Goal: Task Accomplishment & Management: Manage account settings

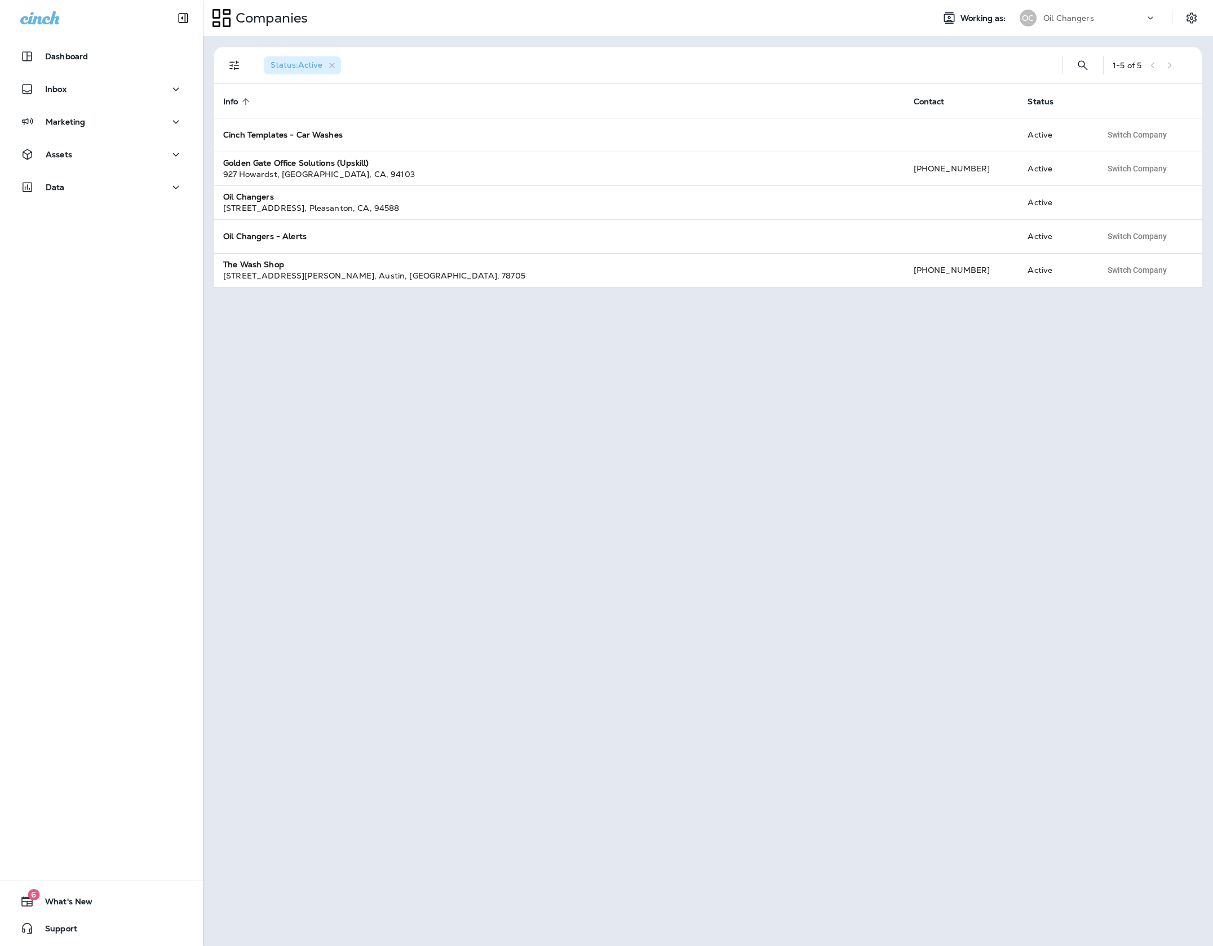
click at [71, 174] on div "Dashboard Inbox Marketing Assets Data" at bounding box center [101, 124] width 203 height 180
click at [66, 184] on div "Data" at bounding box center [101, 187] width 162 height 14
click at [100, 153] on div "Assets" at bounding box center [101, 155] width 162 height 14
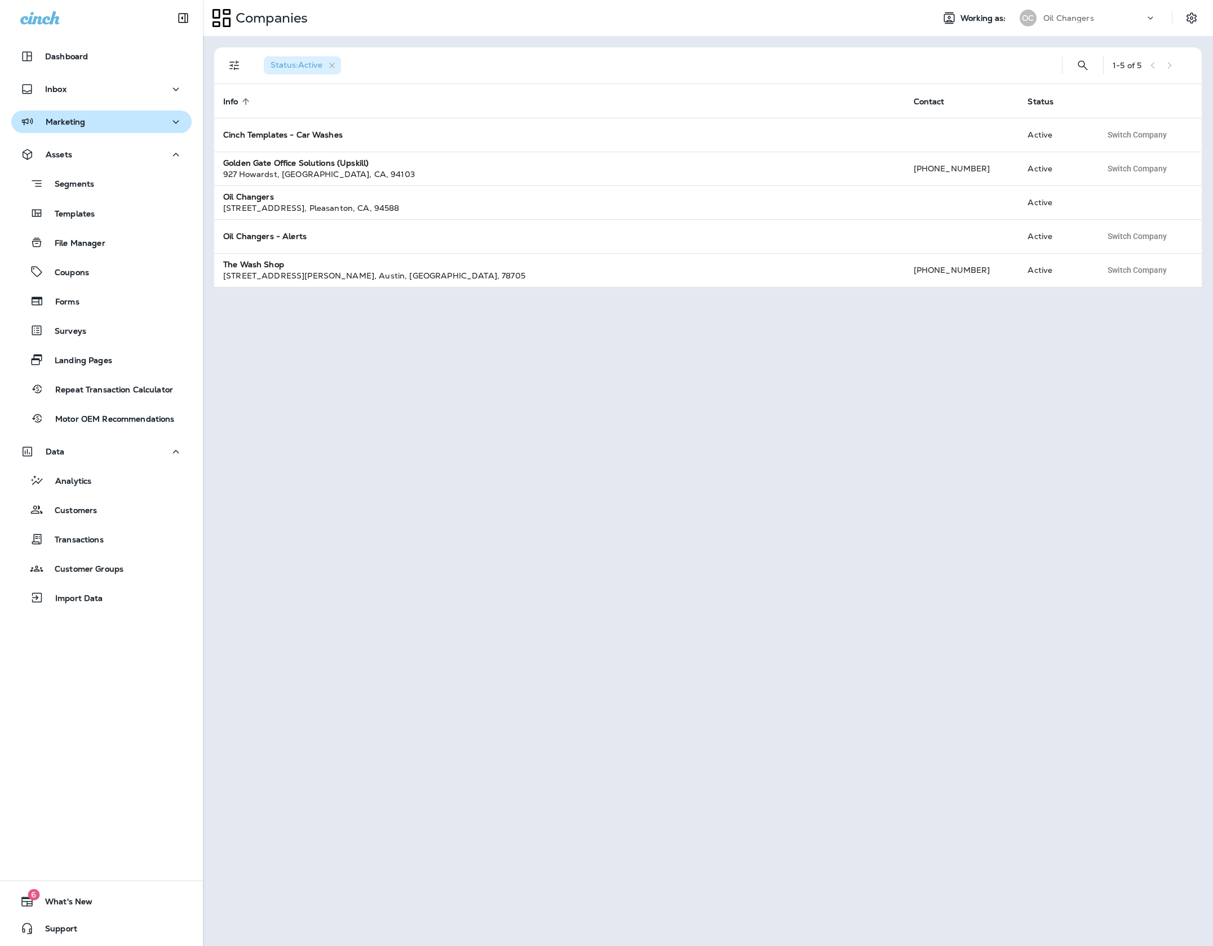
click at [96, 125] on div "Marketing" at bounding box center [101, 122] width 162 height 14
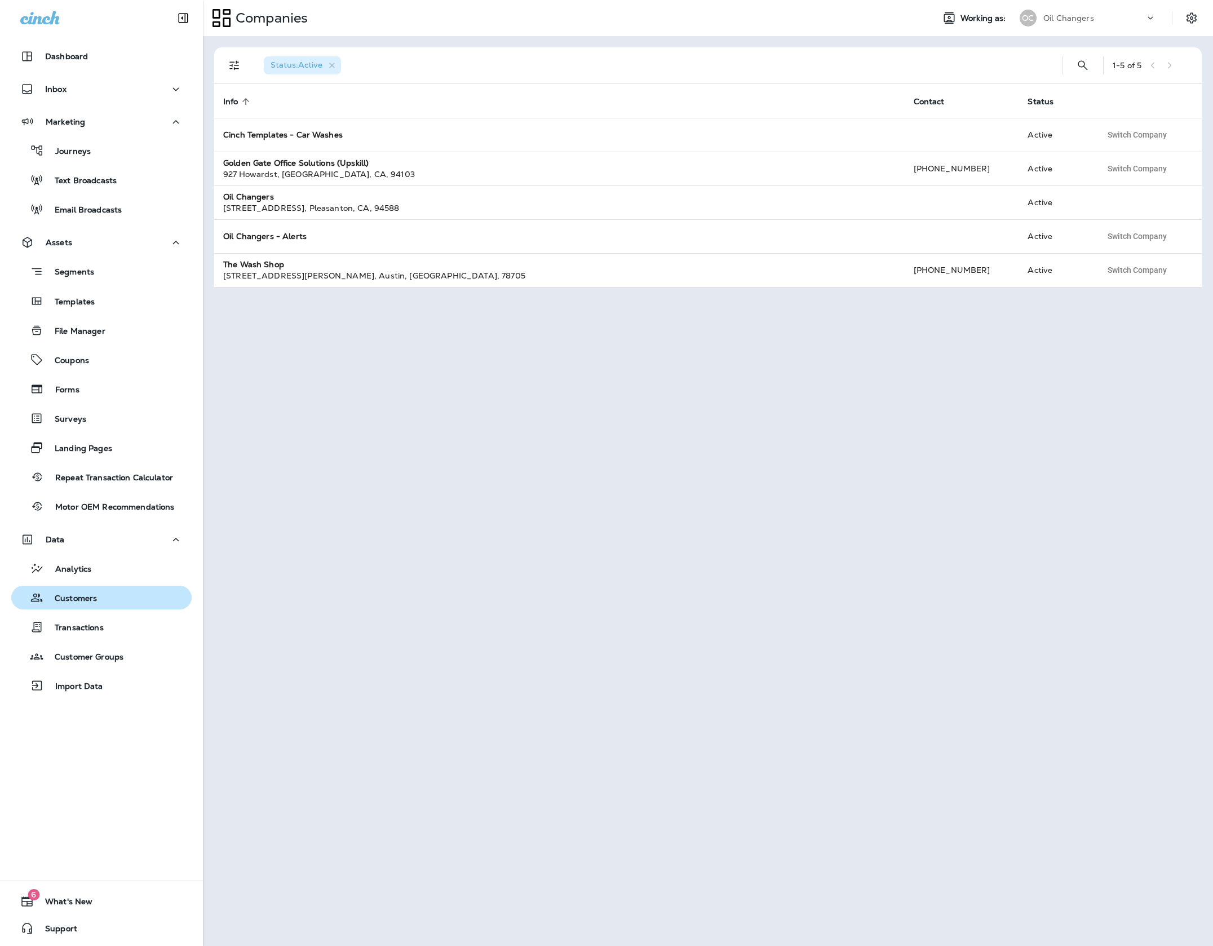
click at [97, 602] on div "Customers" at bounding box center [101, 597] width 171 height 17
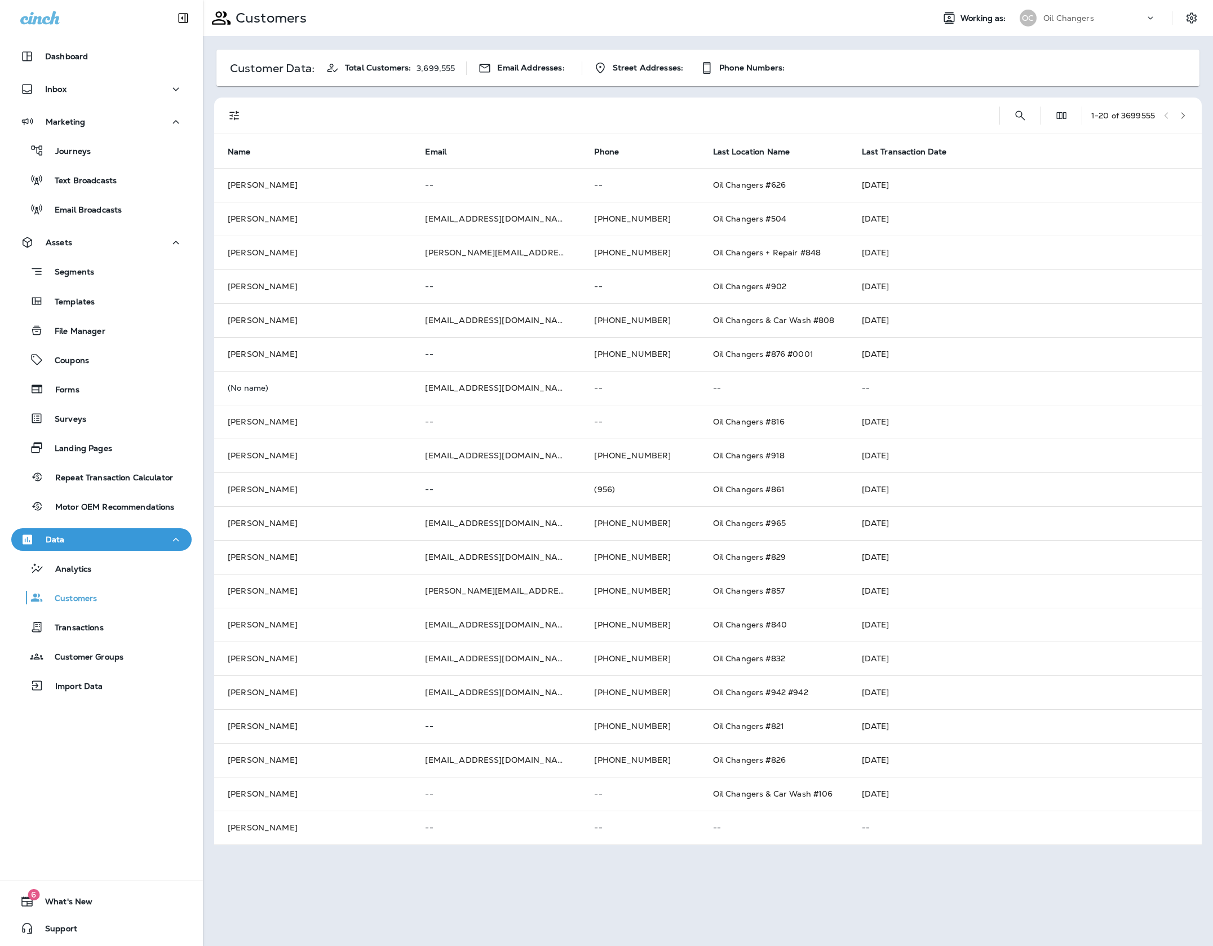
click at [1027, 113] on div "1 - 20 of 3699555" at bounding box center [710, 115] width 974 height 36
click at [1018, 115] on icon "Search Customers" at bounding box center [1020, 116] width 14 height 14
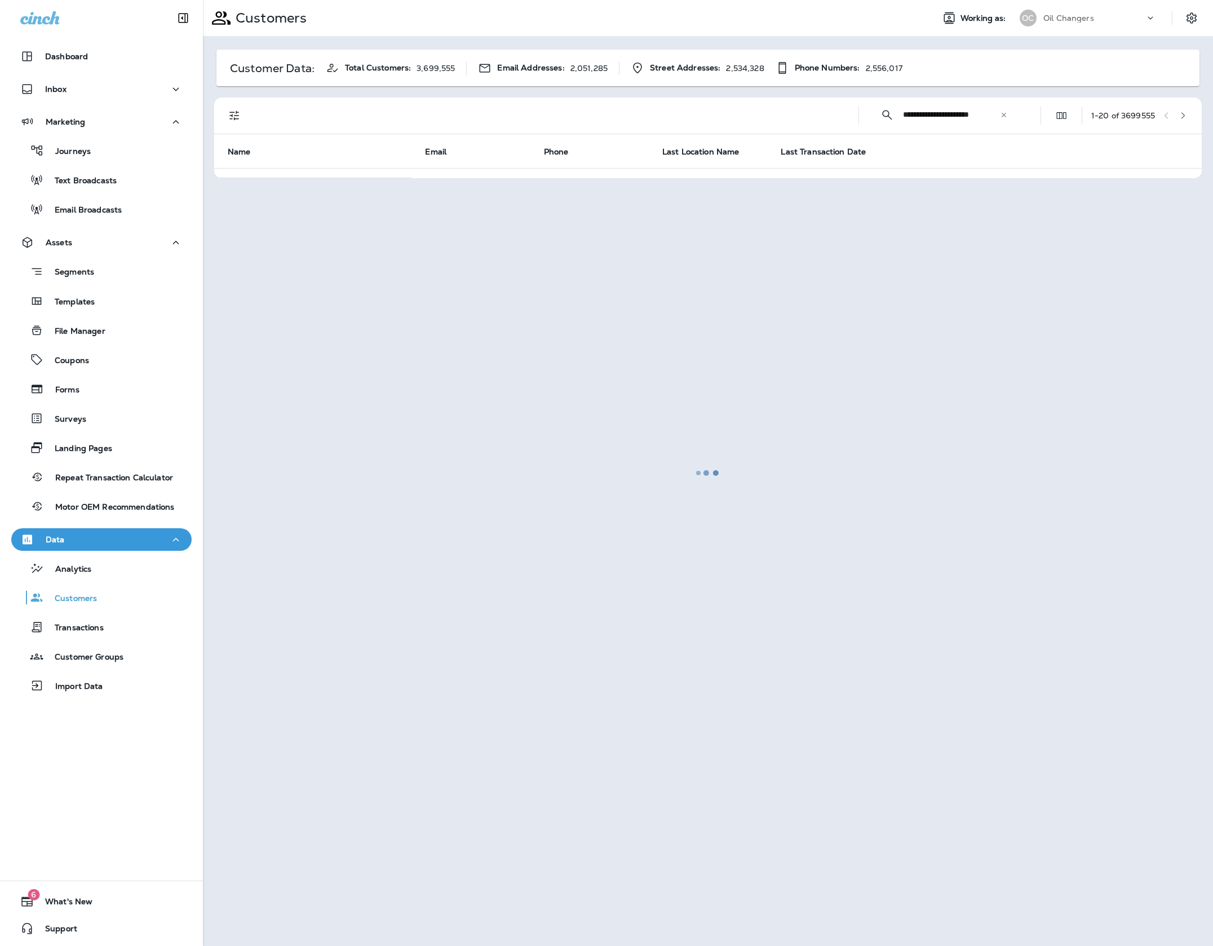
scroll to position [0, 10]
type input "**********"
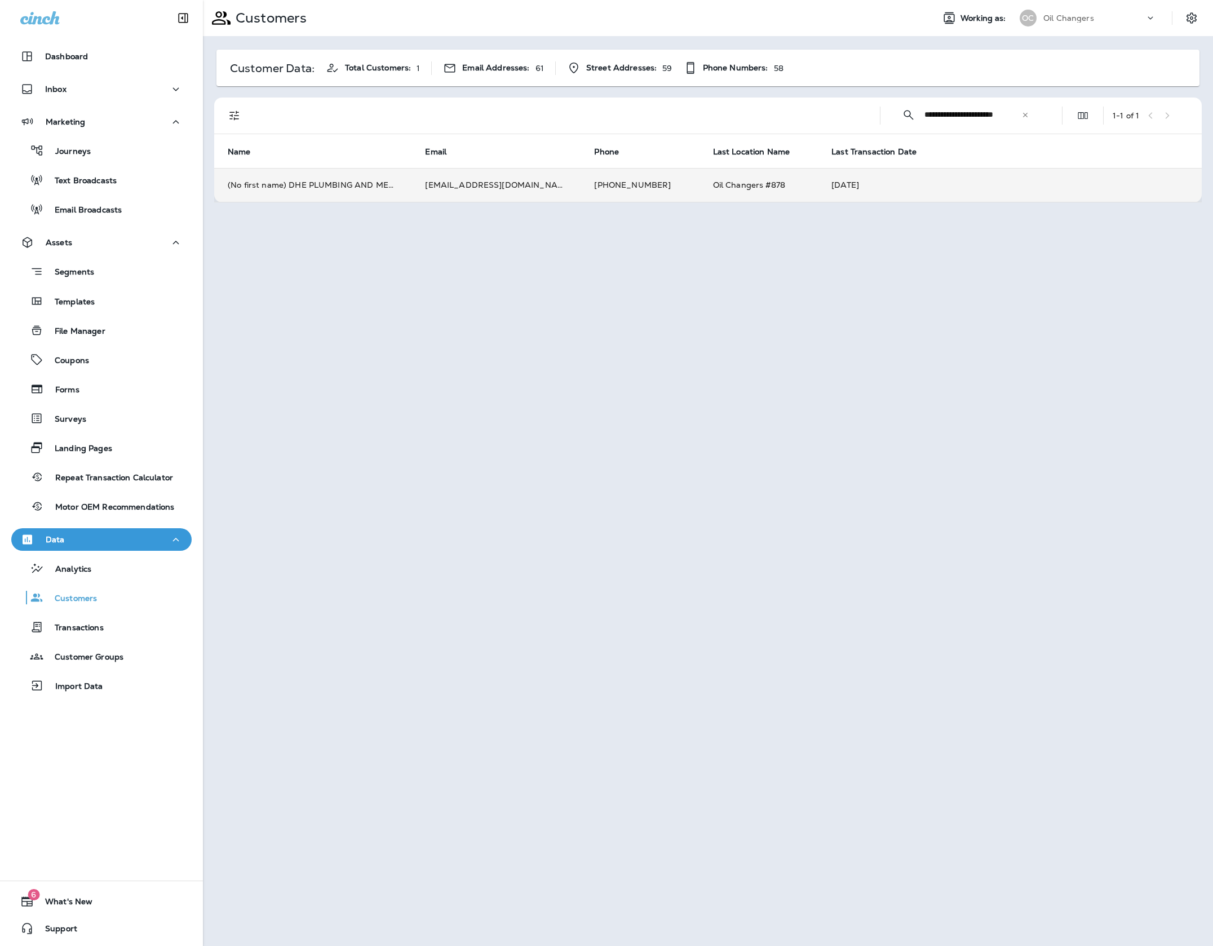
click at [450, 184] on td "invoices@dheplumbing.com" at bounding box center [495, 185] width 169 height 34
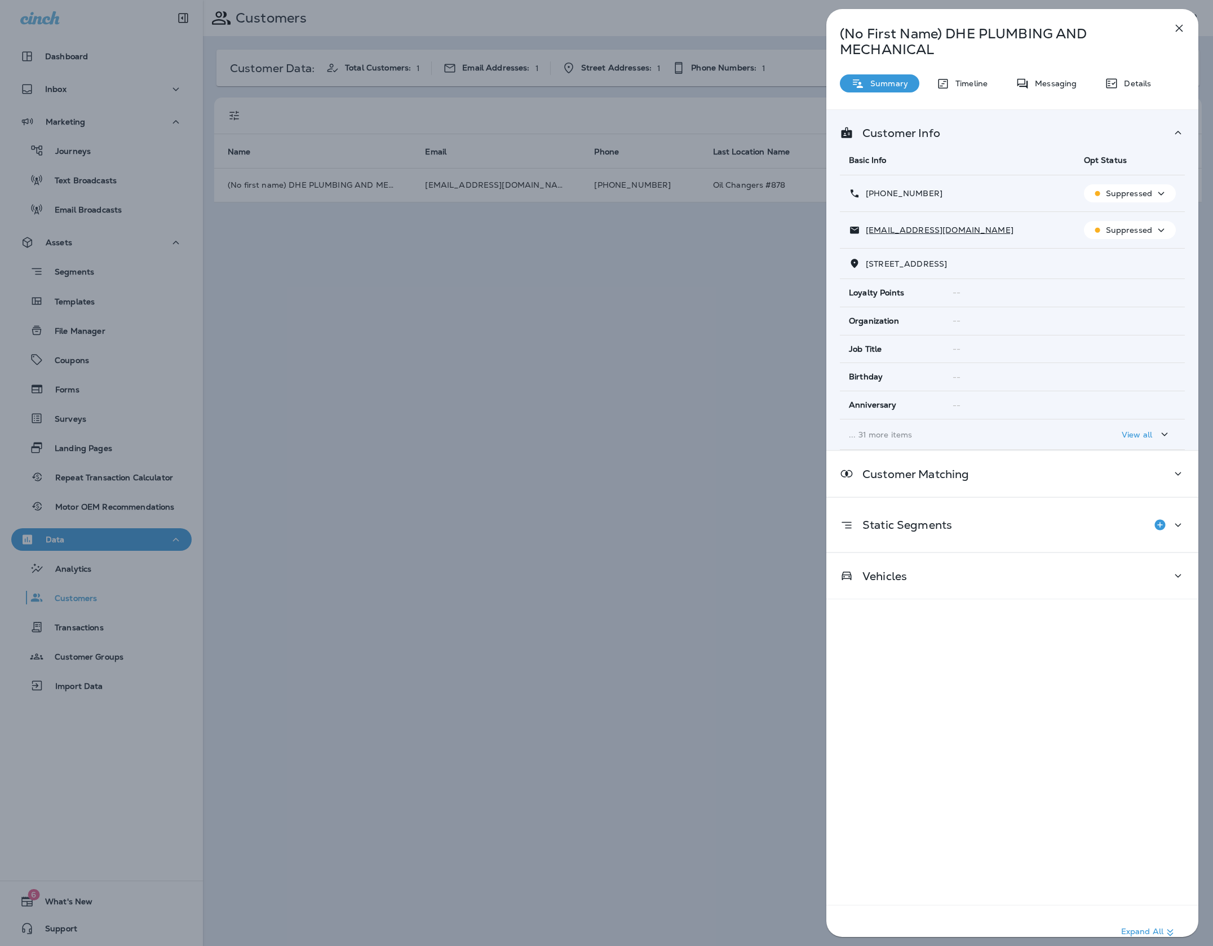
click at [1155, 437] on div "View all" at bounding box center [1147, 434] width 50 height 14
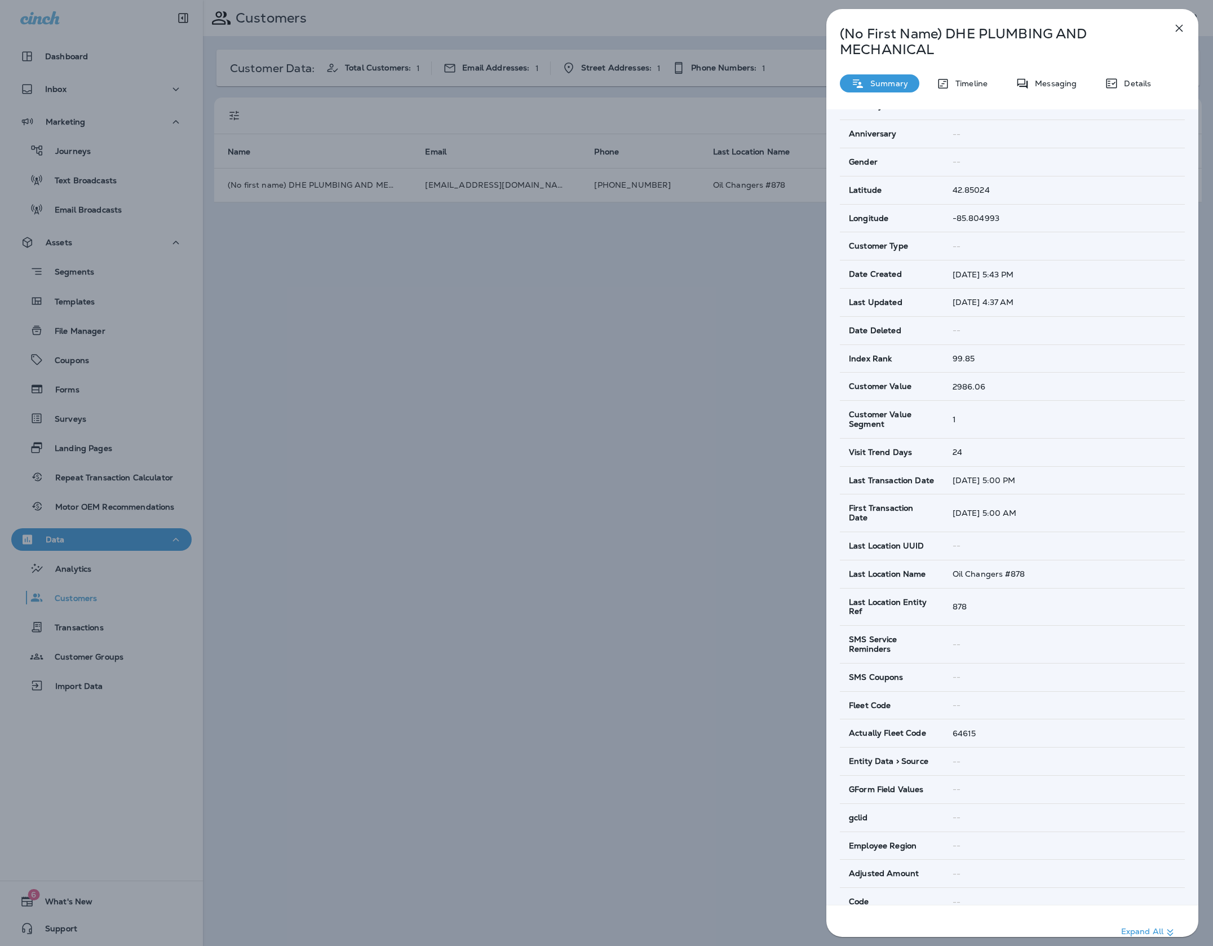
scroll to position [325, 0]
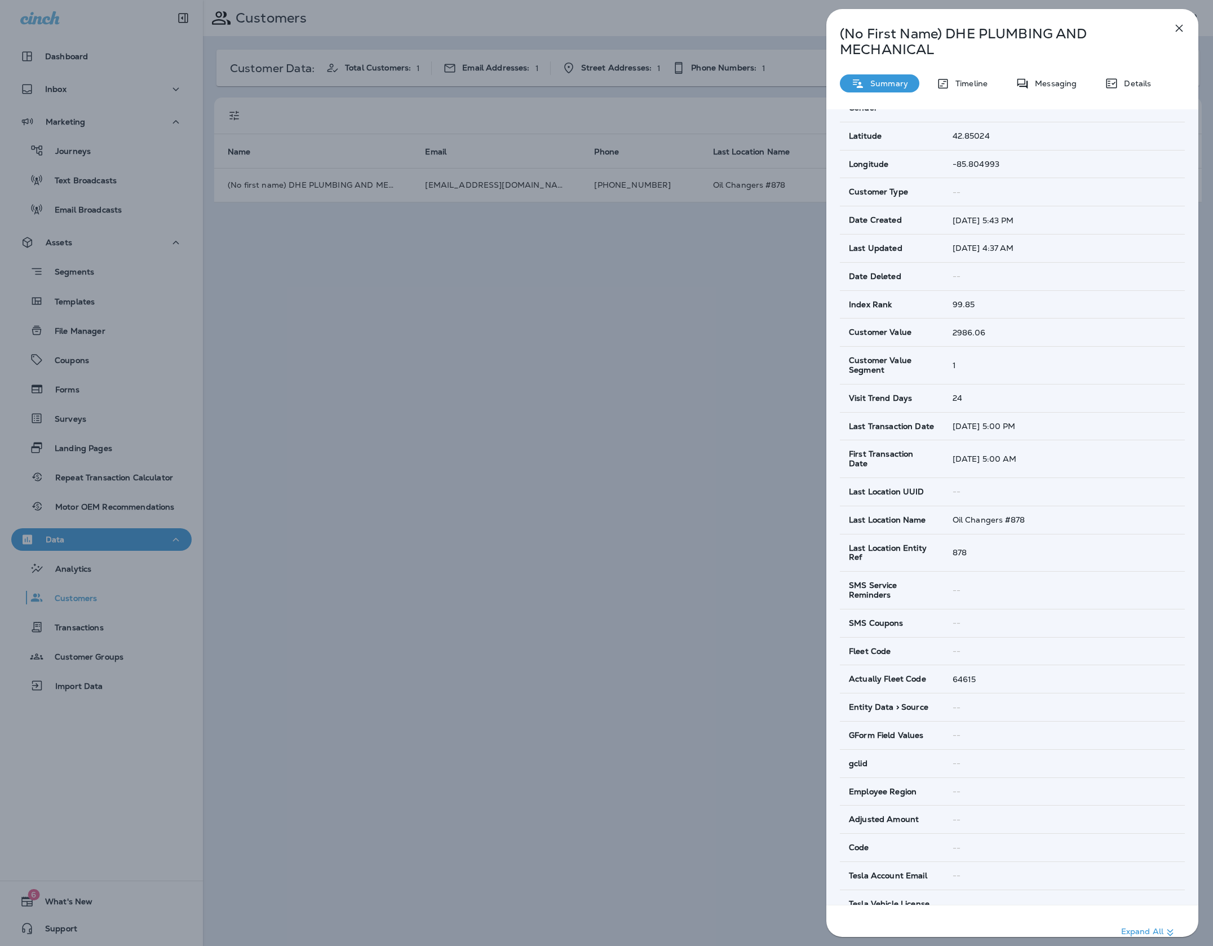
drag, startPoint x: 1000, startPoint y: 694, endPoint x: 998, endPoint y: 688, distance: 6.6
click at [1000, 694] on td "--" at bounding box center [1063, 707] width 241 height 28
drag, startPoint x: 986, startPoint y: 673, endPoint x: 950, endPoint y: 676, distance: 36.2
click at [950, 676] on td "64615" at bounding box center [1063, 679] width 241 height 28
click at [1126, 90] on div "Details" at bounding box center [1127, 83] width 69 height 18
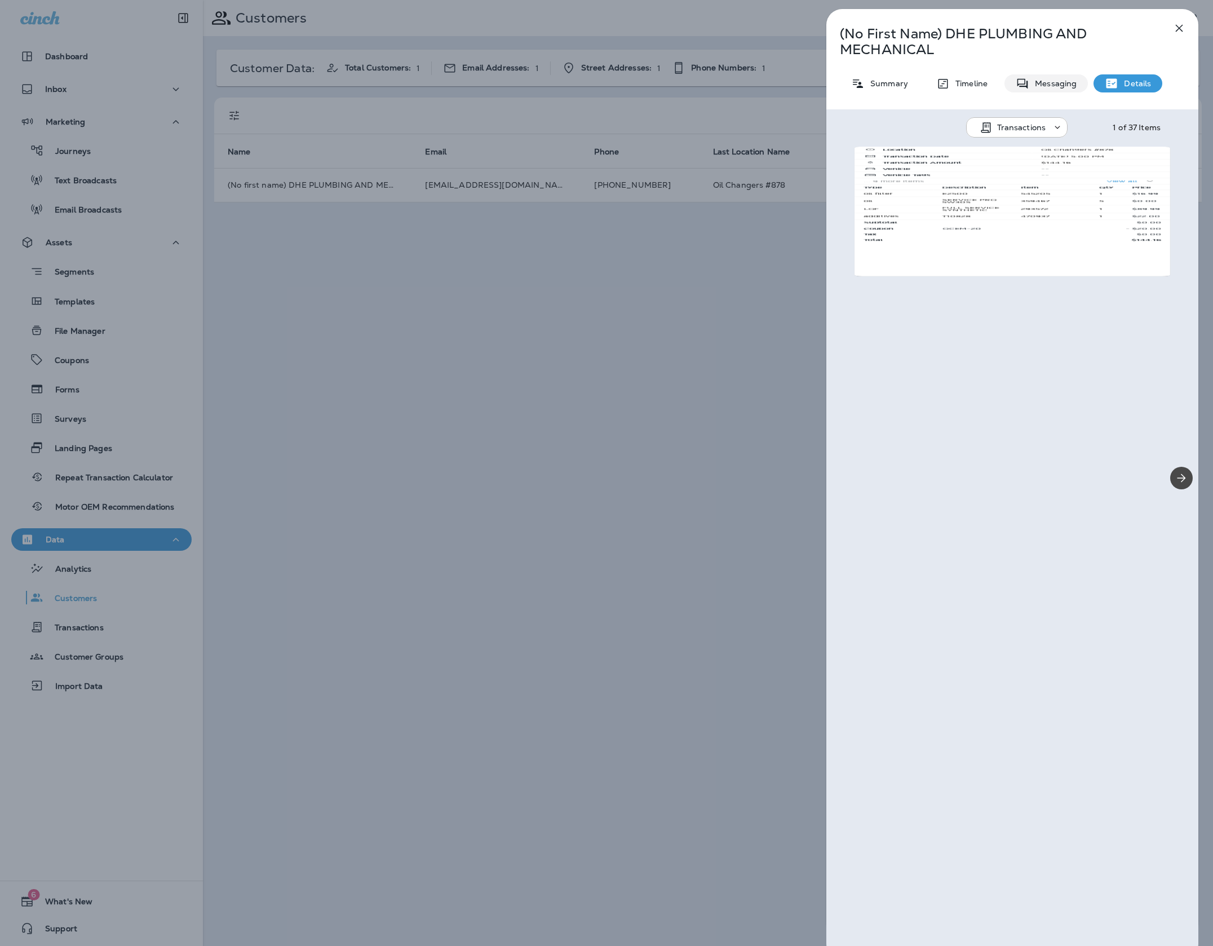
click at [1069, 88] on div "Messaging" at bounding box center [1045, 83] width 83 height 18
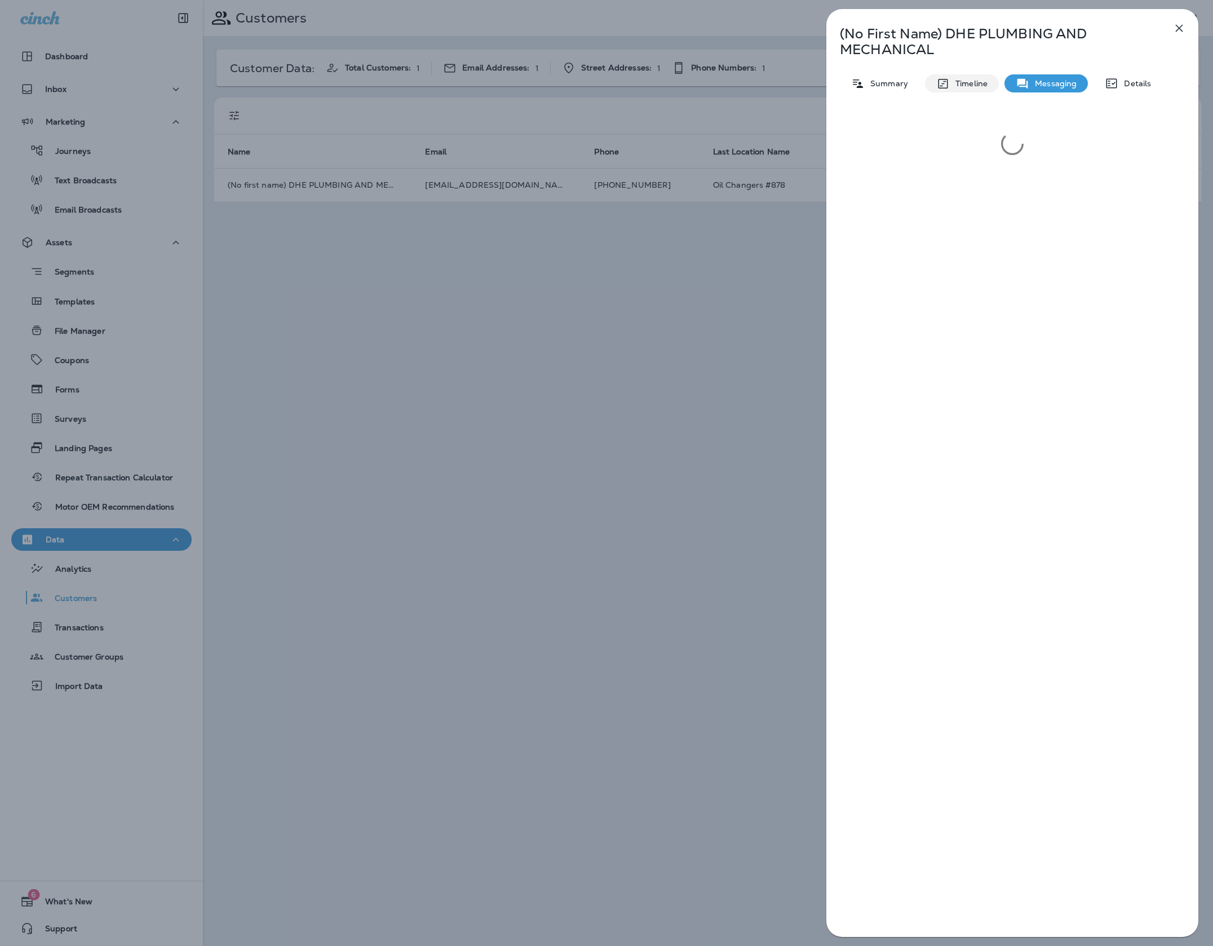
click at [982, 89] on div "Timeline" at bounding box center [962, 83] width 74 height 18
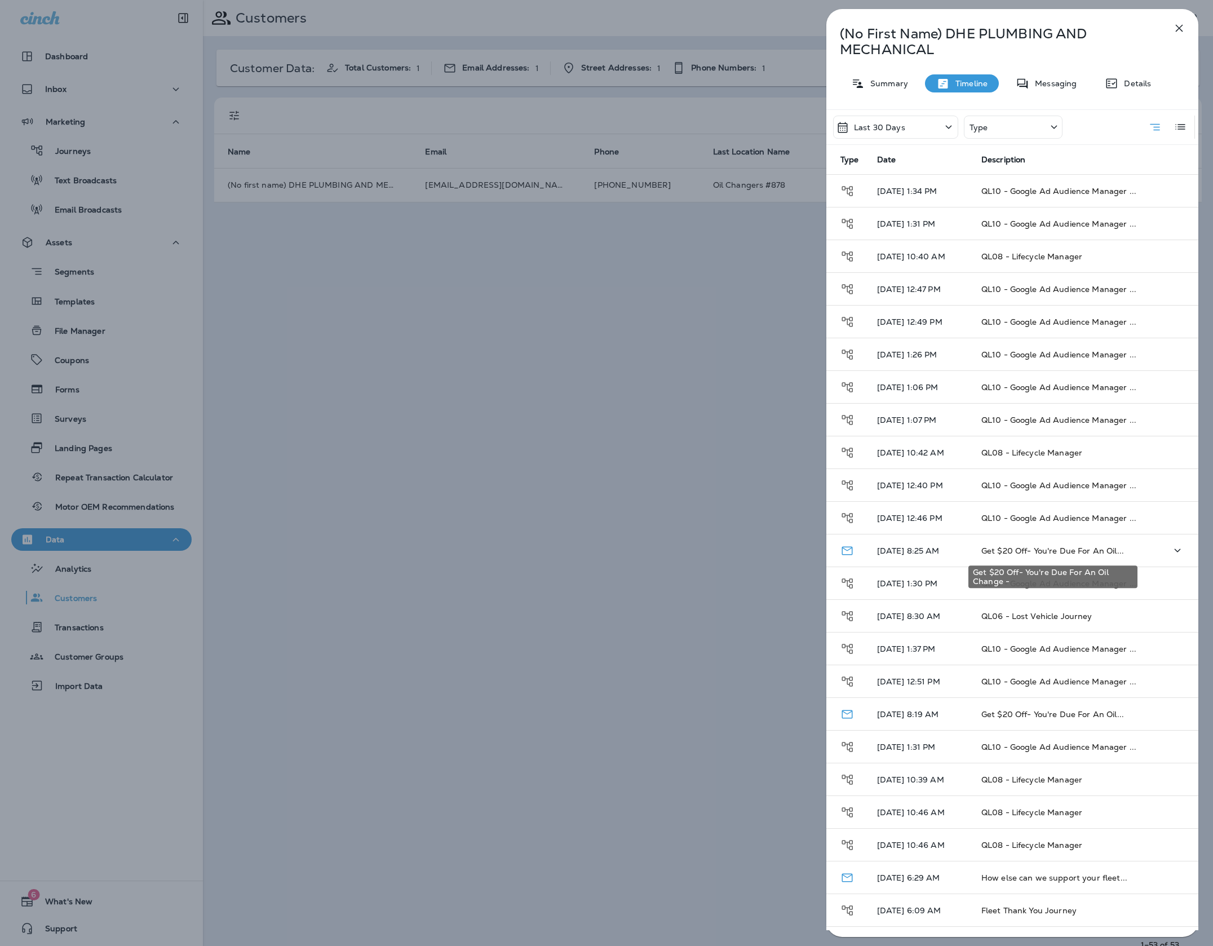
click at [1072, 552] on span "Get $20 Off- You're Due For An Oil..." at bounding box center [1052, 551] width 143 height 10
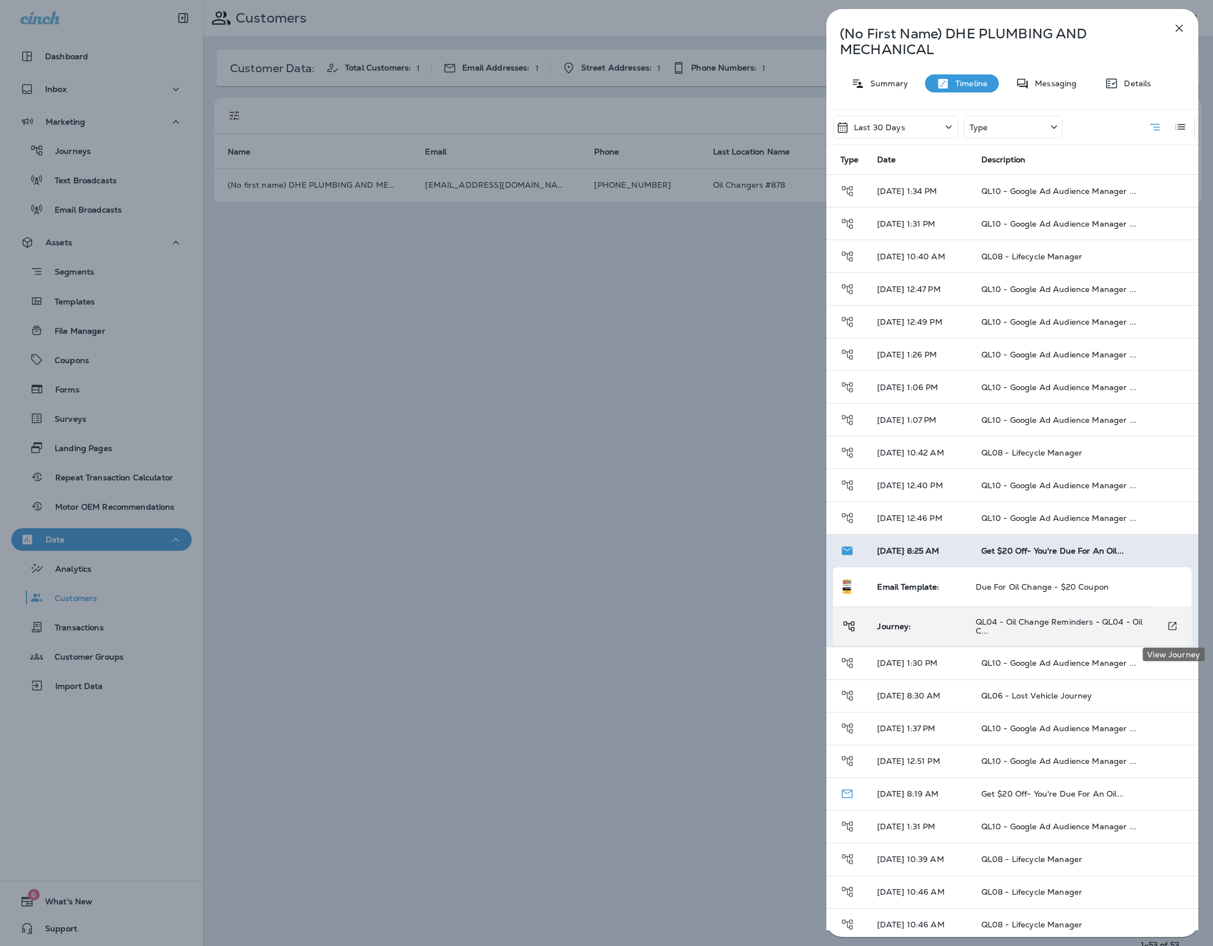
click at [1172, 628] on icon "View Journey" at bounding box center [1172, 626] width 8 height 8
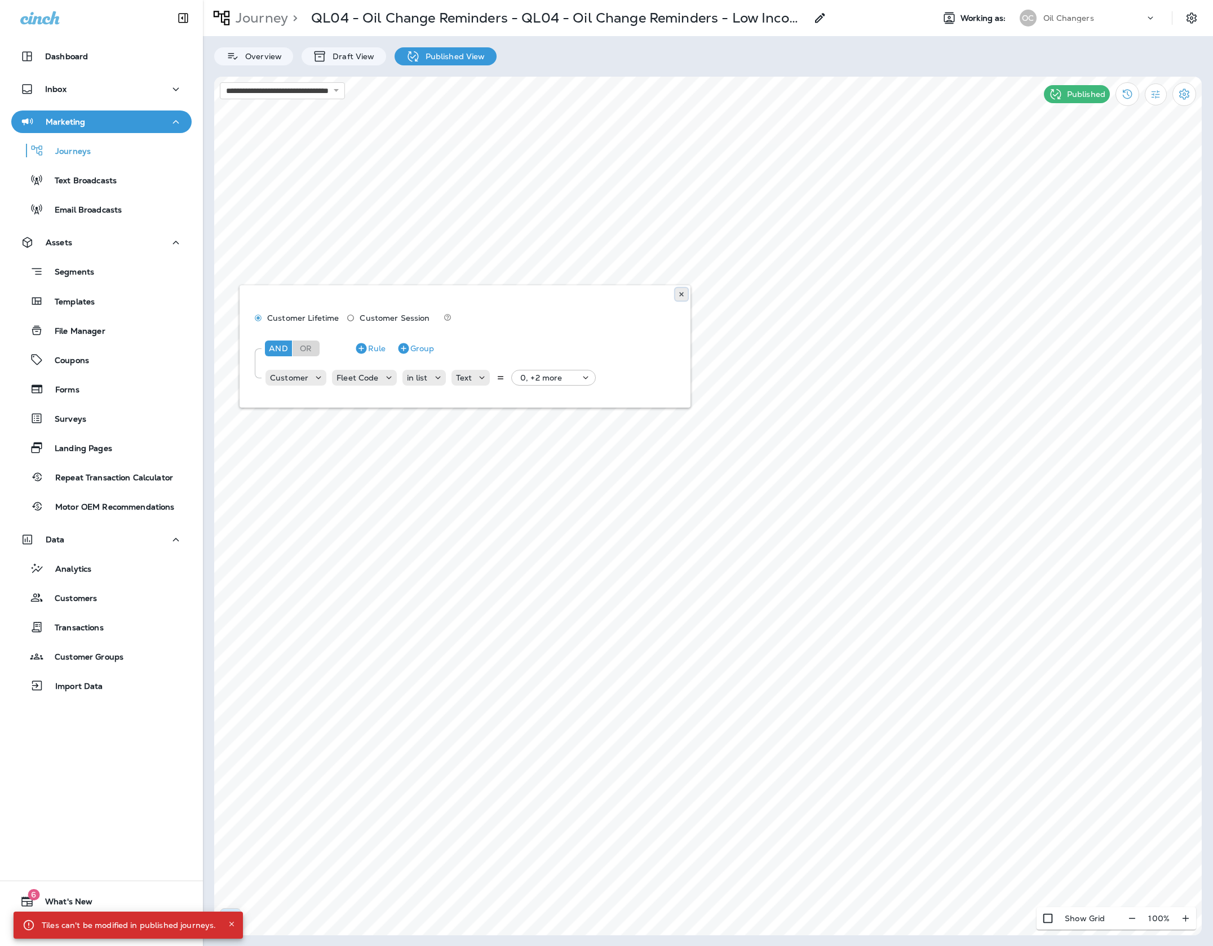
click at [679, 298] on button at bounding box center [681, 294] width 12 height 12
click at [376, 55] on div "Draft View" at bounding box center [344, 56] width 84 height 18
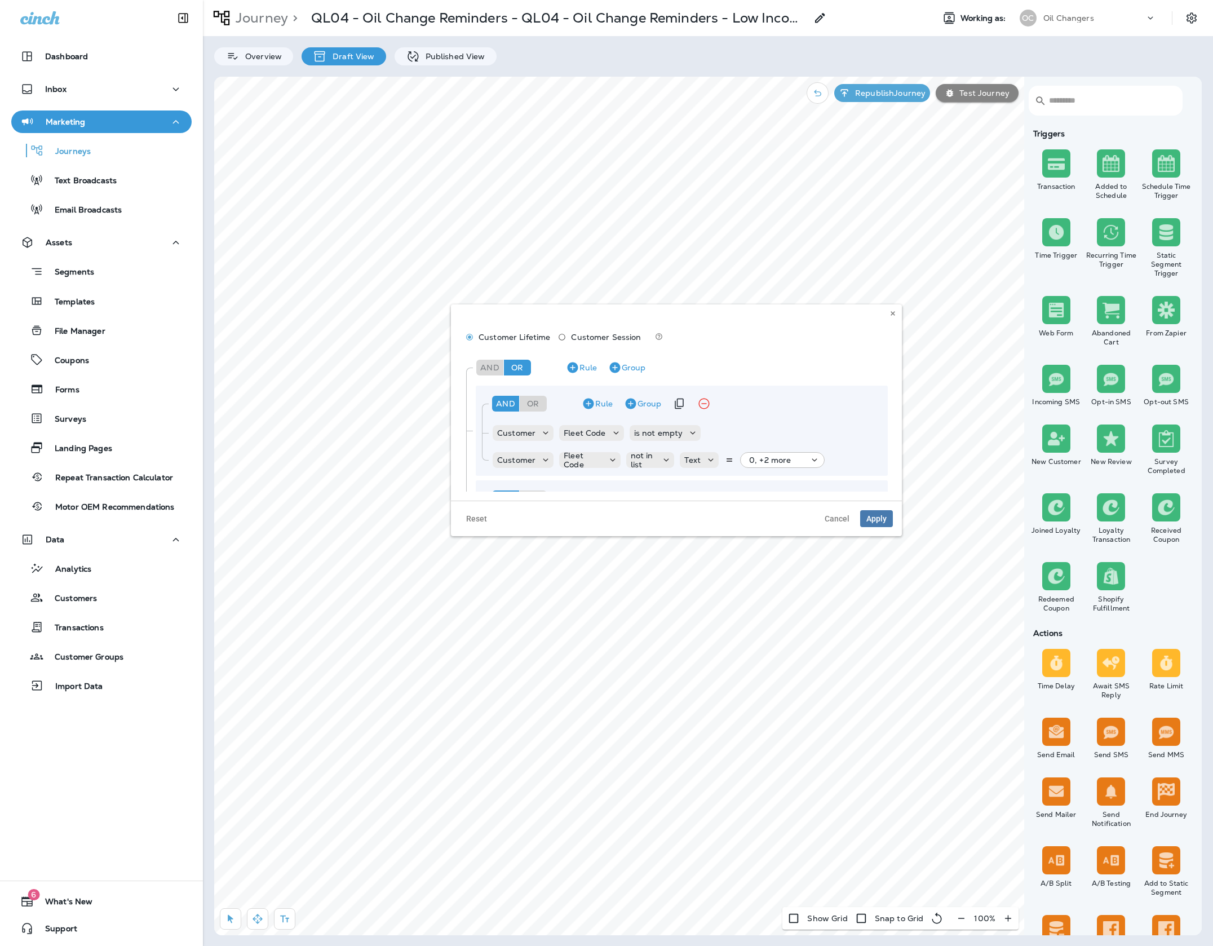
scroll to position [88, 0]
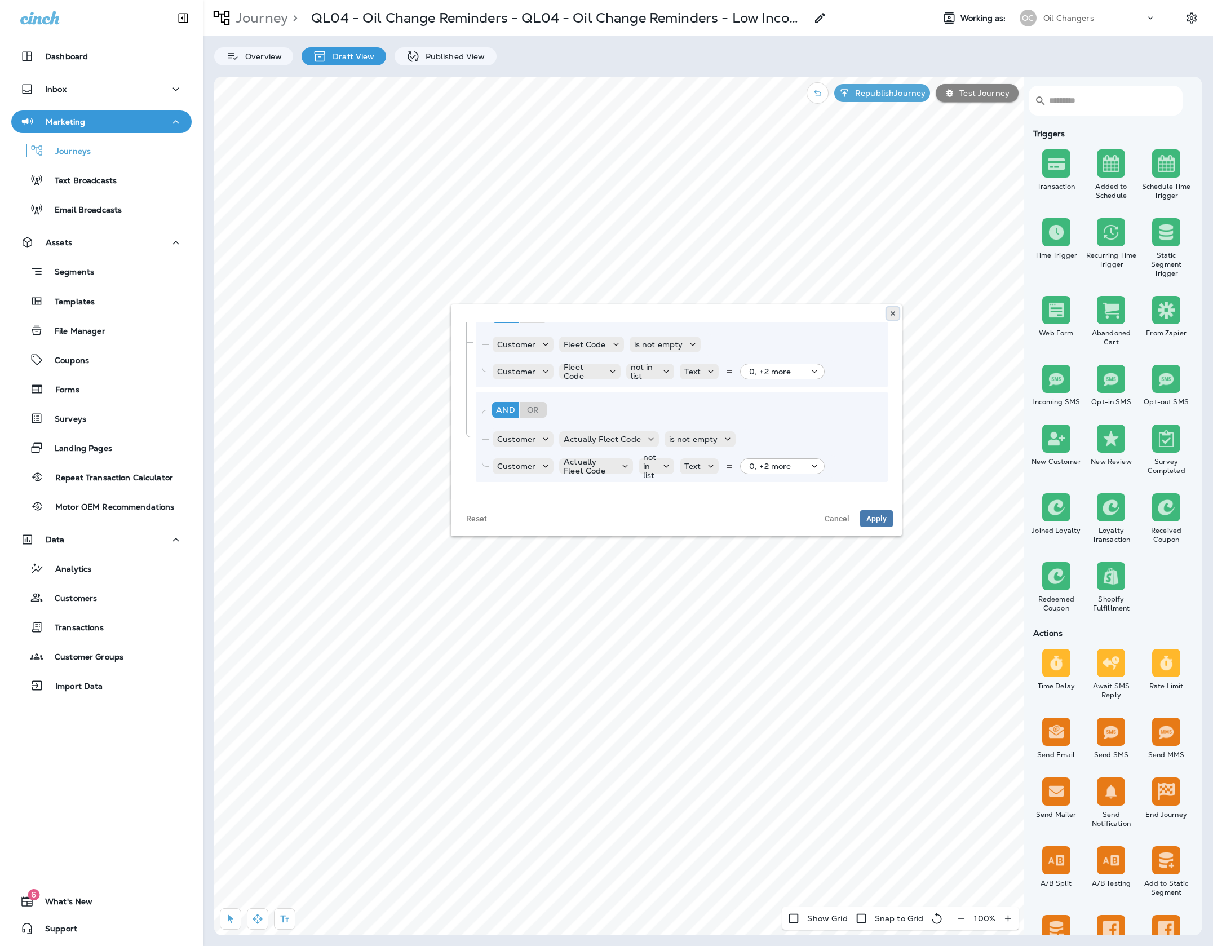
click at [891, 312] on use at bounding box center [892, 313] width 4 height 5
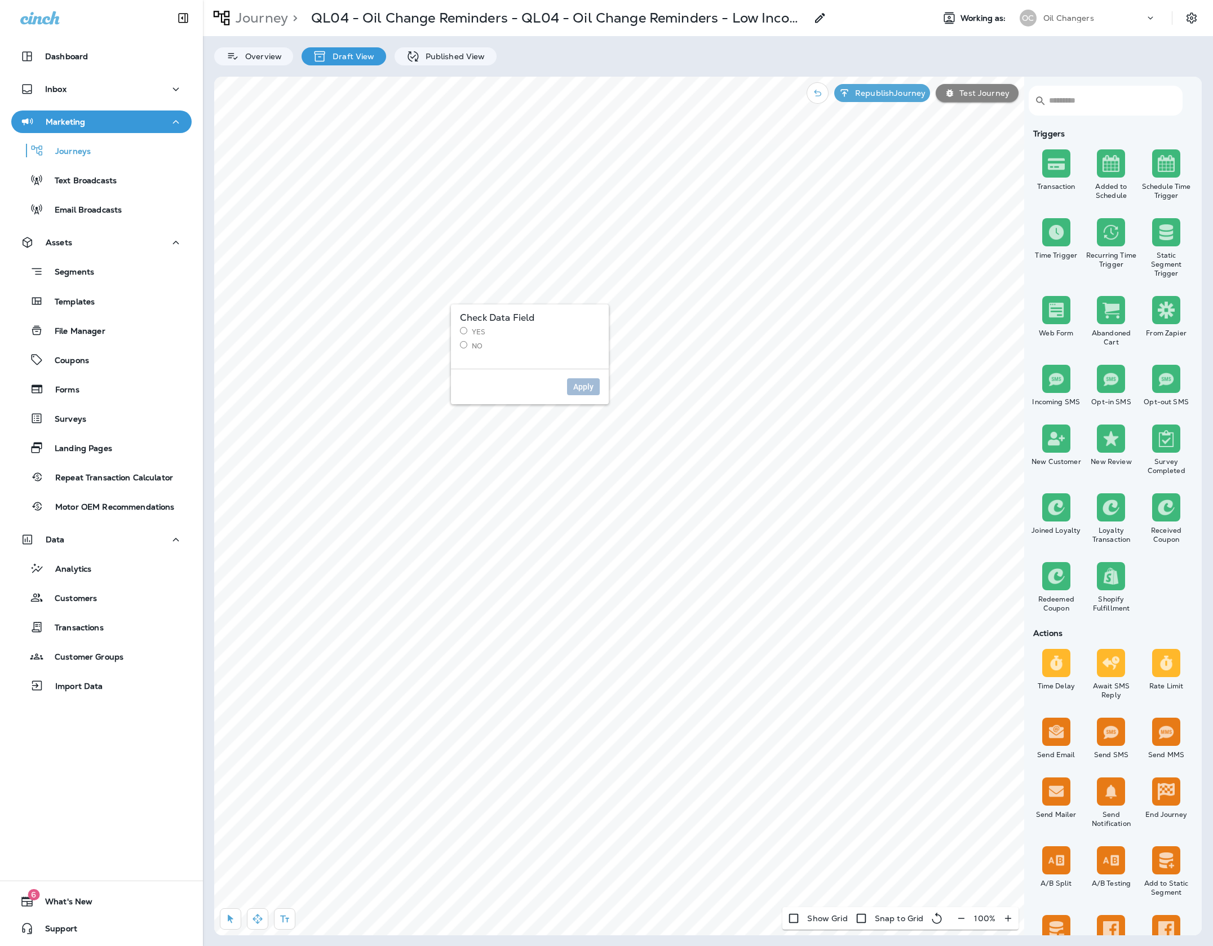
drag, startPoint x: 481, startPoint y: 331, endPoint x: 574, endPoint y: 361, distance: 97.7
click at [481, 331] on label "Yes" at bounding box center [530, 332] width 140 height 10
click at [584, 389] on span "Apply" at bounding box center [583, 387] width 20 height 8
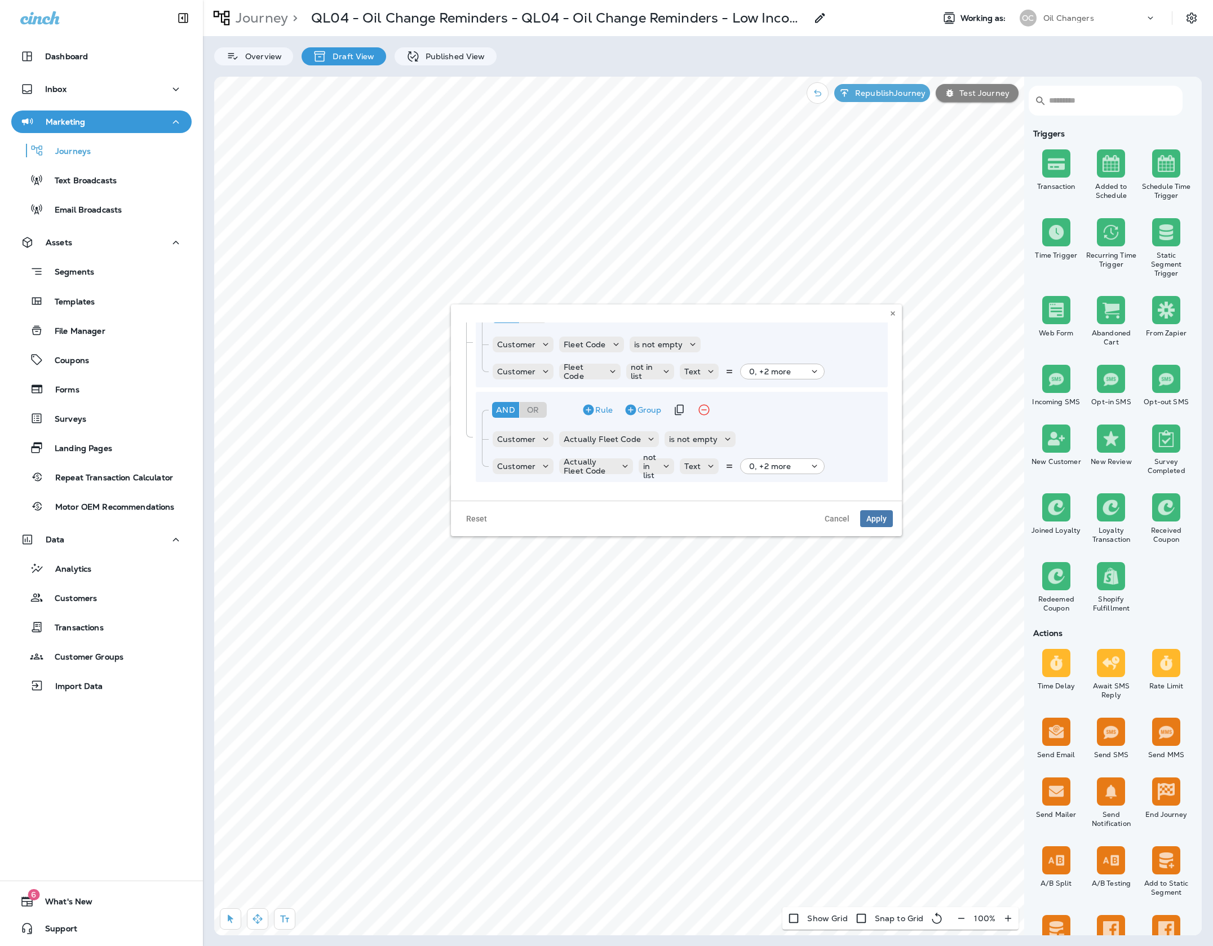
scroll to position [0, 0]
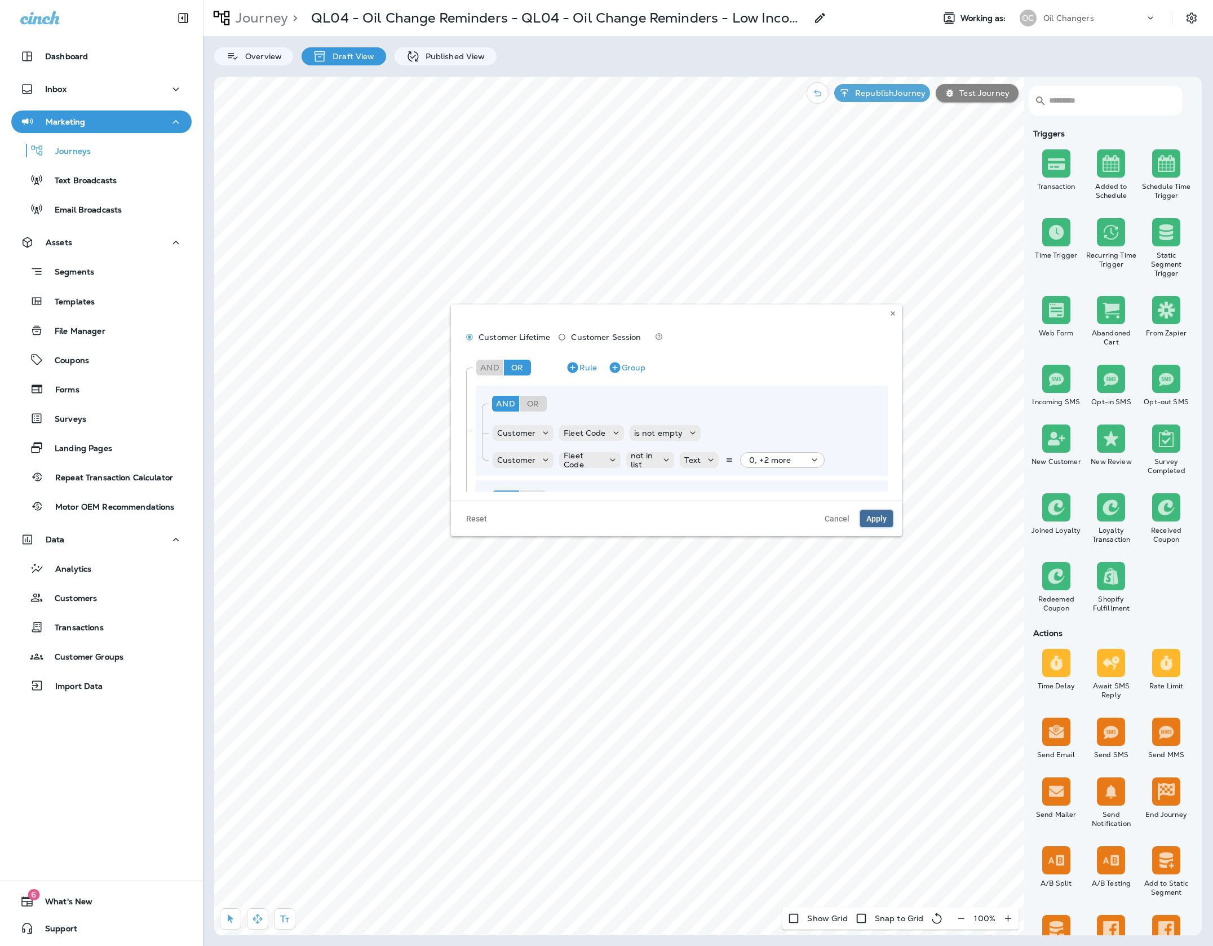
click at [870, 518] on span "Apply" at bounding box center [876, 519] width 20 height 8
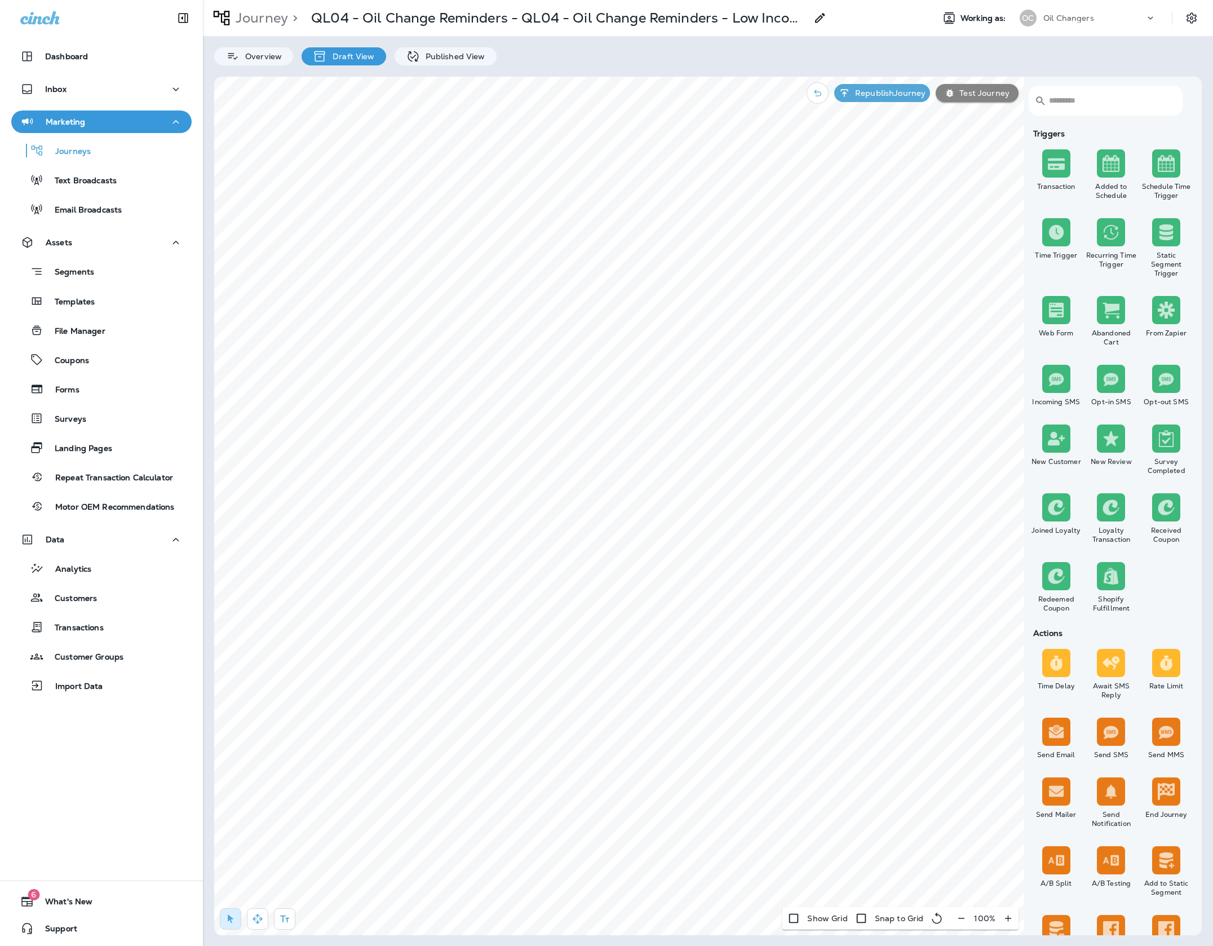
click at [933, 96] on div "Republish Journey Test Journey" at bounding box center [912, 93] width 223 height 33
click at [922, 96] on p "Republish Journey" at bounding box center [887, 92] width 75 height 9
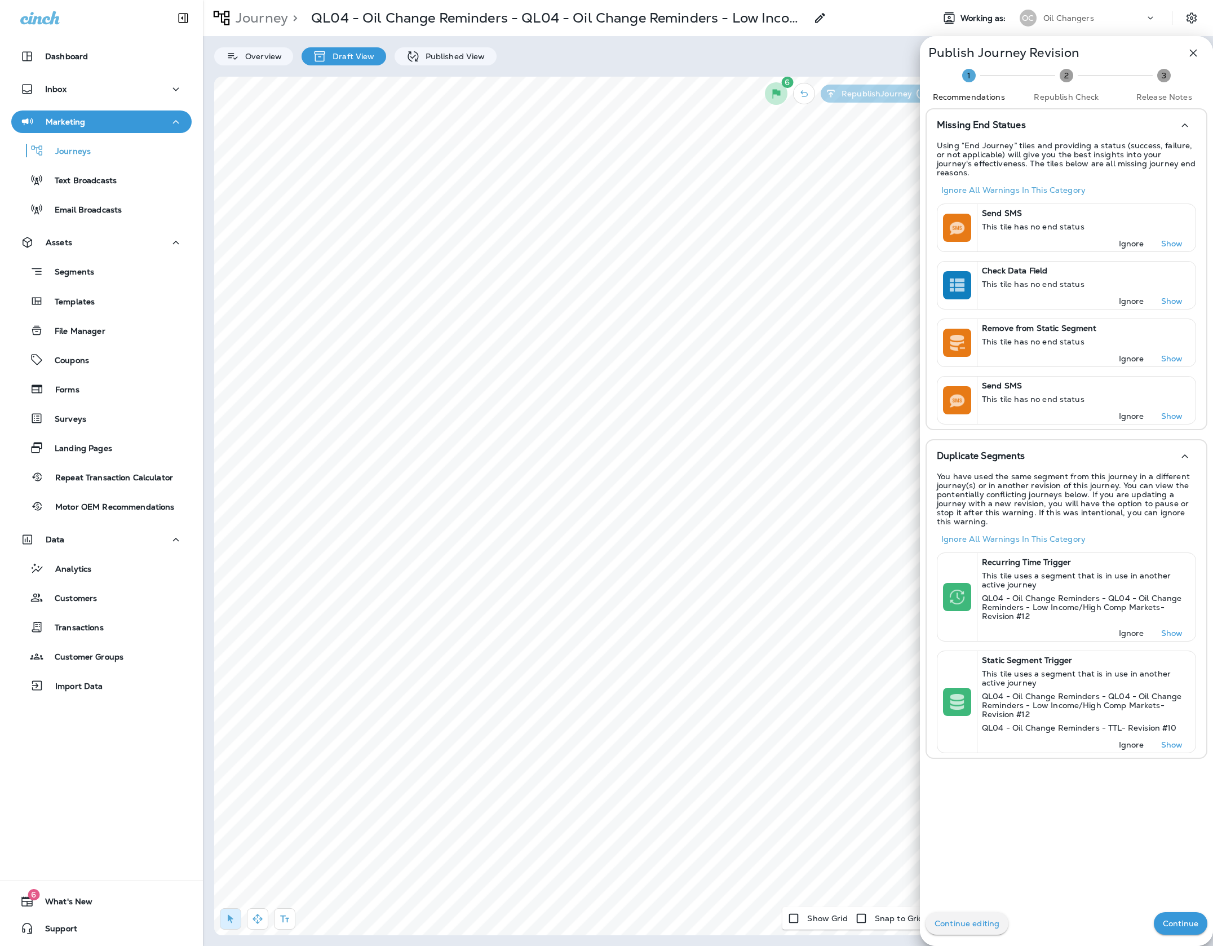
click at [1187, 917] on button "Continue" at bounding box center [1181, 923] width 54 height 23
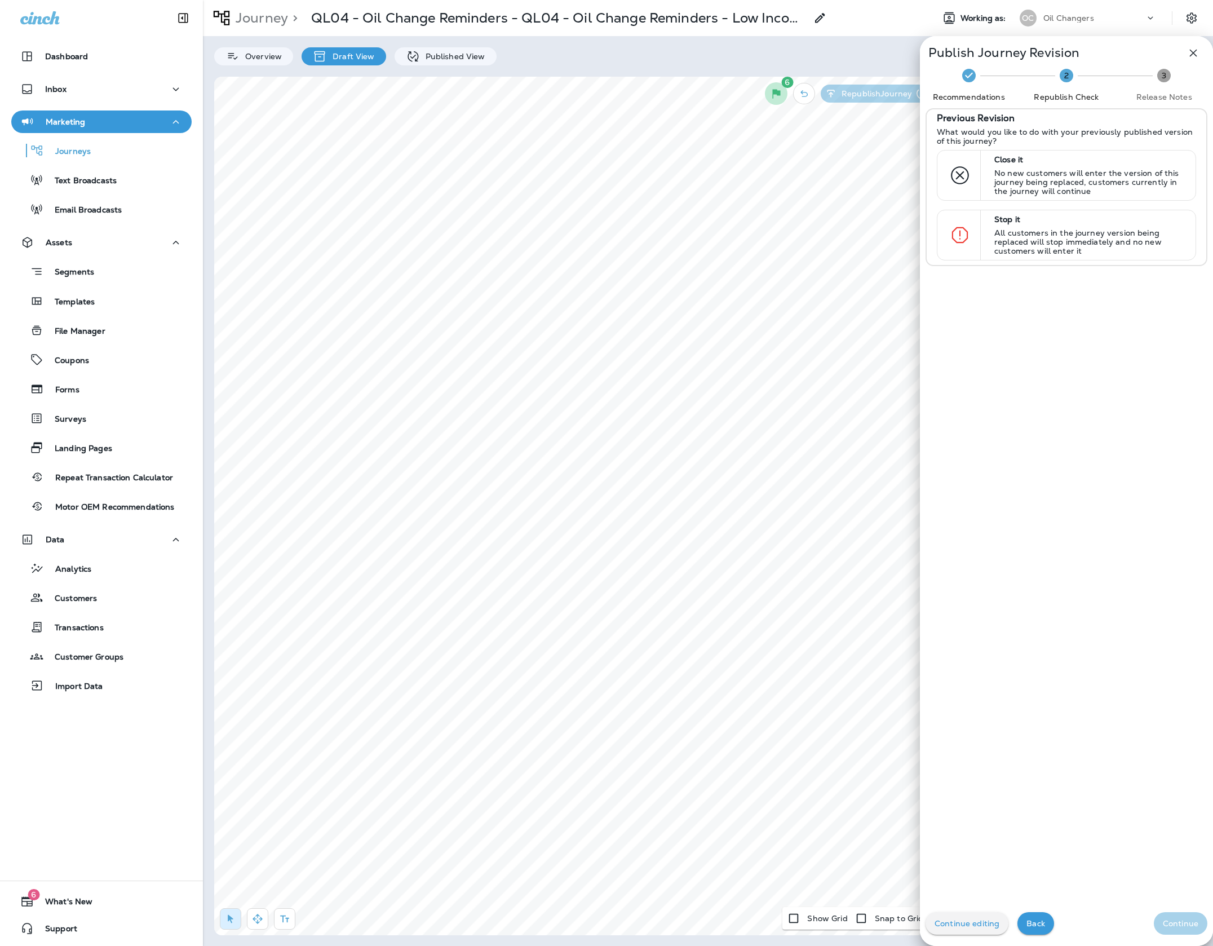
click at [1187, 917] on div "Continue editing Back Continue" at bounding box center [1066, 923] width 293 height 45
drag, startPoint x: 1092, startPoint y: 187, endPoint x: 1108, endPoint y: 238, distance: 53.8
click at [1092, 188] on p "No new customers will enter the version of this journey being replaced, custome…" at bounding box center [1089, 182] width 191 height 27
click at [1189, 924] on p "Continue" at bounding box center [1181, 923] width 36 height 9
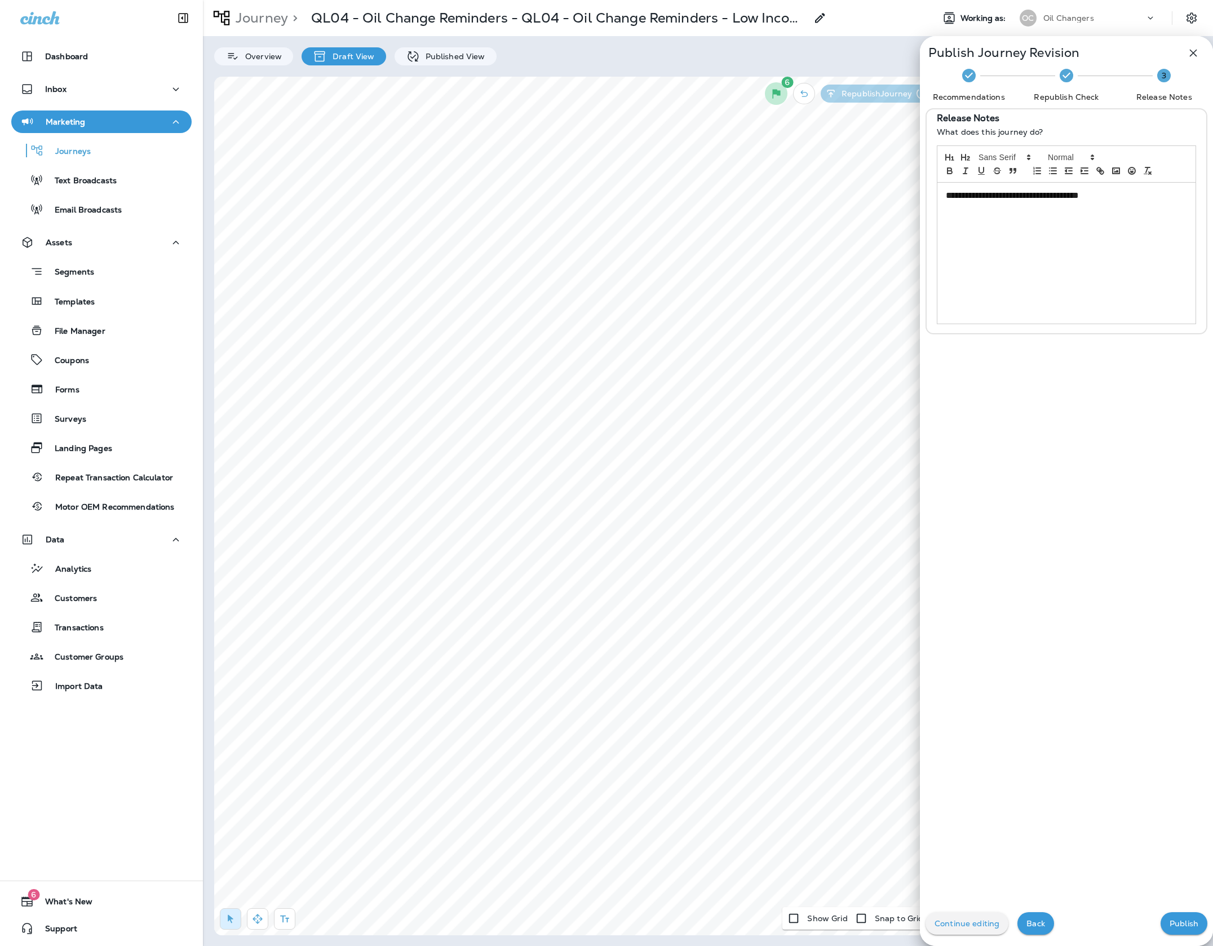
click at [1189, 924] on p "Publish" at bounding box center [1183, 923] width 29 height 9
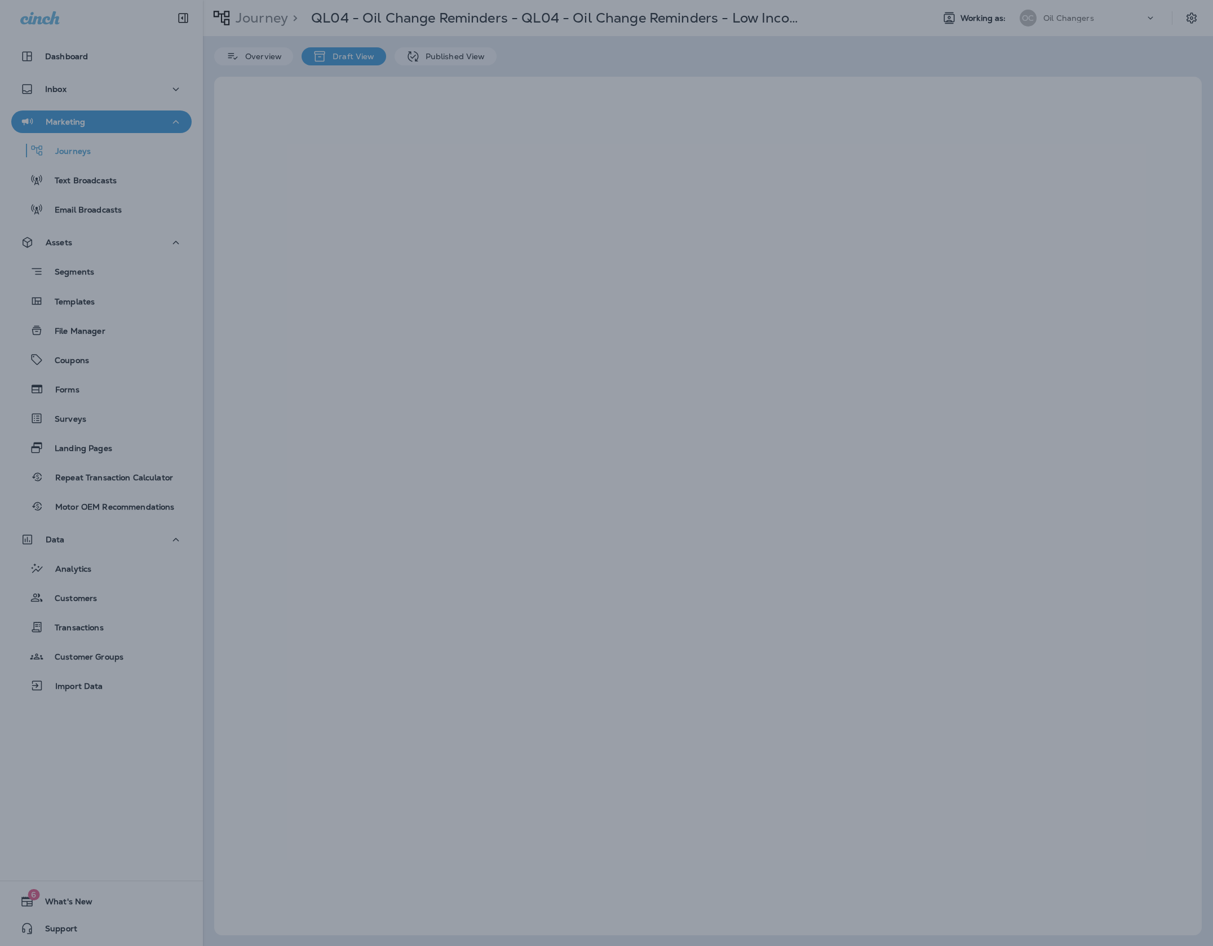
click at [448, 57] on div at bounding box center [606, 473] width 1213 height 946
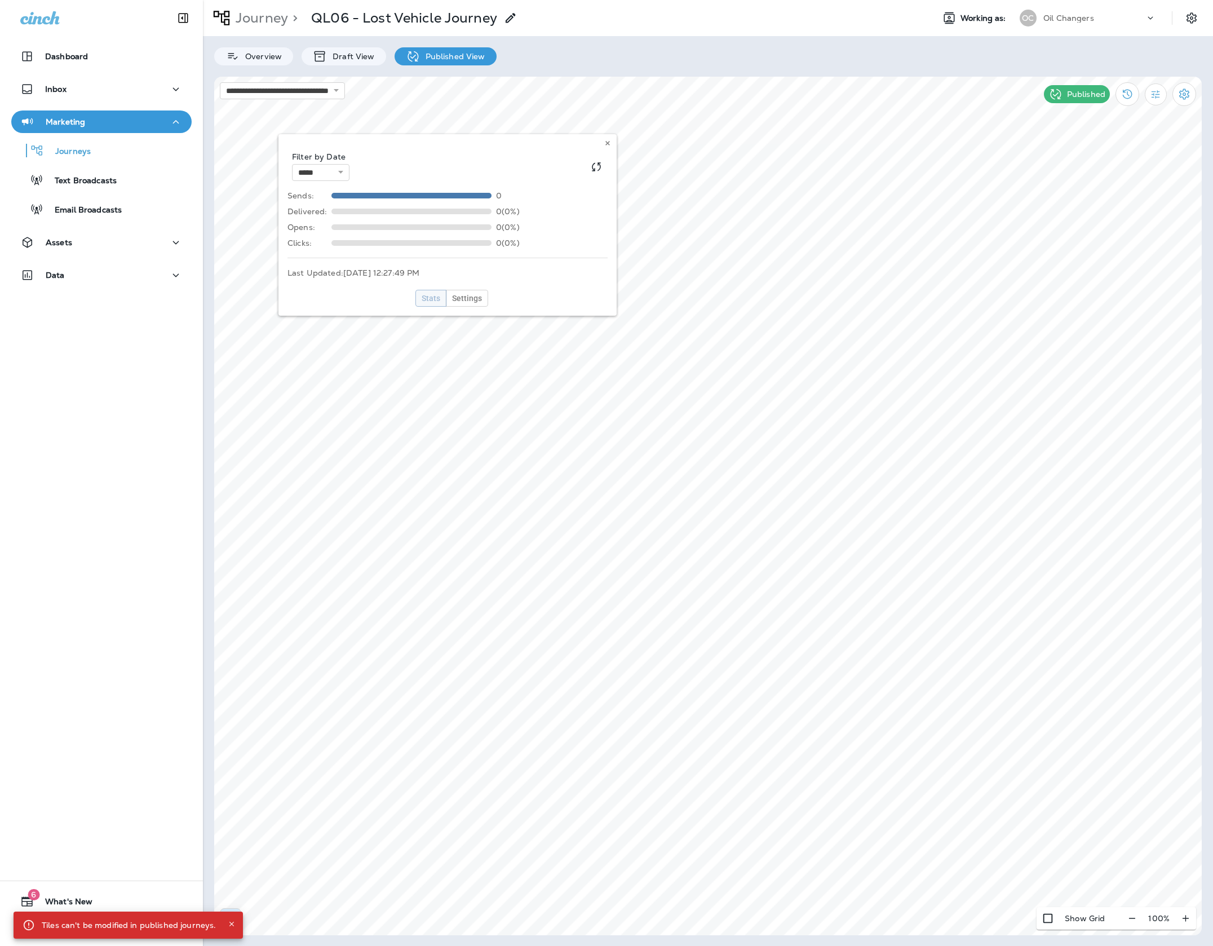
select select "*"
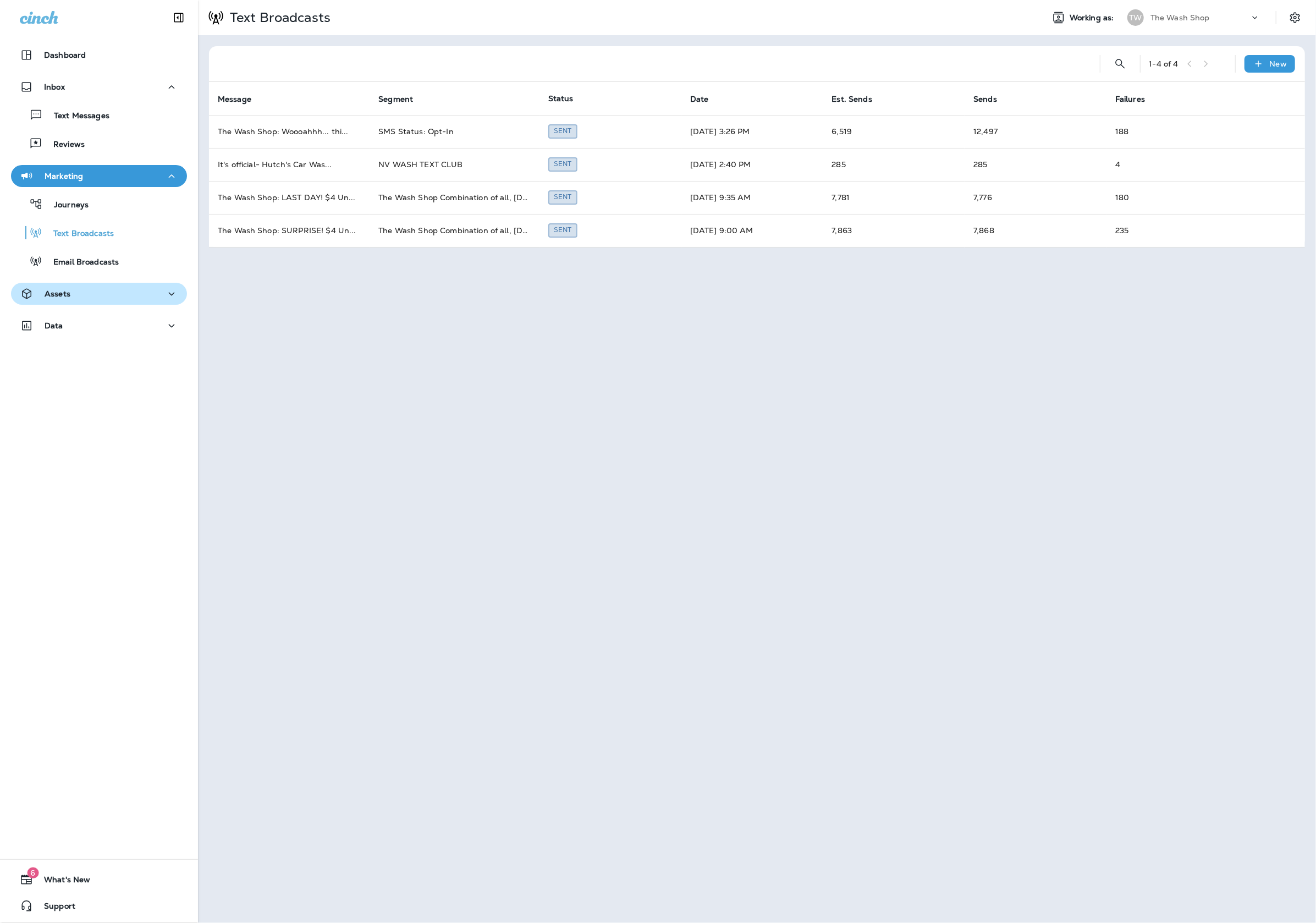
click at [84, 295] on div "Assets" at bounding box center [99, 294] width 158 height 14
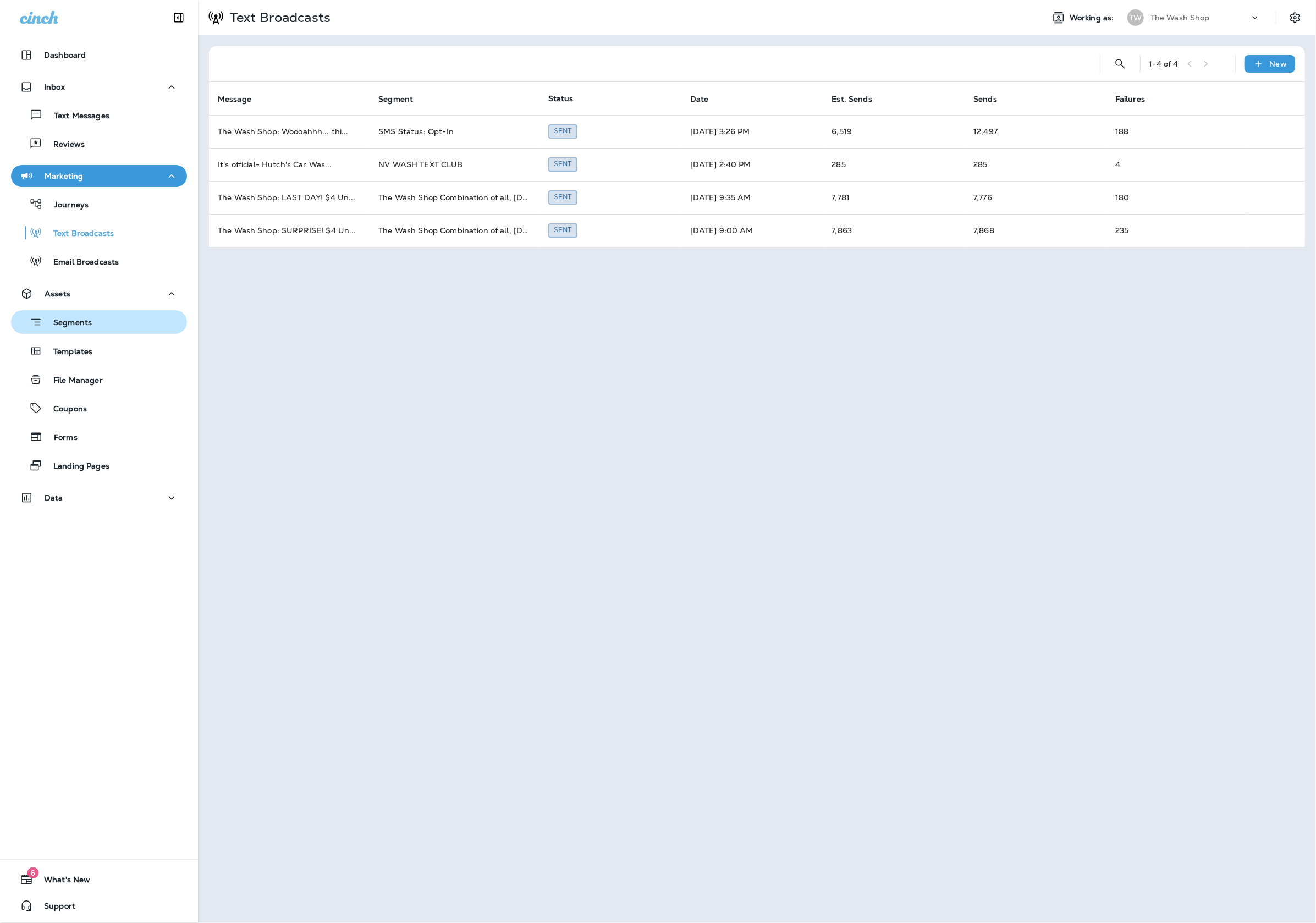
click at [107, 330] on div "Segments" at bounding box center [99, 321] width 167 height 17
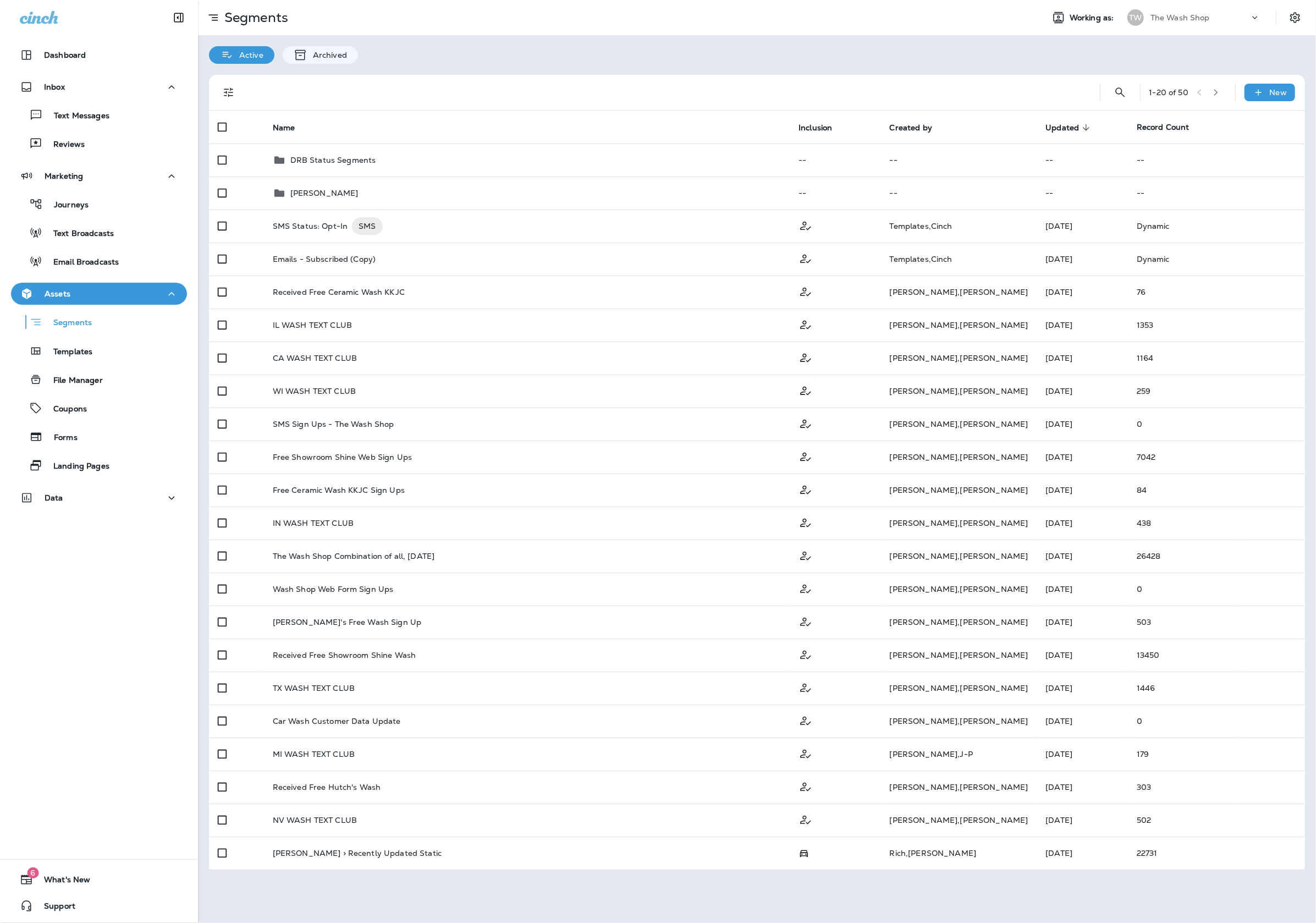
drag, startPoint x: 1113, startPoint y: 89, endPoint x: 742, endPoint y: 86, distance: 371.0
click at [743, 85] on div "1 - 20 of 50 New" at bounding box center [759, 93] width 1083 height 35
click at [1154, 17] on p "The Wash Shop" at bounding box center [1179, 18] width 60 height 9
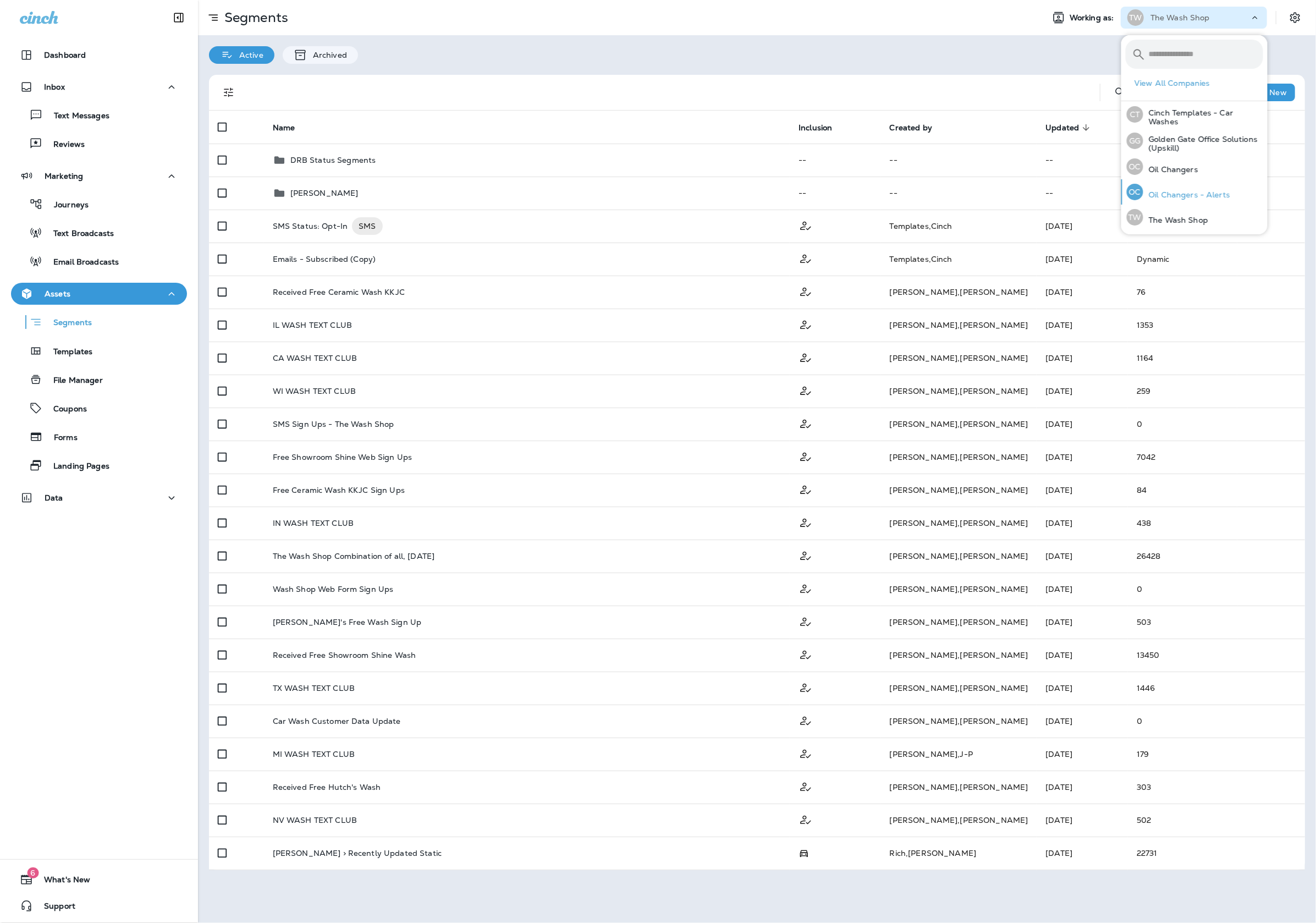
click at [1192, 180] on div "OC Oil Changers - Alerts" at bounding box center [1177, 192] width 112 height 25
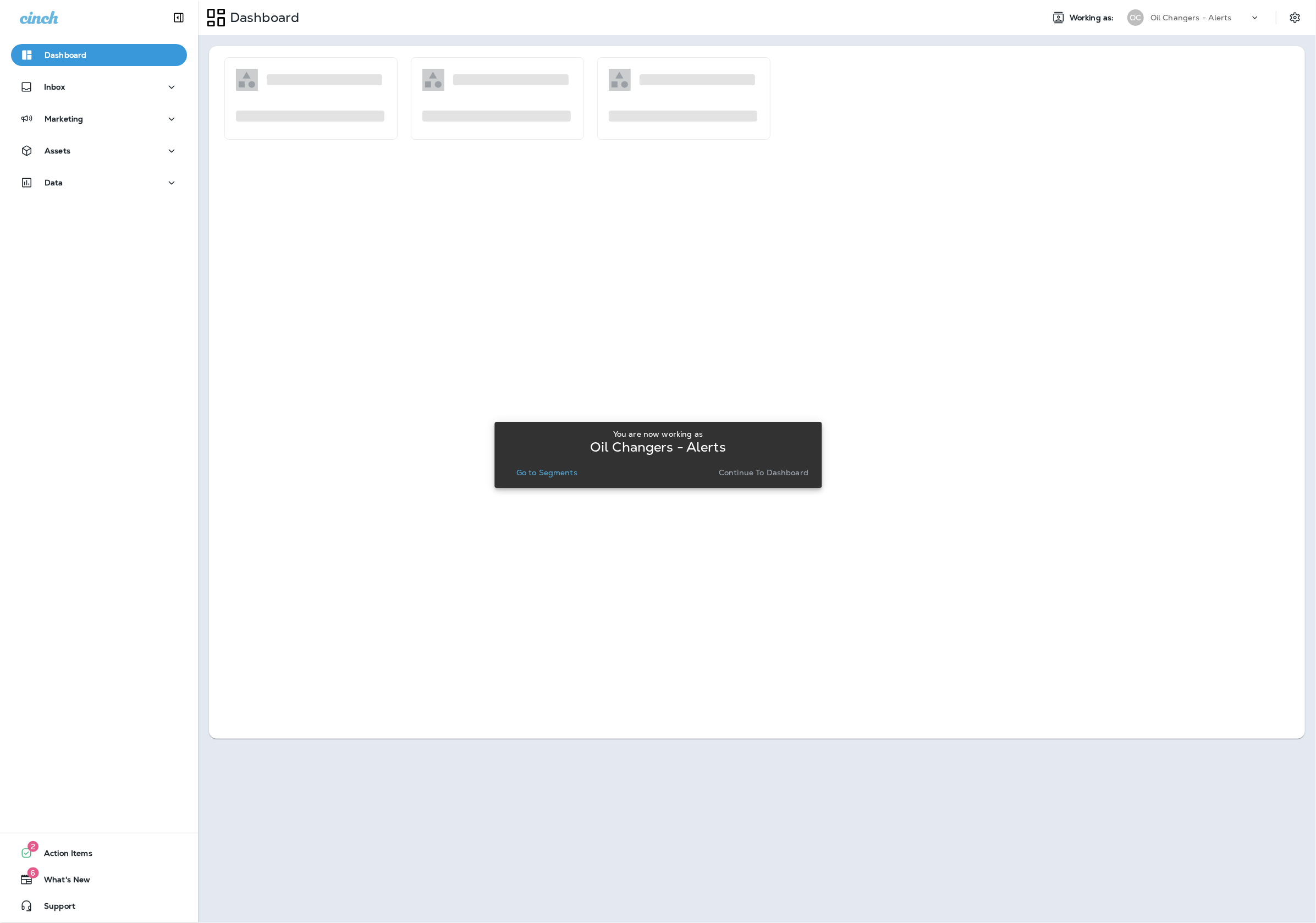
click at [1261, 18] on div at bounding box center [1258, 20] width 20 height 17
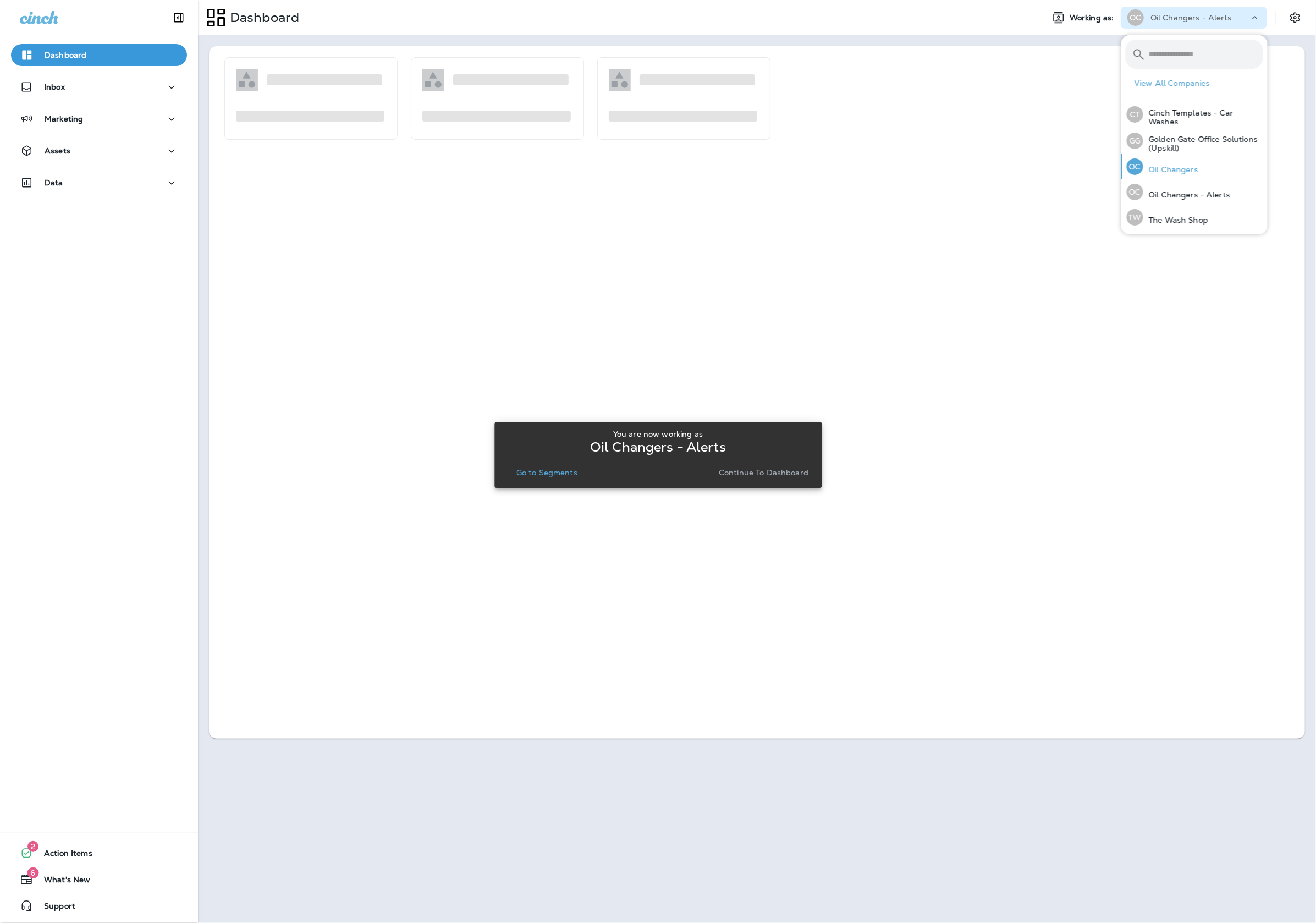
click at [1194, 165] on p "Oil Changers" at bounding box center [1171, 169] width 55 height 9
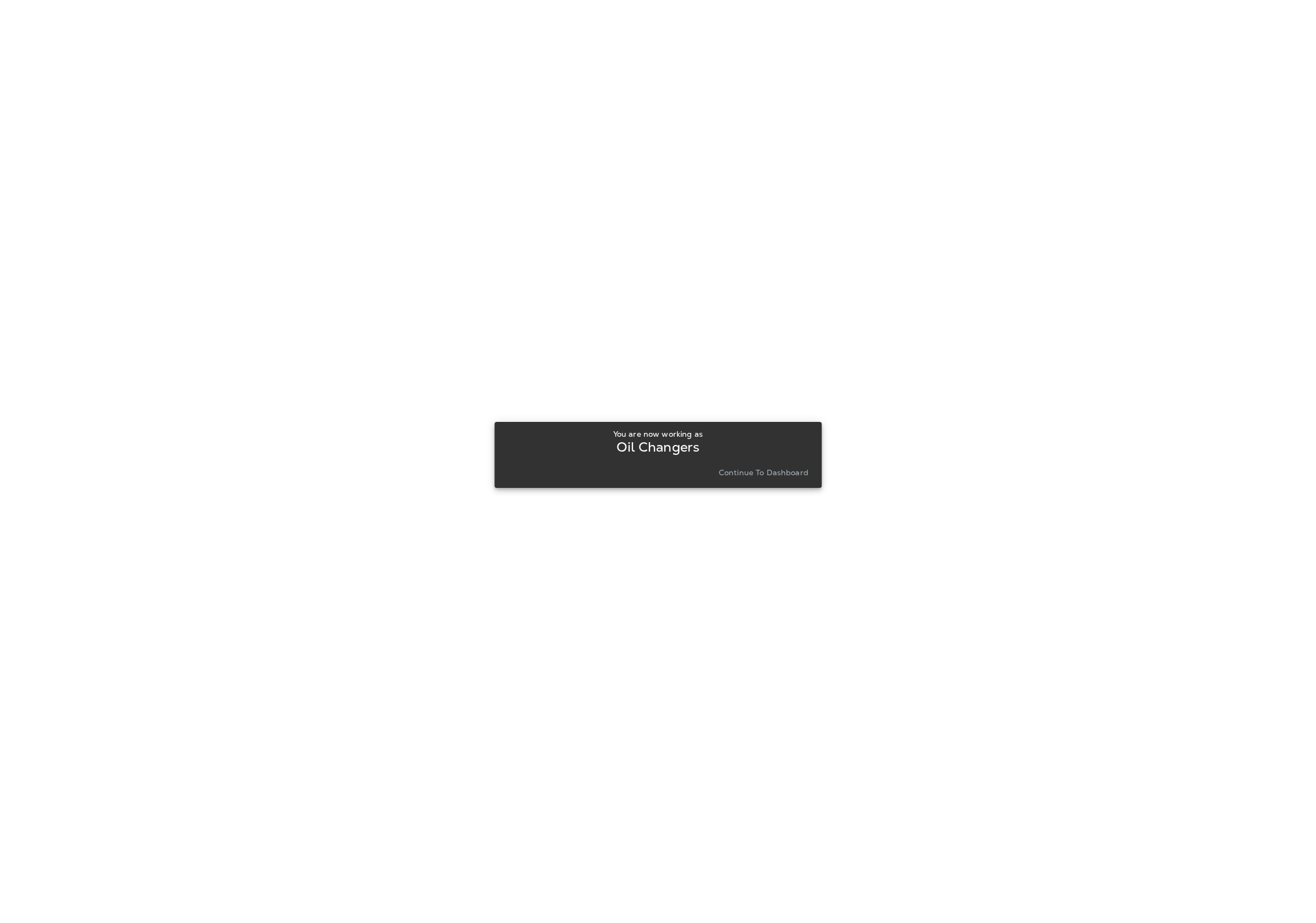
click at [733, 475] on p "Continue to Dashboard" at bounding box center [764, 472] width 90 height 9
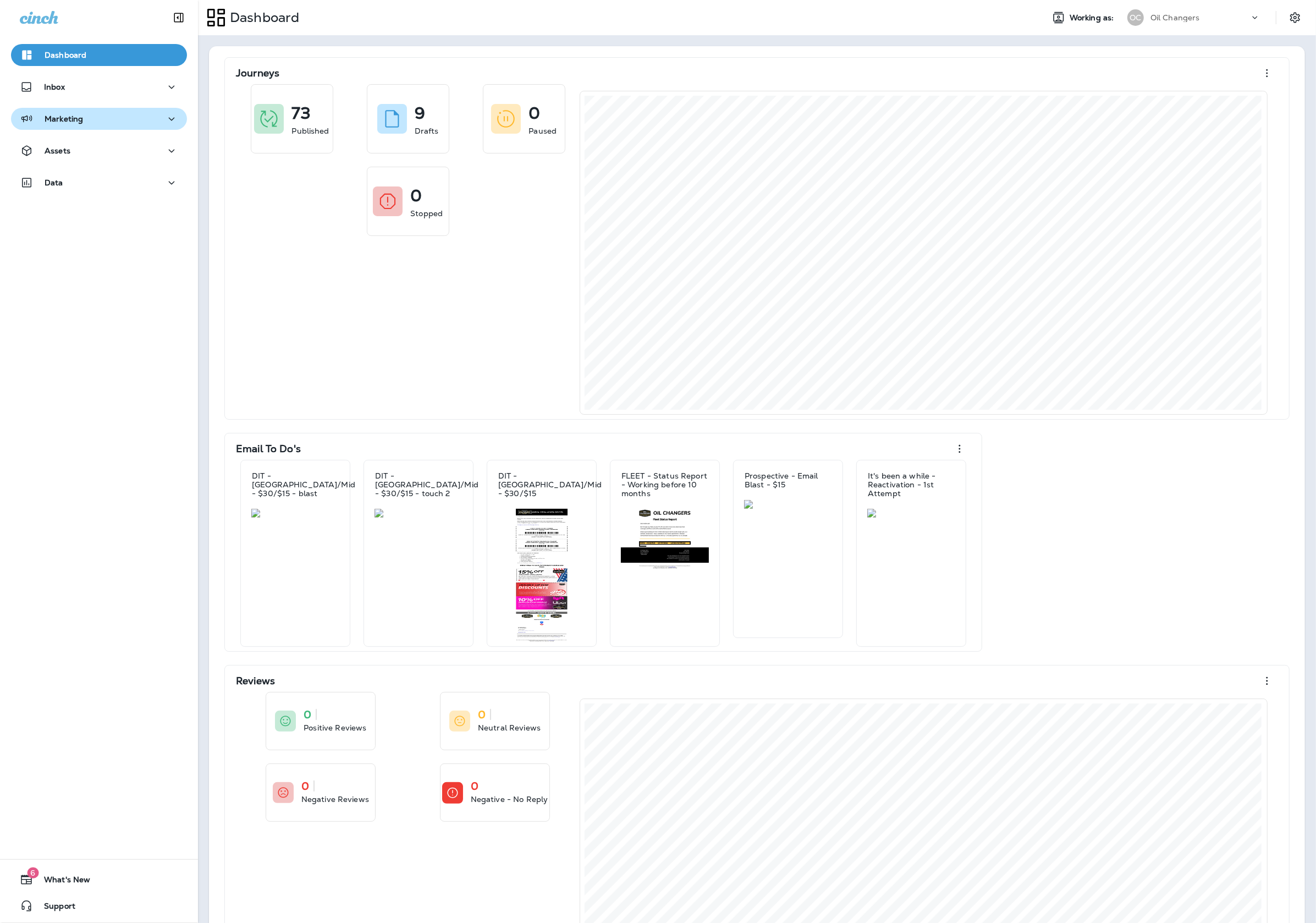
click at [61, 120] on p "Marketing" at bounding box center [63, 118] width 38 height 9
click at [112, 159] on div "Journeys Text Broadcasts Email Broadcasts" at bounding box center [99, 173] width 176 height 86
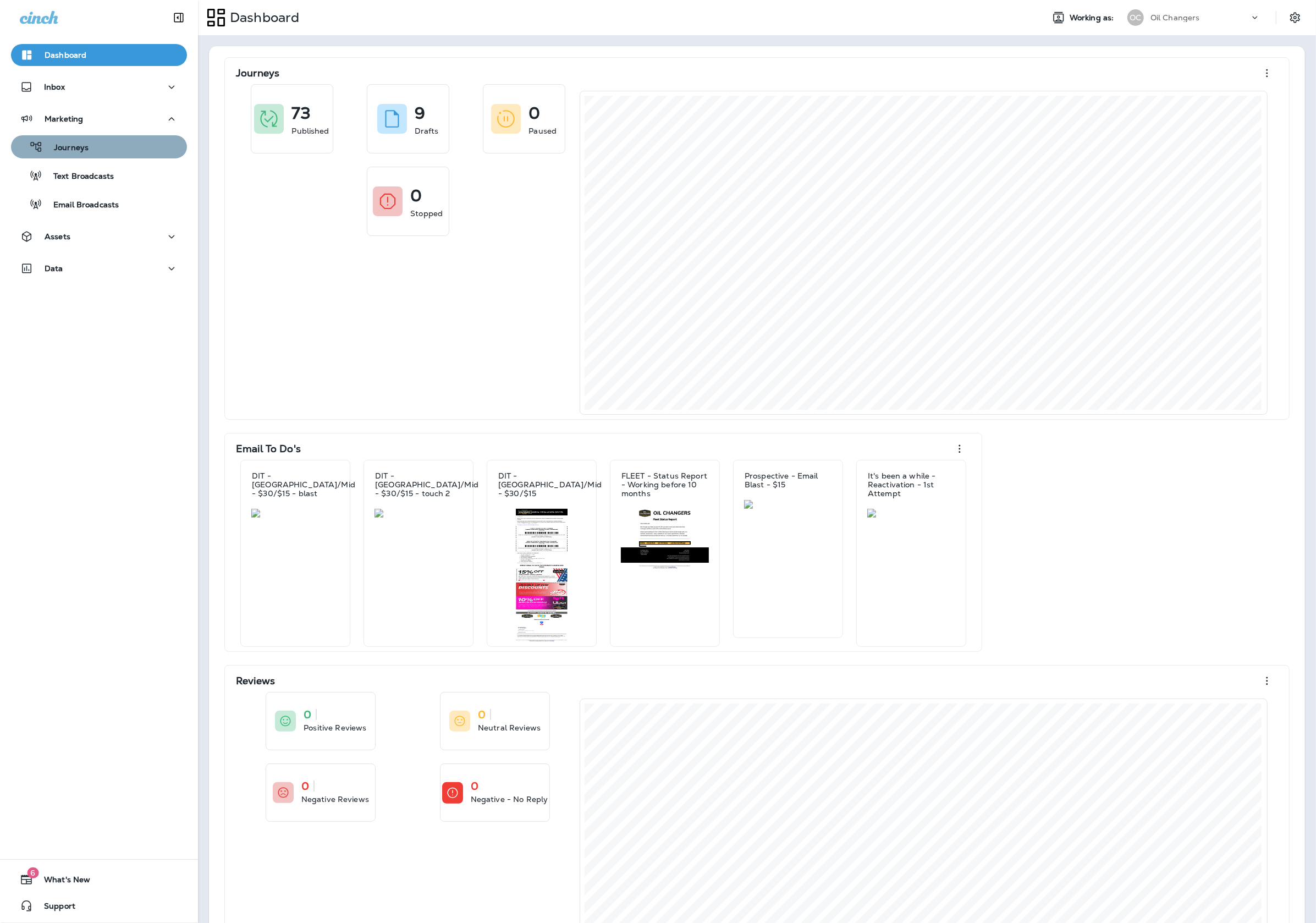
click at [112, 155] on button "Journeys" at bounding box center [99, 147] width 176 height 23
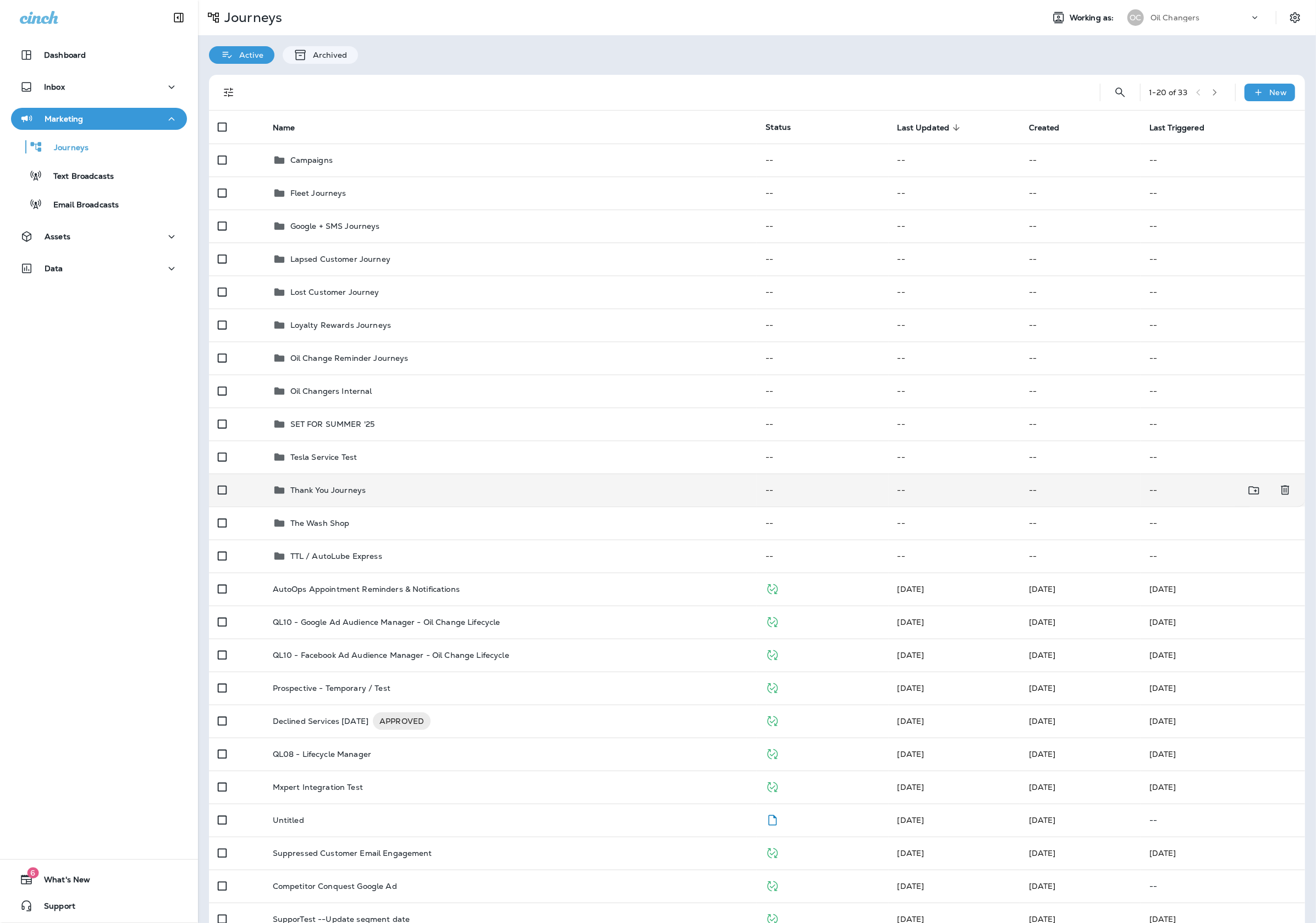
click at [330, 500] on td "Thank You Journeys" at bounding box center [511, 490] width 494 height 33
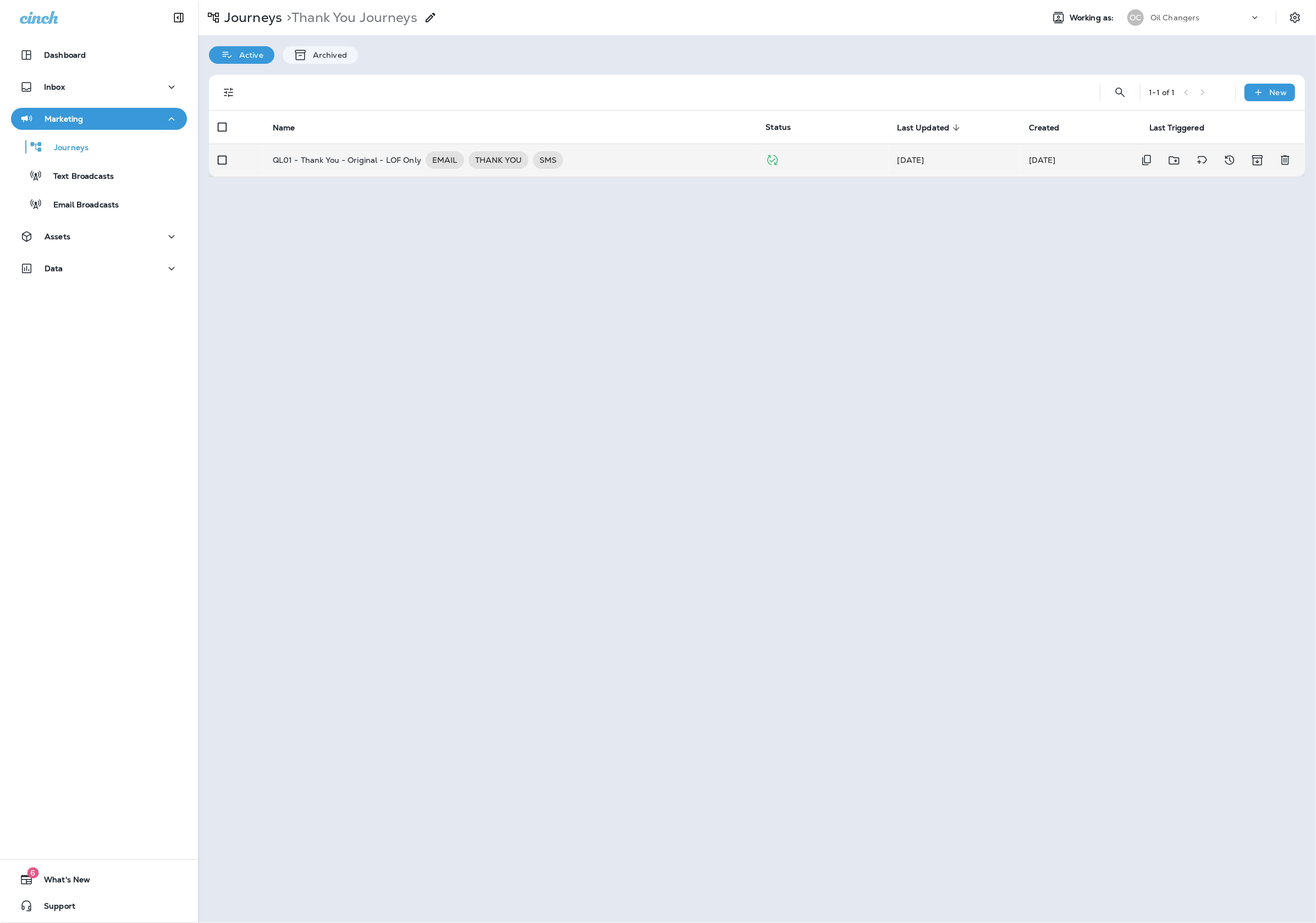
click at [414, 173] on td "QL01 - Thank You - Original - LOF Only EMAIL THANK YOU SMS" at bounding box center [511, 160] width 494 height 33
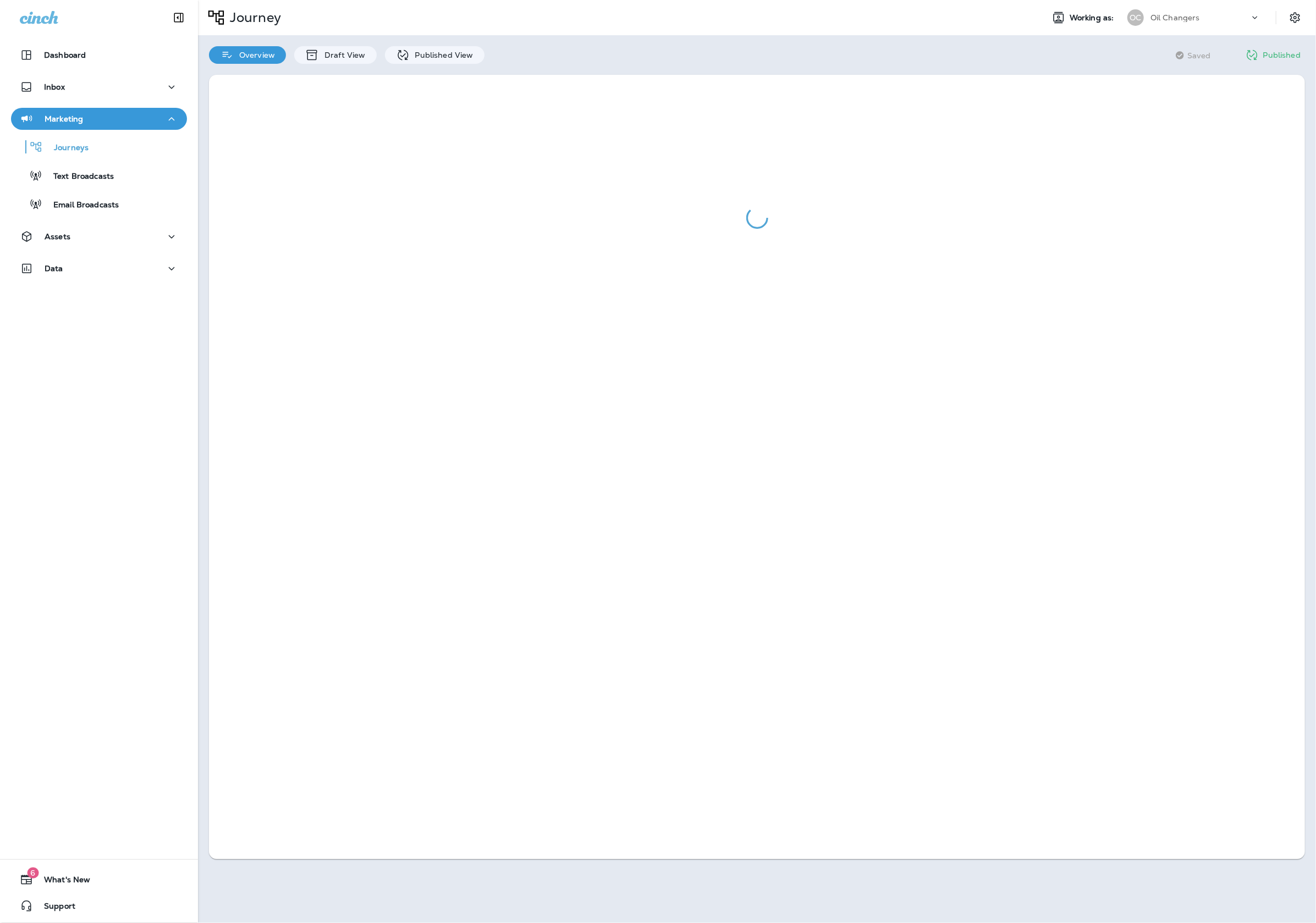
click at [458, 44] on div "Overview Draft View Published View" at bounding box center [346, 49] width 298 height 28
click at [453, 51] on p "Published View" at bounding box center [441, 55] width 63 height 9
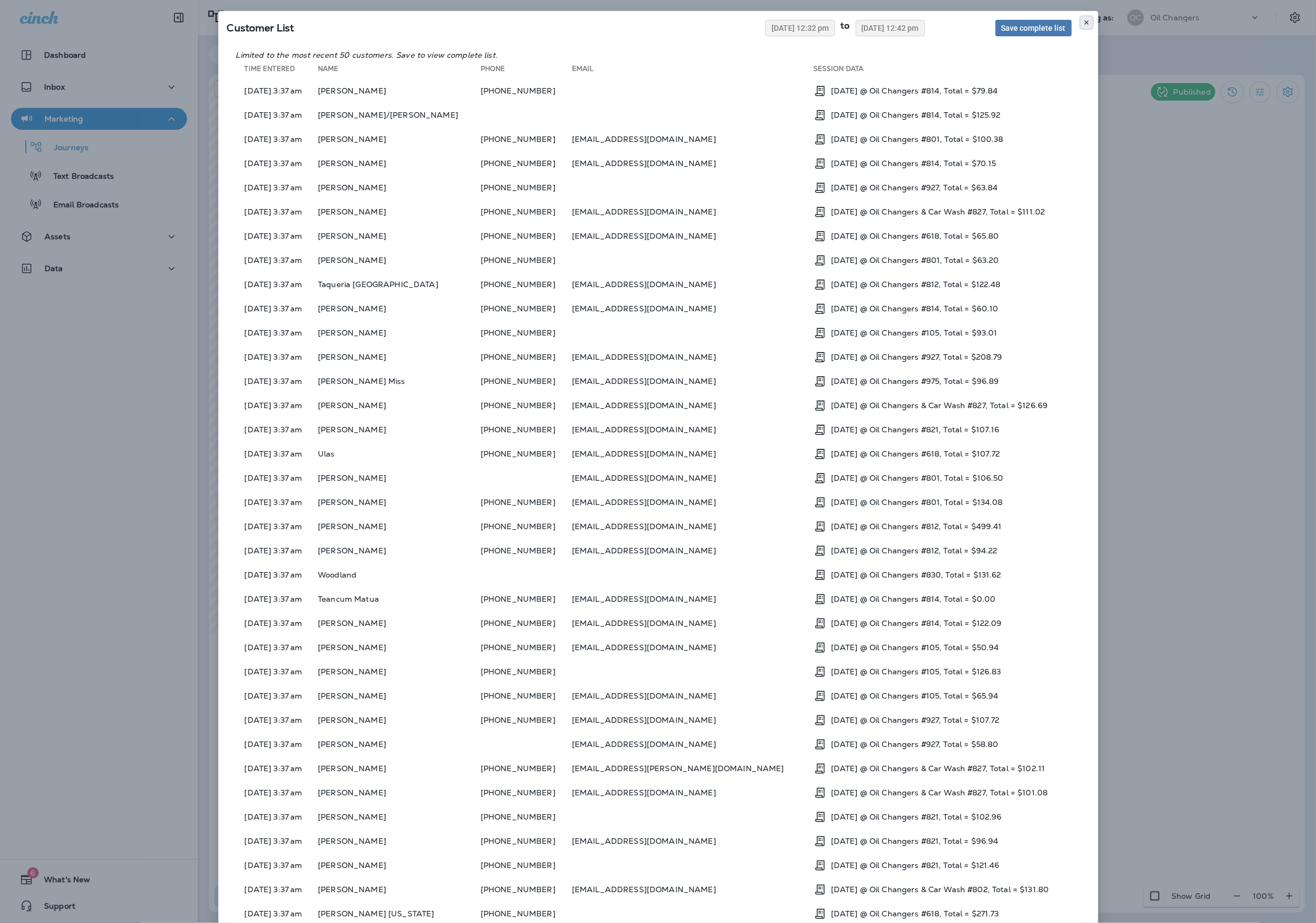
click at [1083, 20] on icon at bounding box center [1086, 22] width 7 height 7
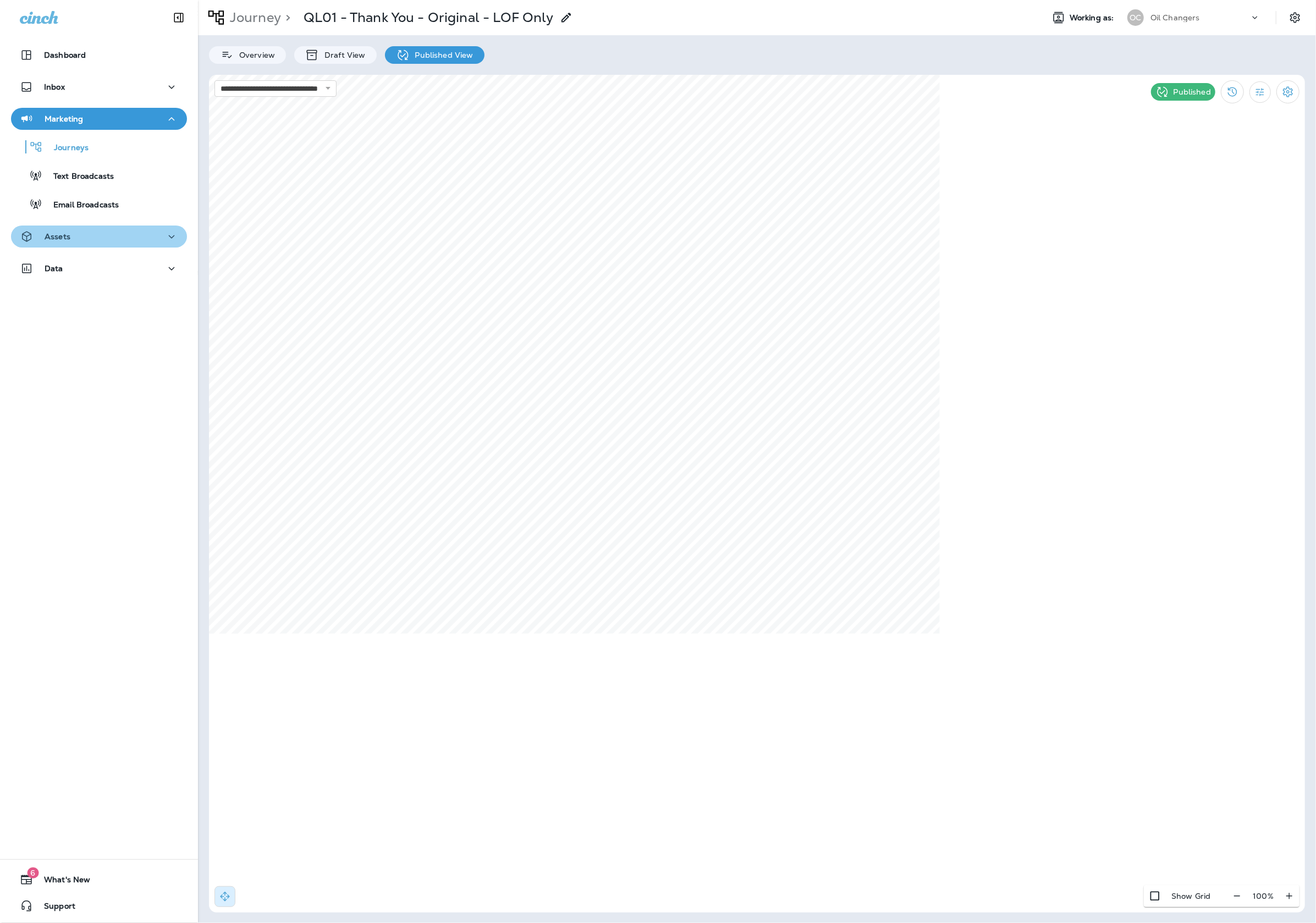
click at [41, 244] on button "Assets" at bounding box center [99, 236] width 176 height 22
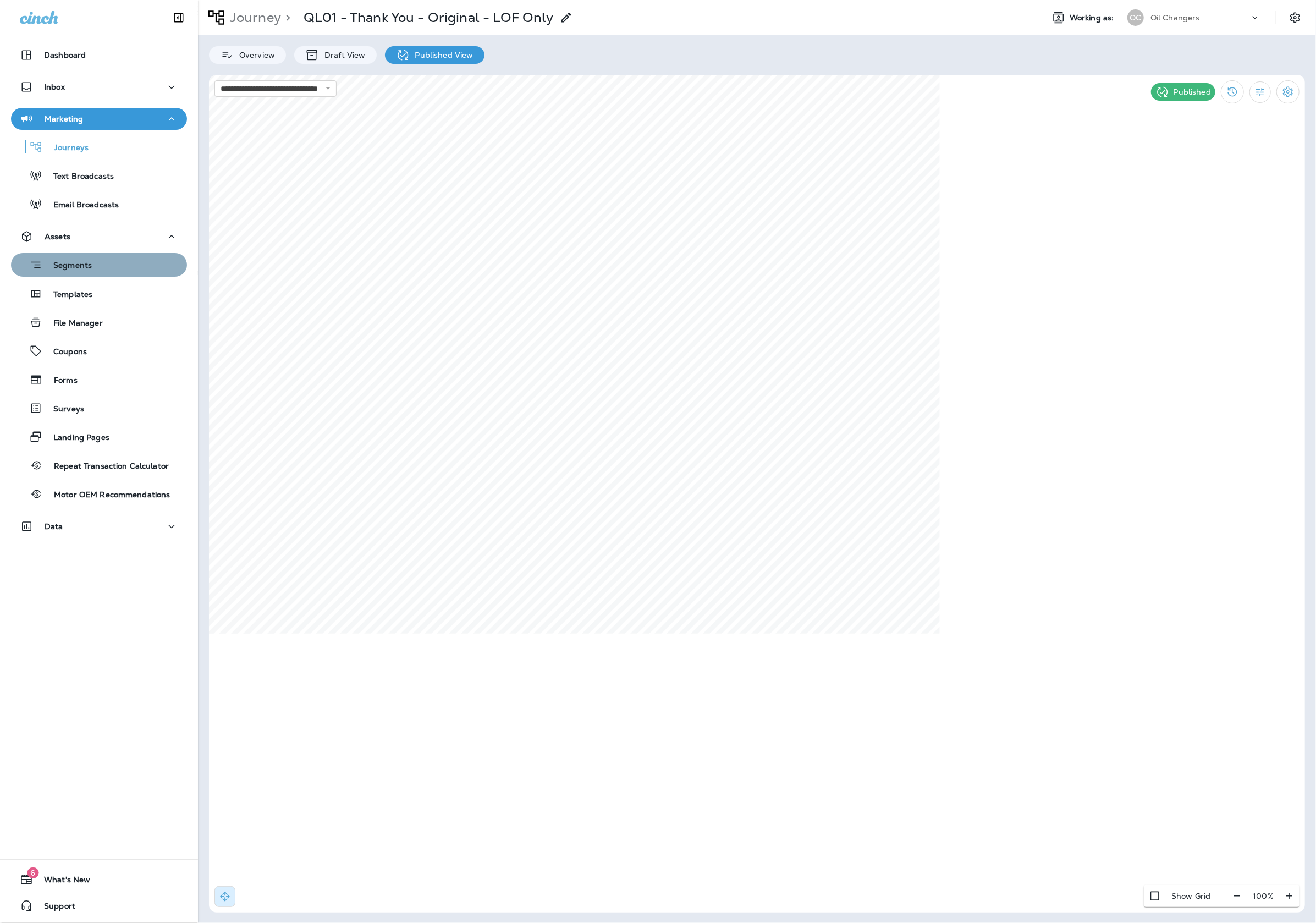
click at [65, 273] on div "Segments" at bounding box center [54, 264] width 76 height 17
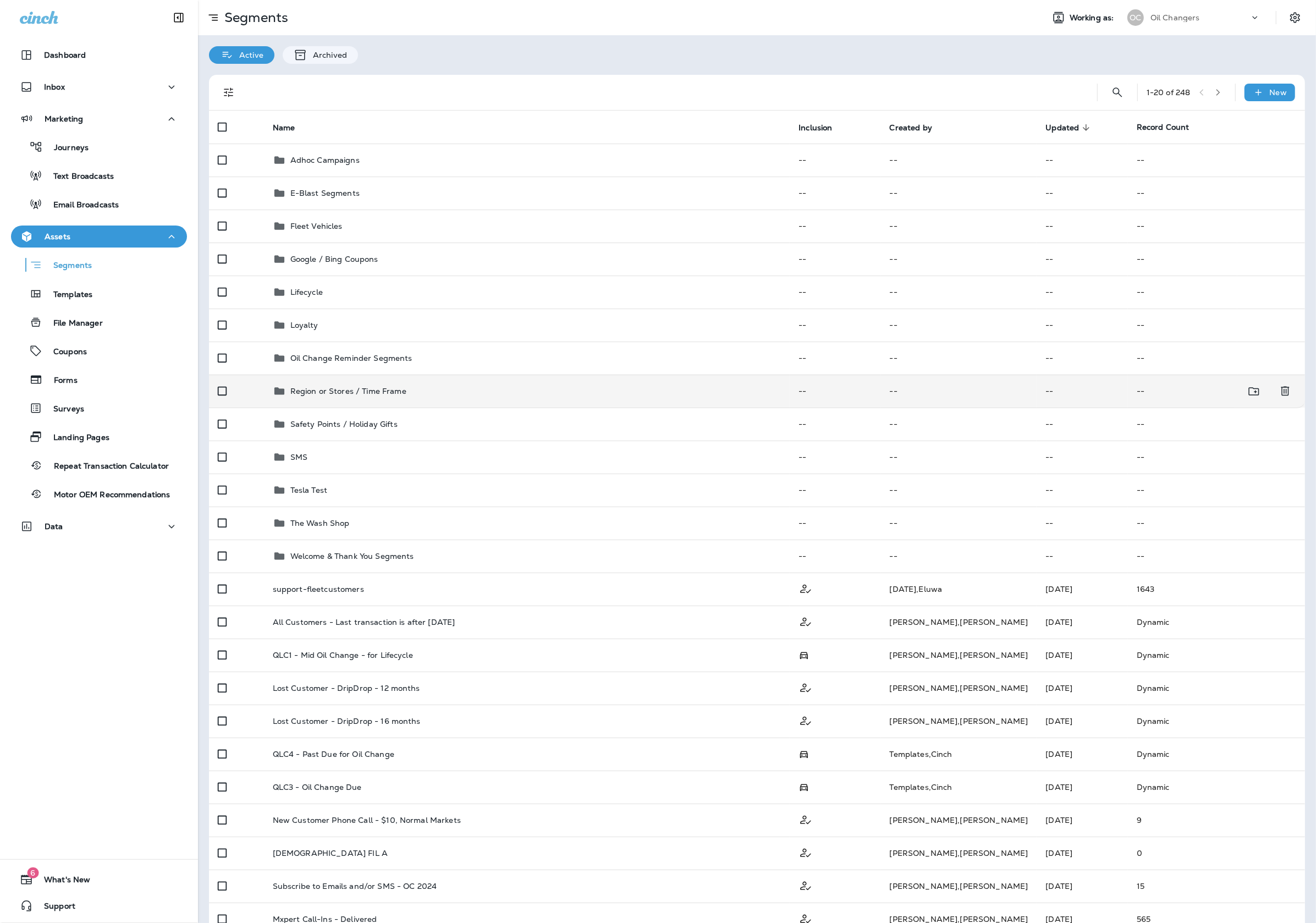
click at [483, 391] on div "Region or Stores / Time Frame" at bounding box center [527, 391] width 508 height 14
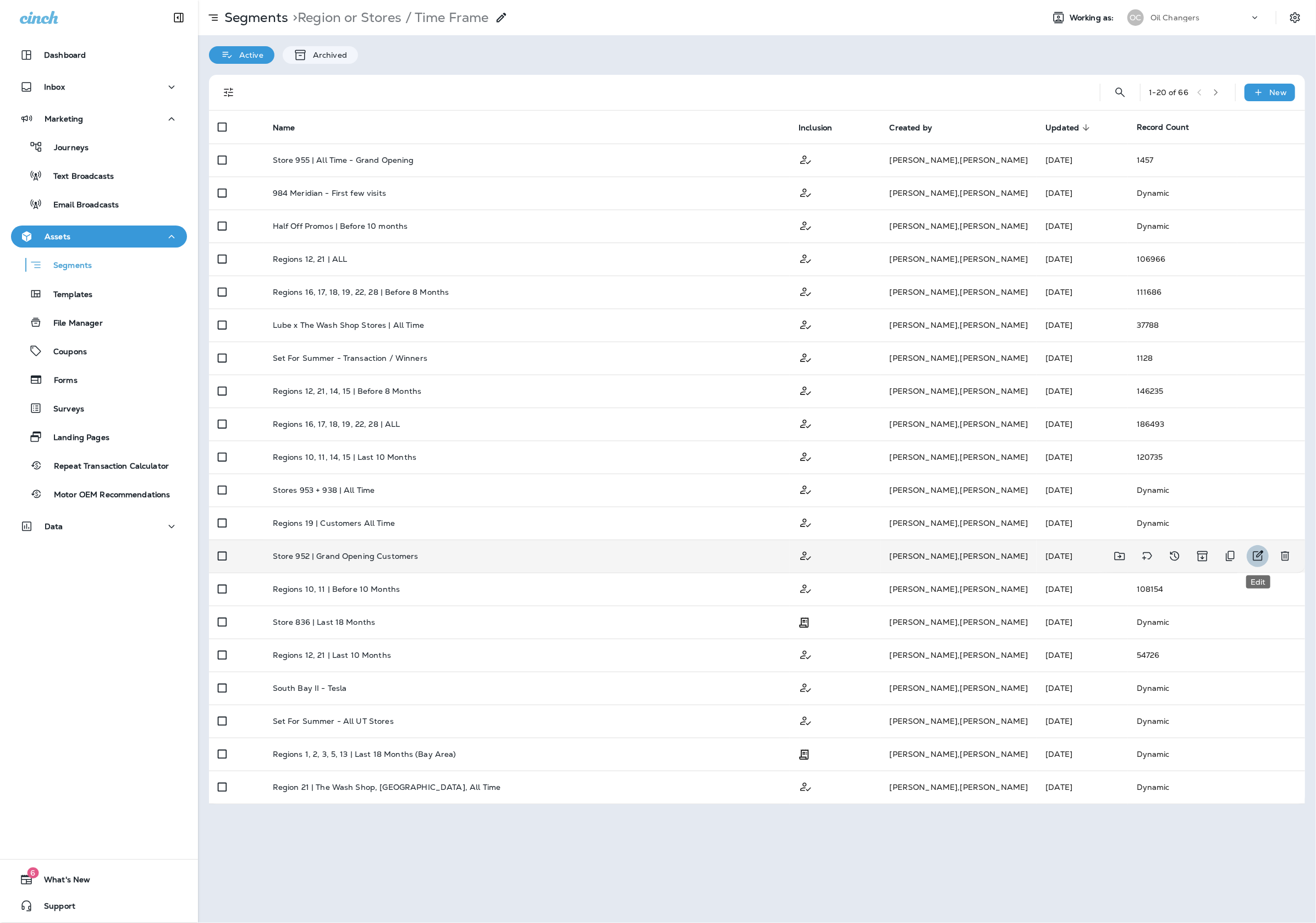
click at [1258, 560] on icon "Edit" at bounding box center [1257, 555] width 11 height 11
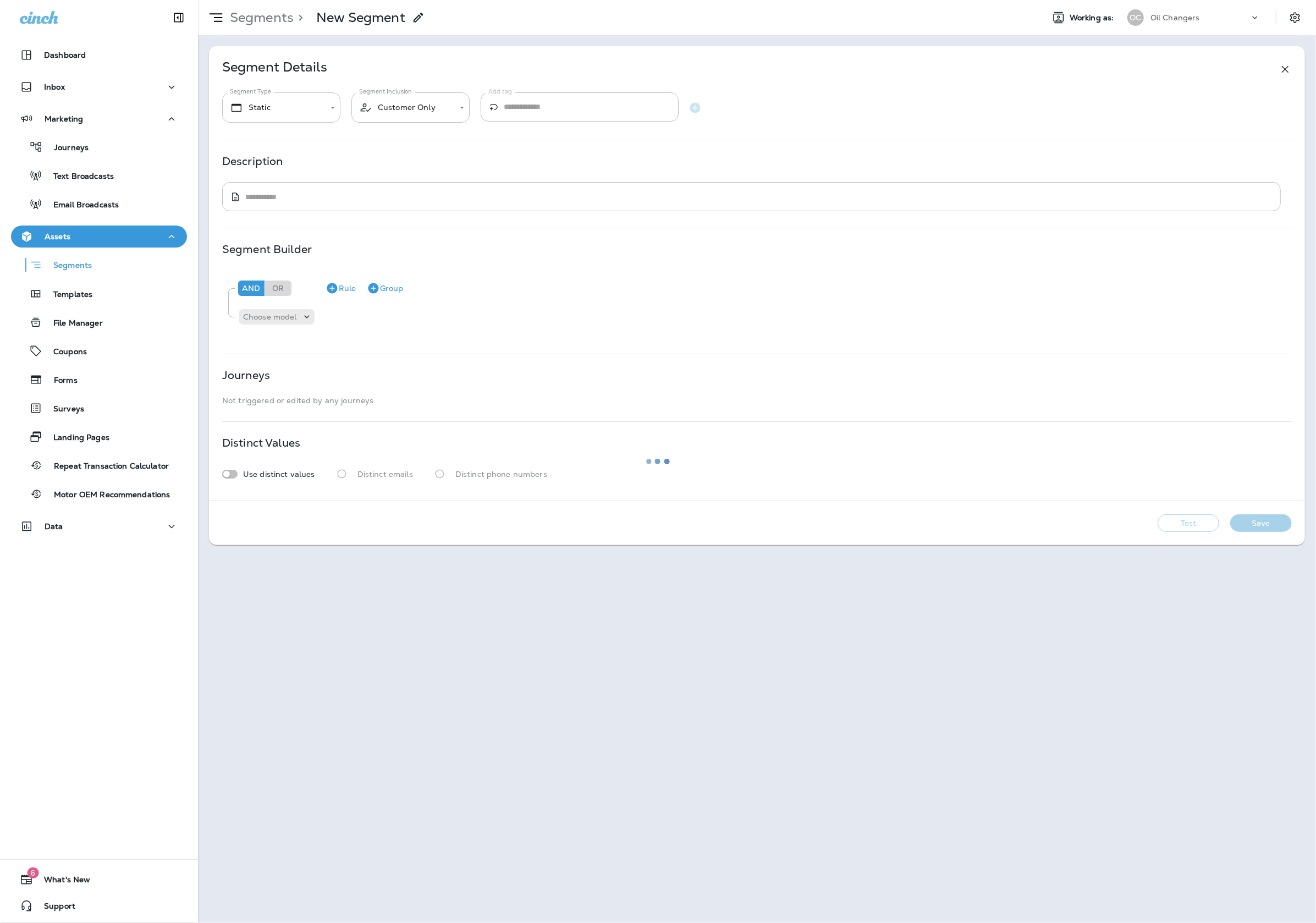
type input "*******"
type textarea "**********"
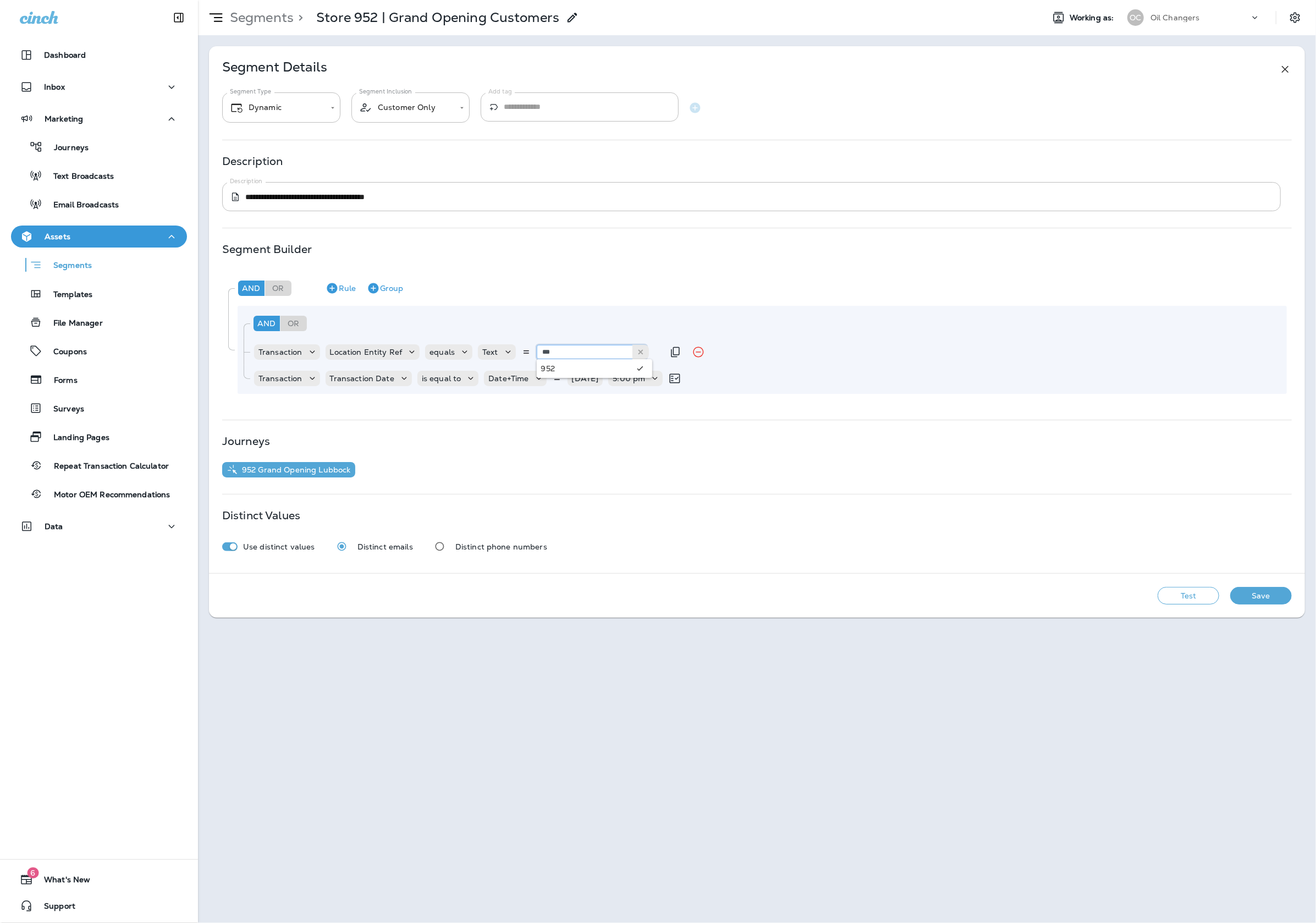
click at [578, 344] on input "***" at bounding box center [591, 351] width 110 height 15
type input "***"
click at [631, 307] on div "And Or Rule Group Transaction Location Entity Ref equals Text *** 948 Transacti…" at bounding box center [761, 349] width 1049 height 88
click at [734, 381] on icon "Remove Rule" at bounding box center [728, 379] width 14 height 14
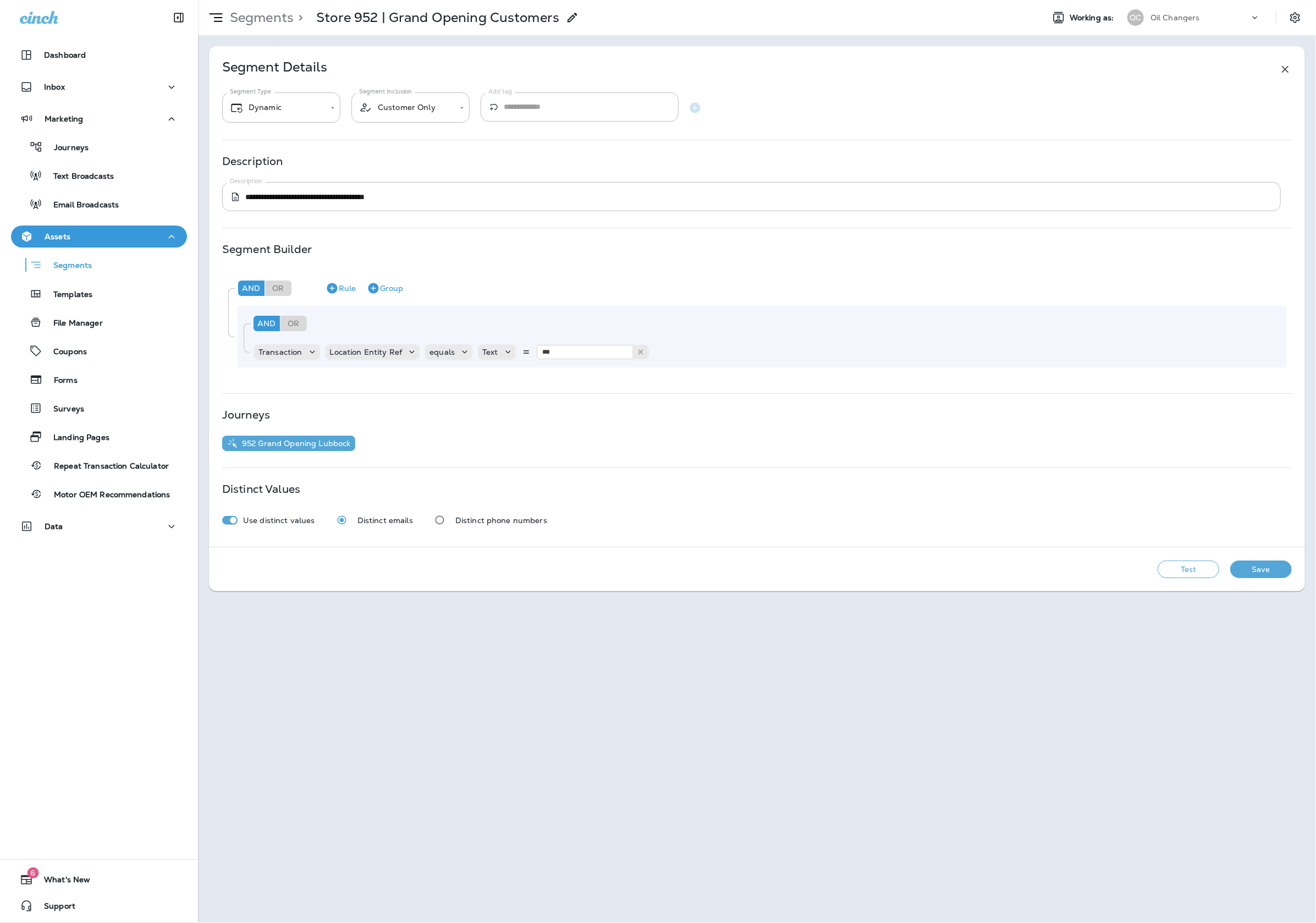
click at [1202, 563] on button "Test" at bounding box center [1187, 569] width 61 height 18
click at [1126, 567] on button "View Sample" at bounding box center [1110, 569] width 72 height 18
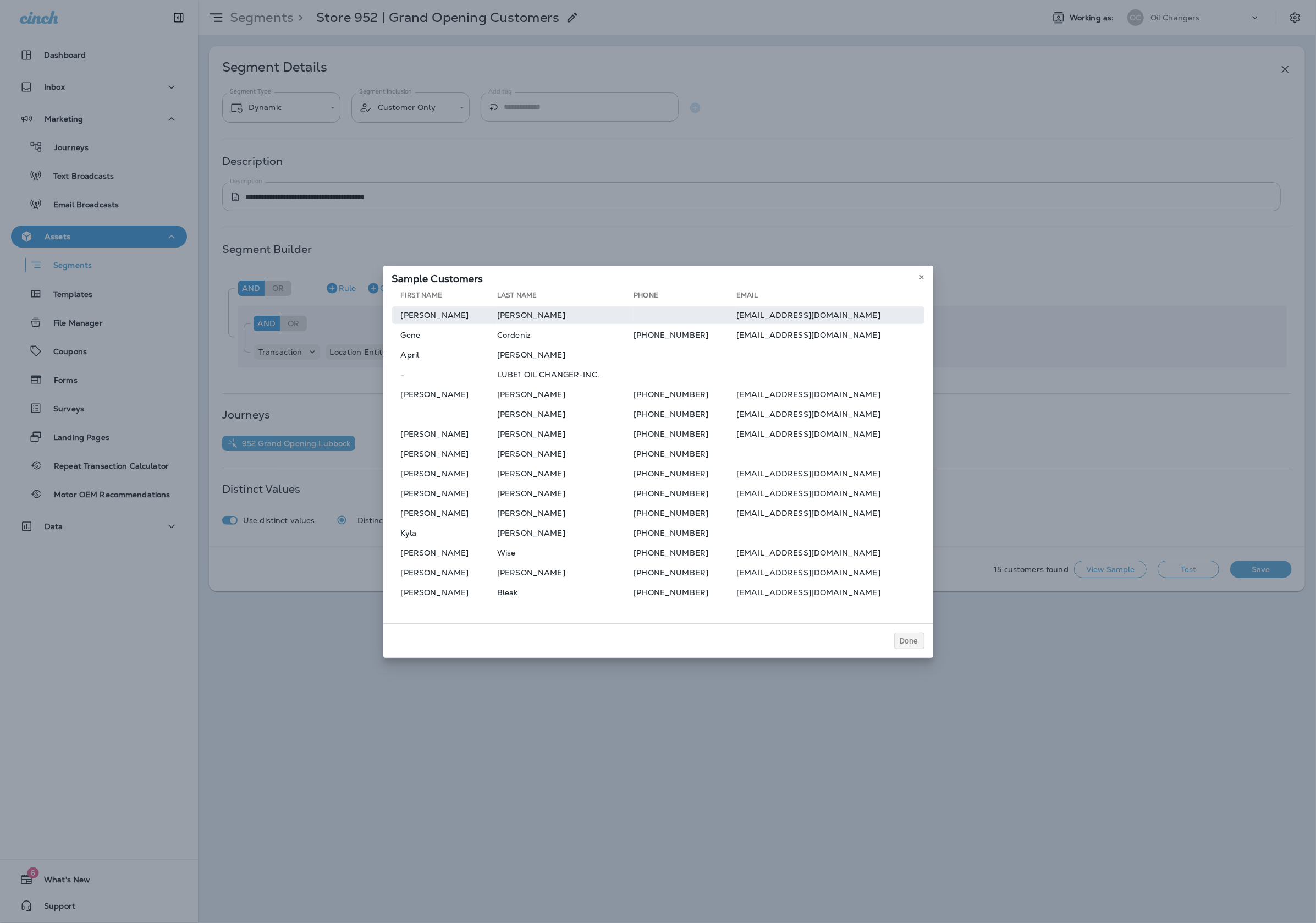
click at [794, 316] on td "agcmaddog1998@gmail.com" at bounding box center [830, 315] width 188 height 18
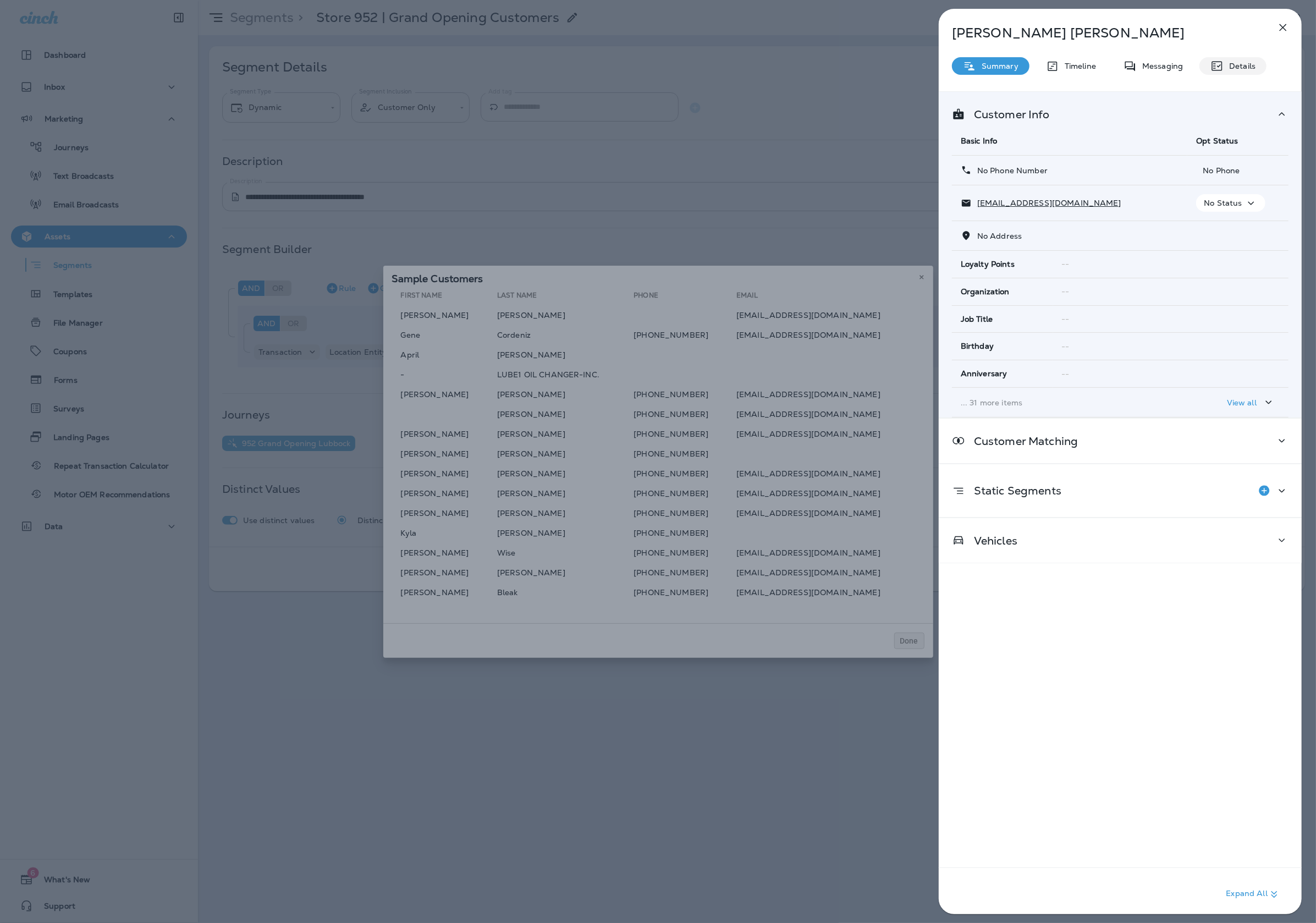
click at [1248, 72] on div "Details" at bounding box center [1232, 66] width 67 height 18
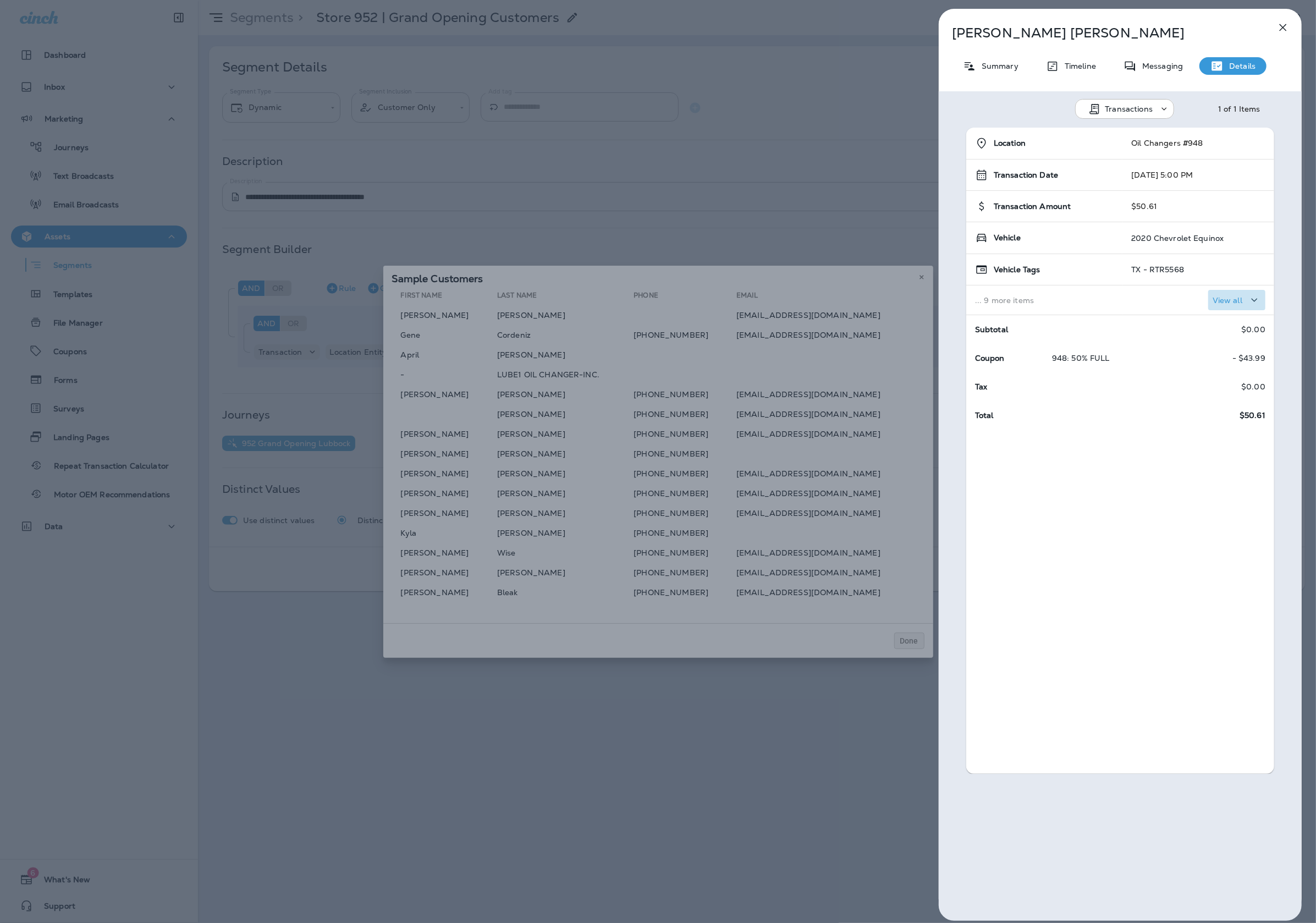
click at [1238, 304] on p "View all" at bounding box center [1227, 300] width 29 height 9
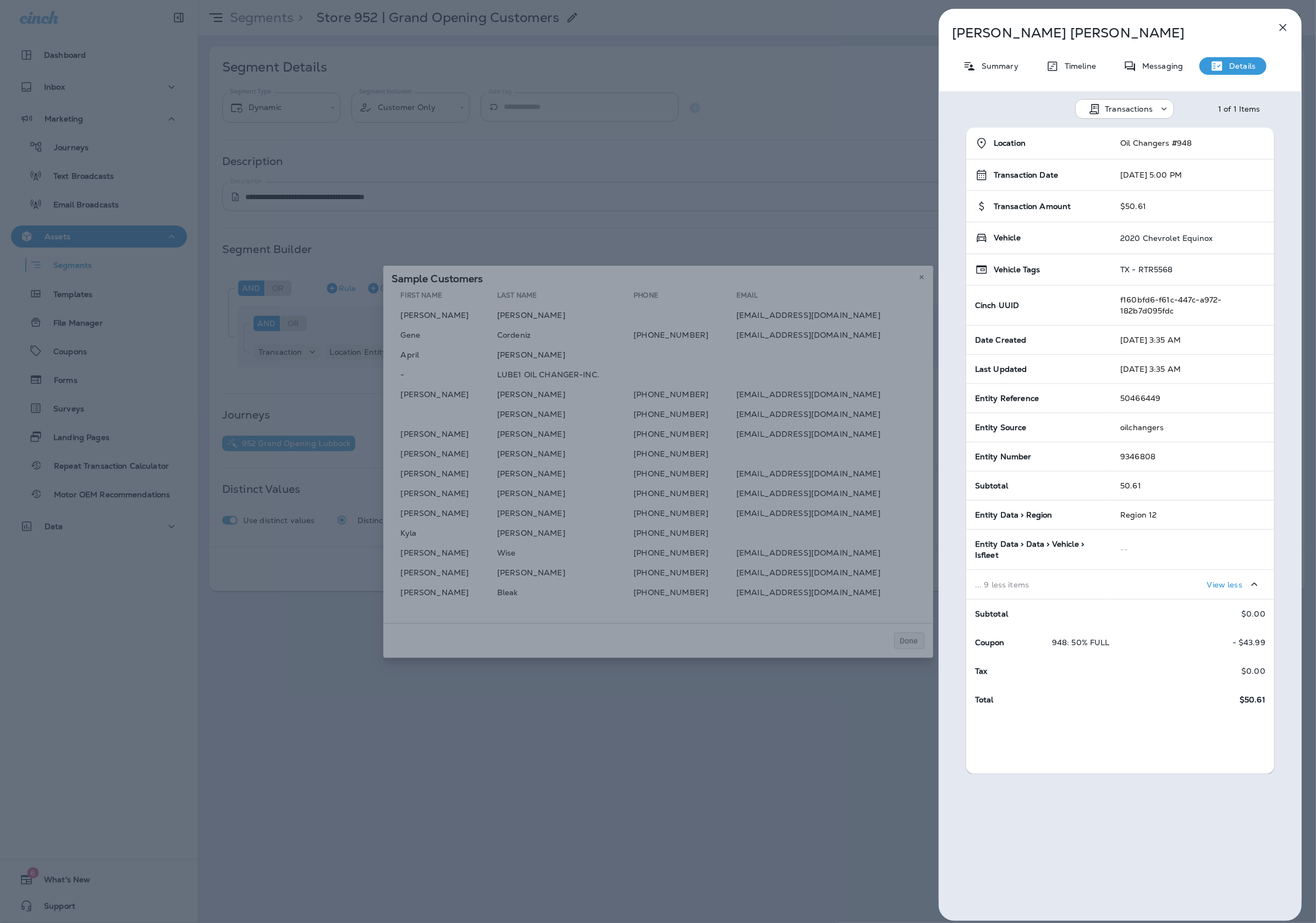
click at [737, 217] on div "Bailey Buckley Summary Timeline Messaging Details Transactions 1 of 1 Items Loc…" at bounding box center [658, 462] width 1316 height 923
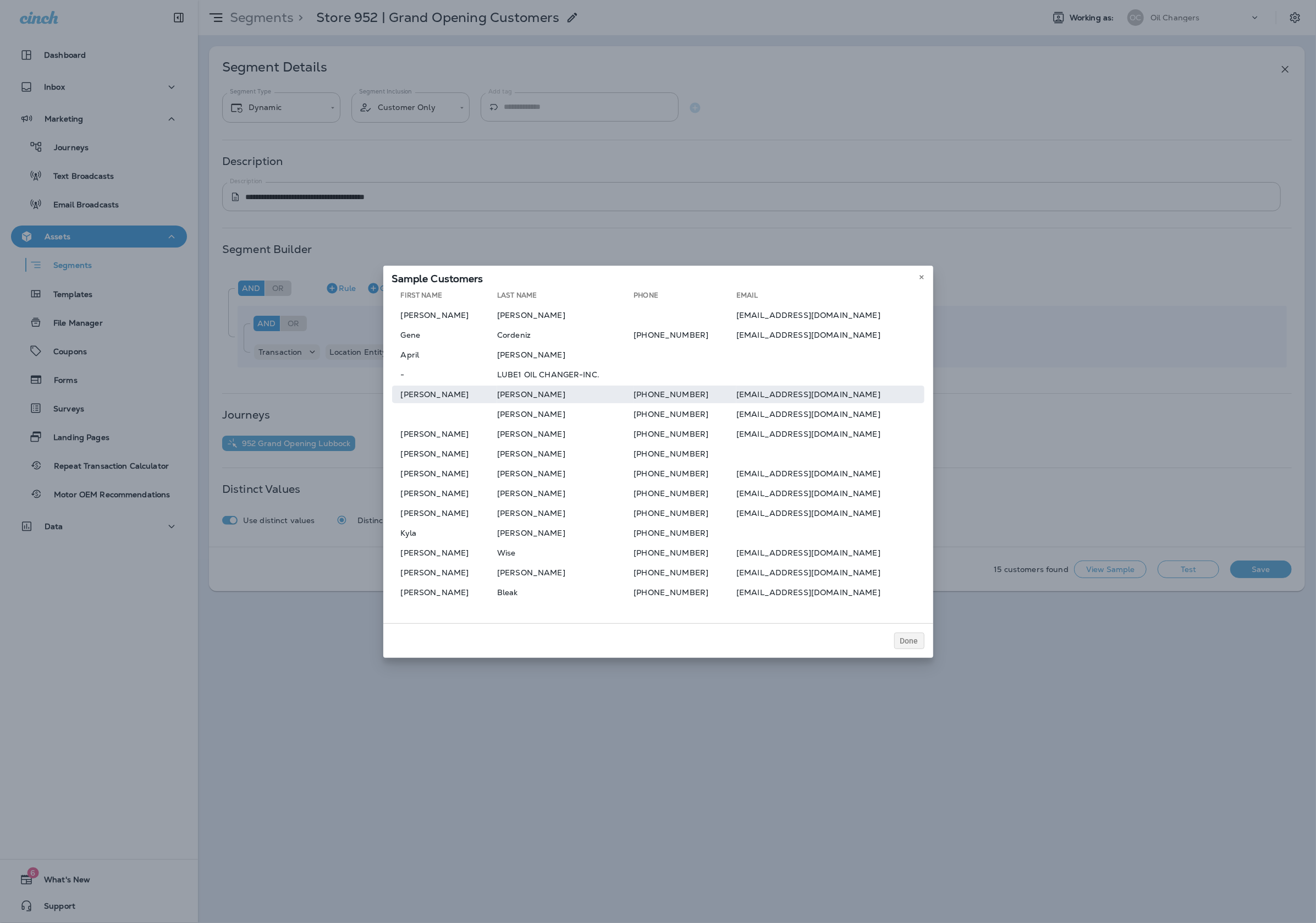
click at [627, 399] on td "Eliza" at bounding box center [565, 394] width 137 height 18
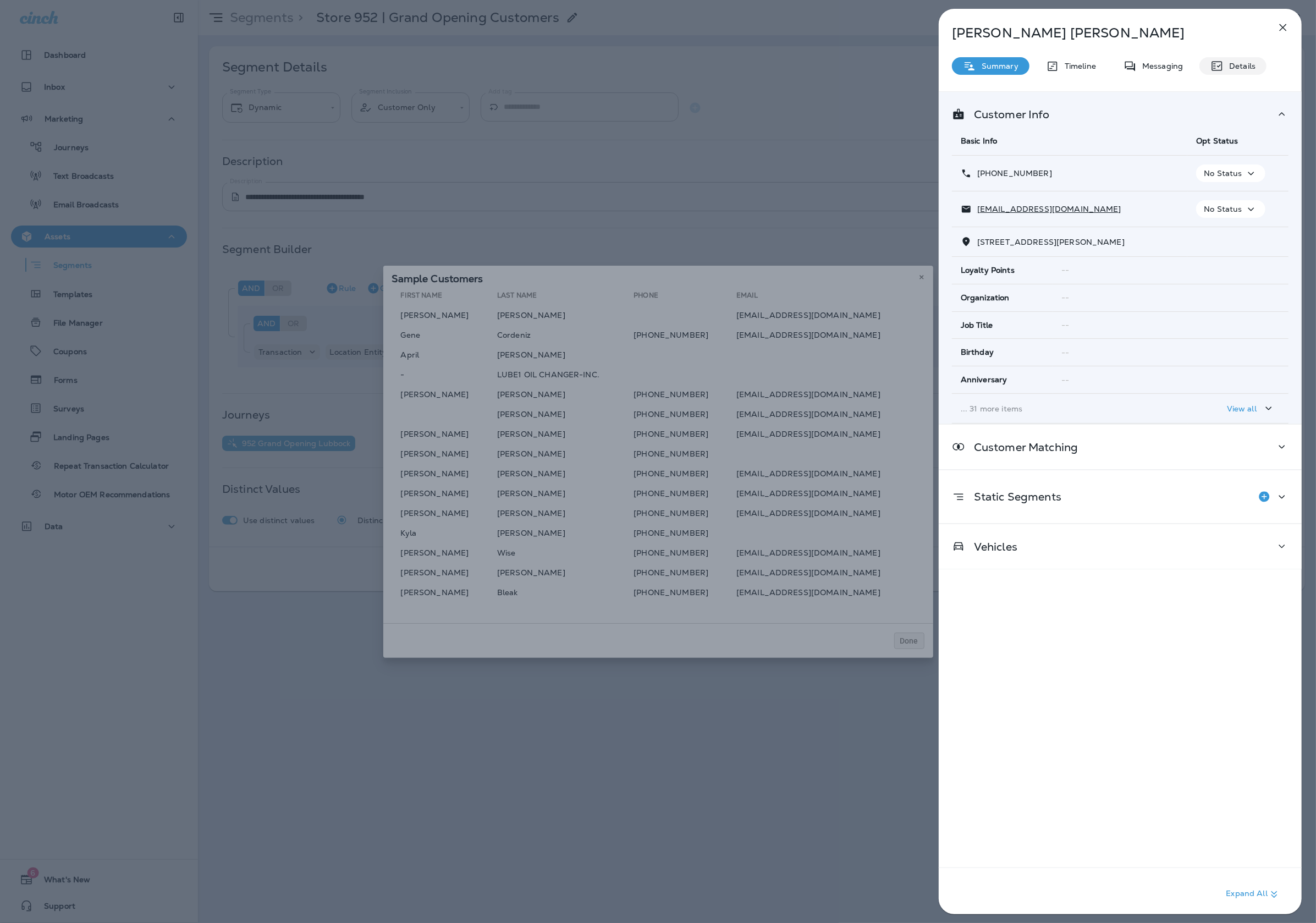
click at [1217, 70] on icon at bounding box center [1216, 66] width 11 height 10
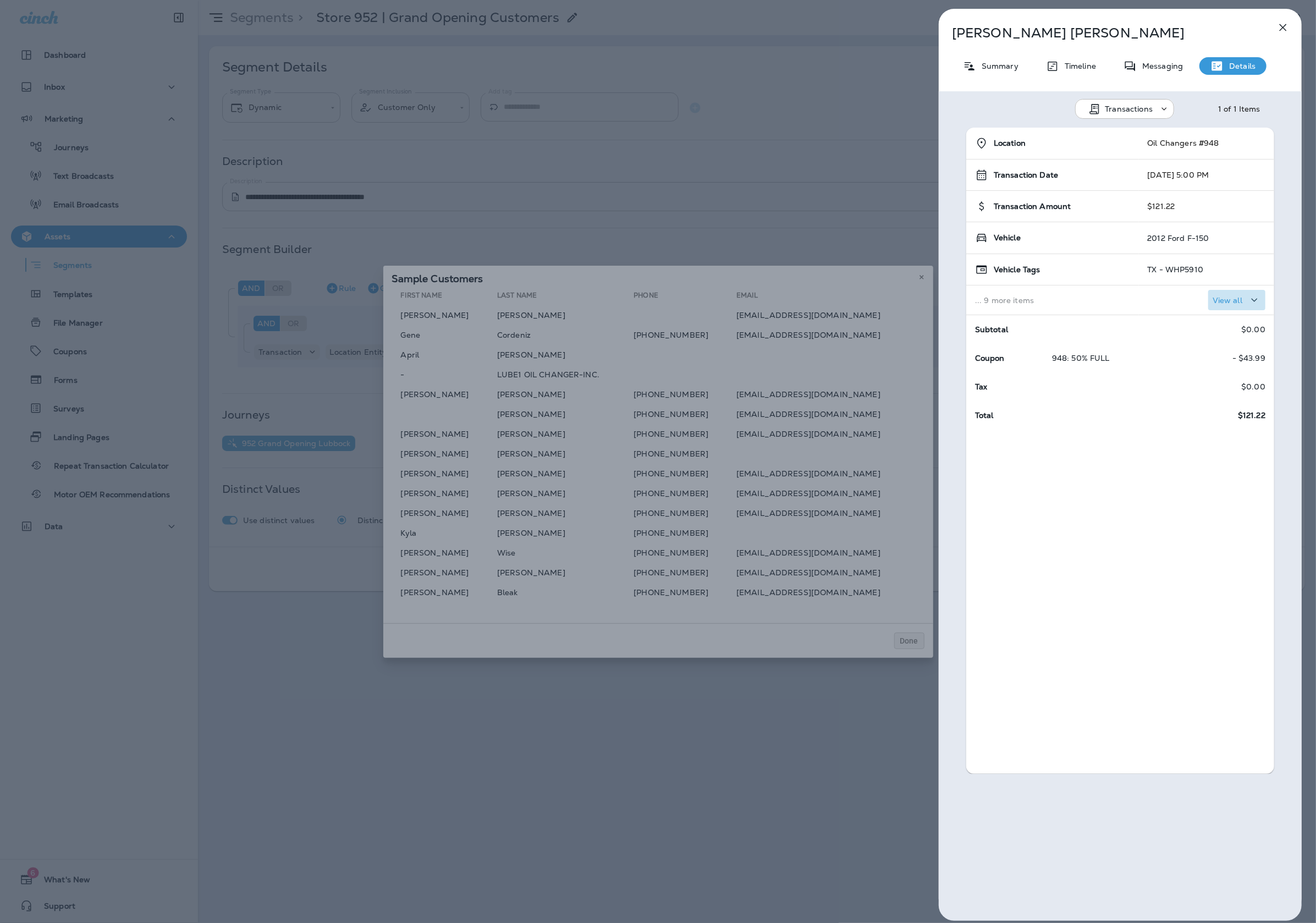
click at [1227, 298] on p "View all" at bounding box center [1227, 300] width 29 height 9
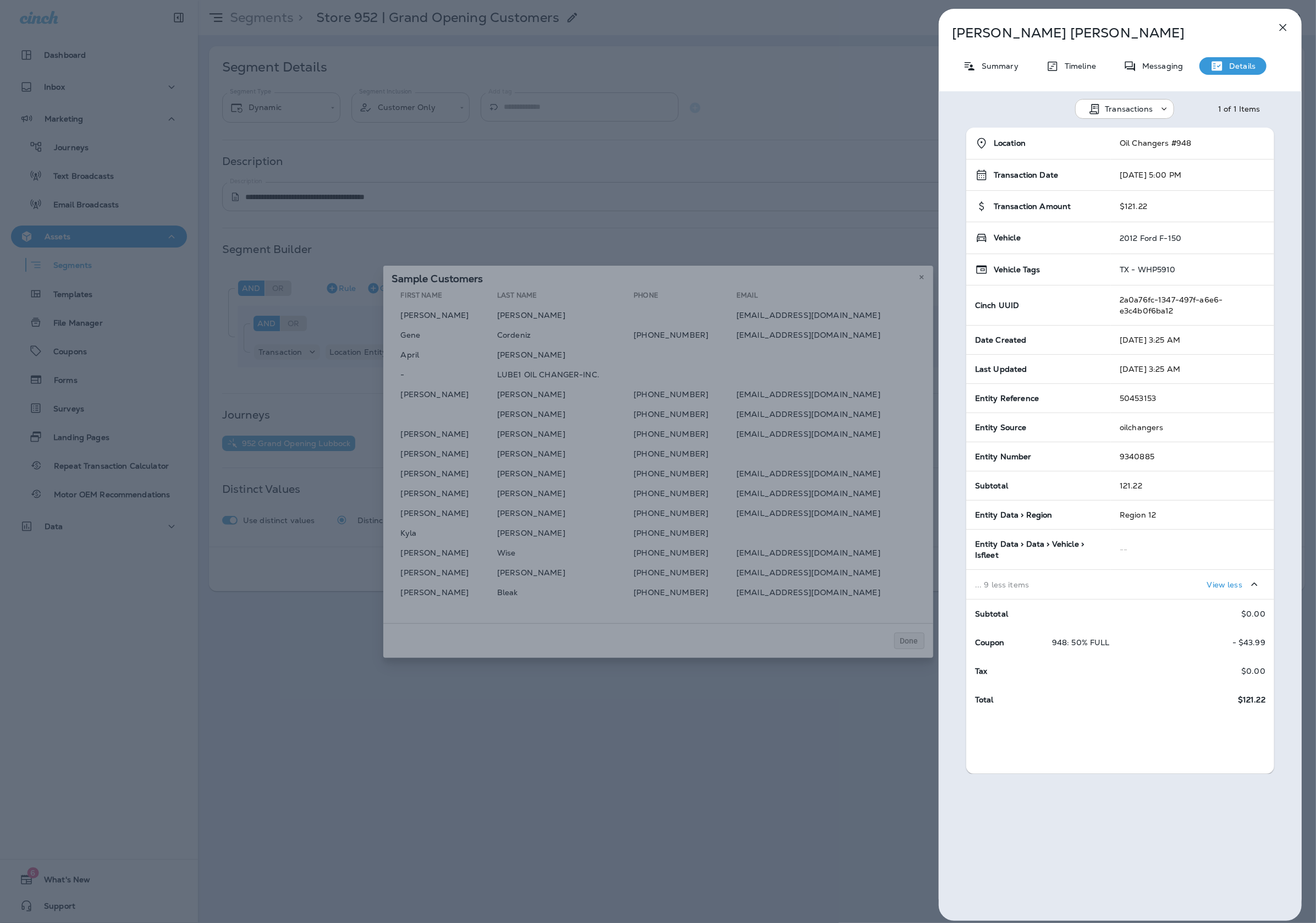
click at [1010, 64] on p "Summary" at bounding box center [996, 65] width 42 height 9
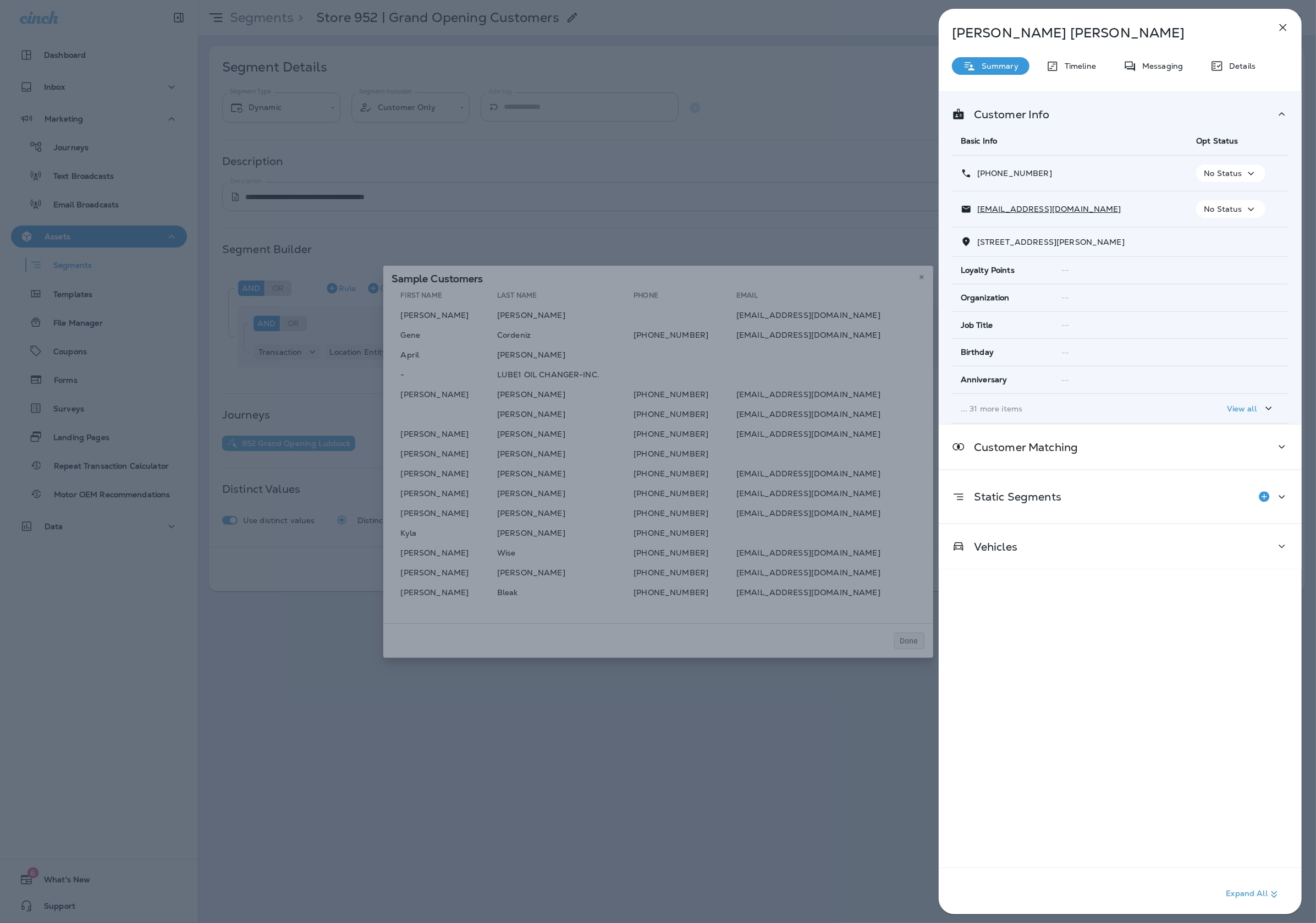
drag, startPoint x: 1267, startPoint y: 37, endPoint x: 1278, endPoint y: 32, distance: 12.1
click at [1267, 37] on div "Barnes Eliza Summary Timeline Messaging Details Customer Info Basic Info Opt St…" at bounding box center [1120, 464] width 363 height 911
click at [1278, 32] on icon "button" at bounding box center [1283, 27] width 14 height 14
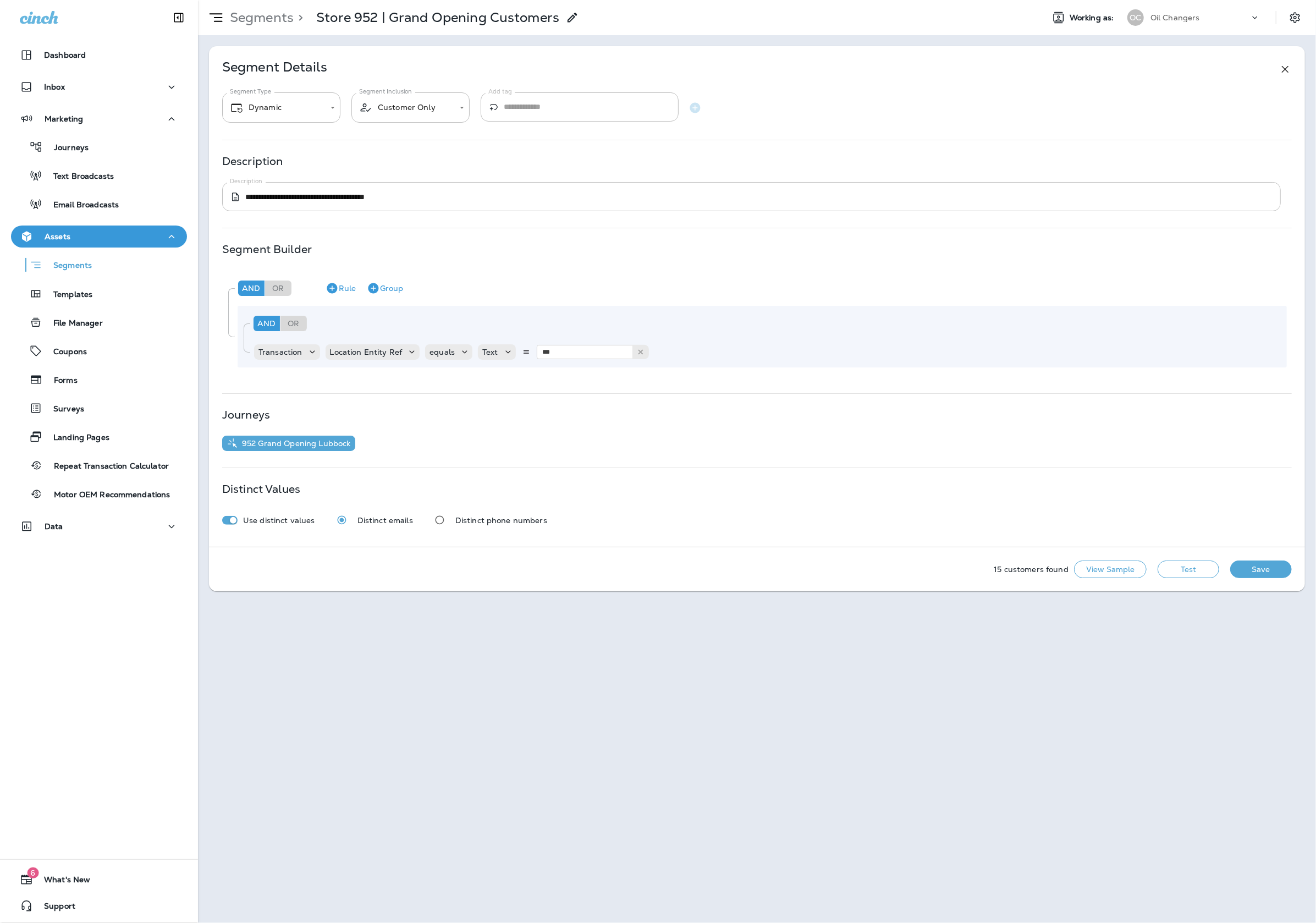
click at [146, 187] on div "Journeys Text Broadcasts Email Broadcasts" at bounding box center [99, 173] width 176 height 86
click at [148, 180] on div "Text Broadcasts" at bounding box center [99, 175] width 167 height 17
click at [1299, 26] on div at bounding box center [1300, 18] width 31 height 20
click at [1299, 22] on icon "Settings" at bounding box center [1295, 18] width 14 height 14
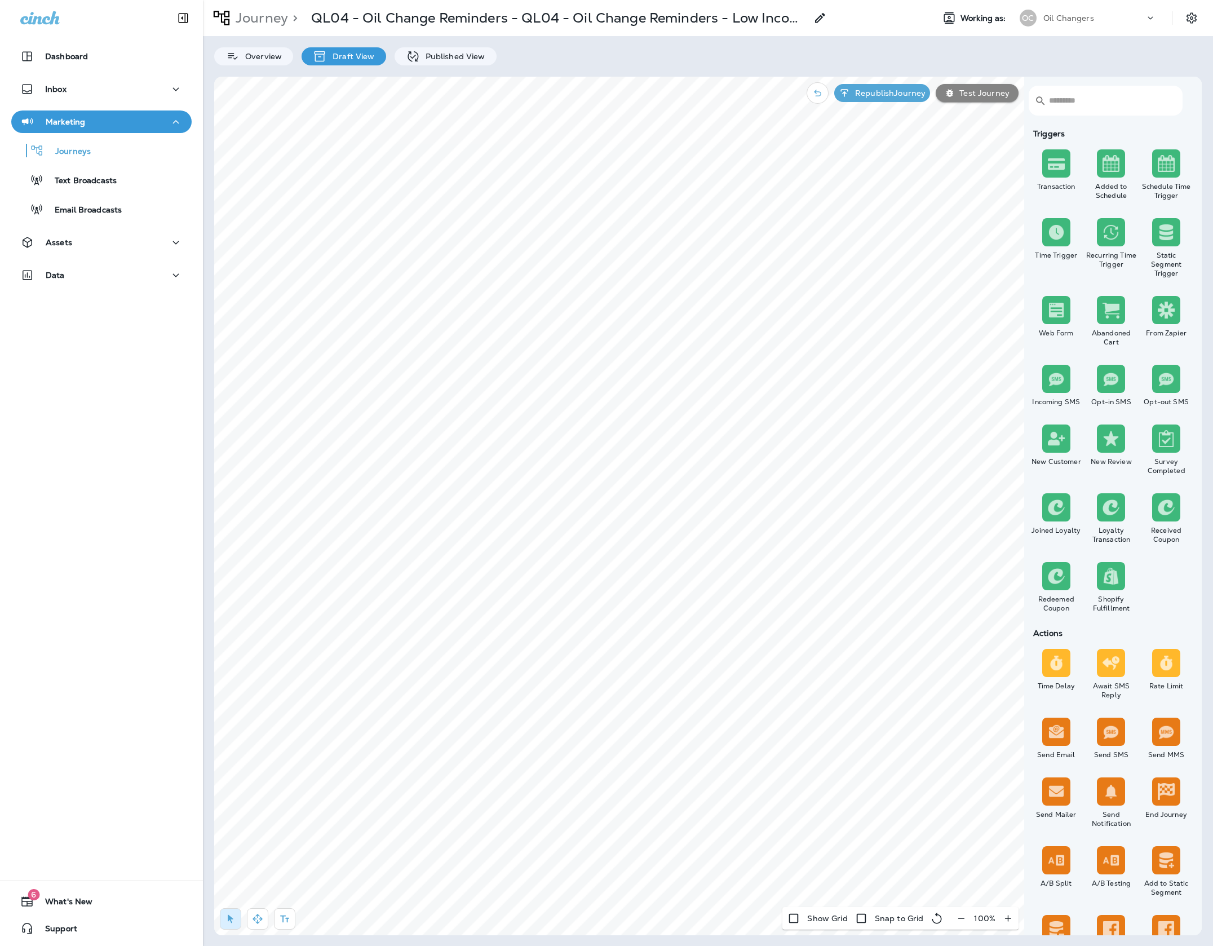
click at [472, 44] on div "Overview Draft View Published View" at bounding box center [708, 50] width 1010 height 29
click at [471, 48] on div "Published View" at bounding box center [446, 56] width 102 height 18
click at [449, 60] on p "Published View" at bounding box center [452, 56] width 65 height 9
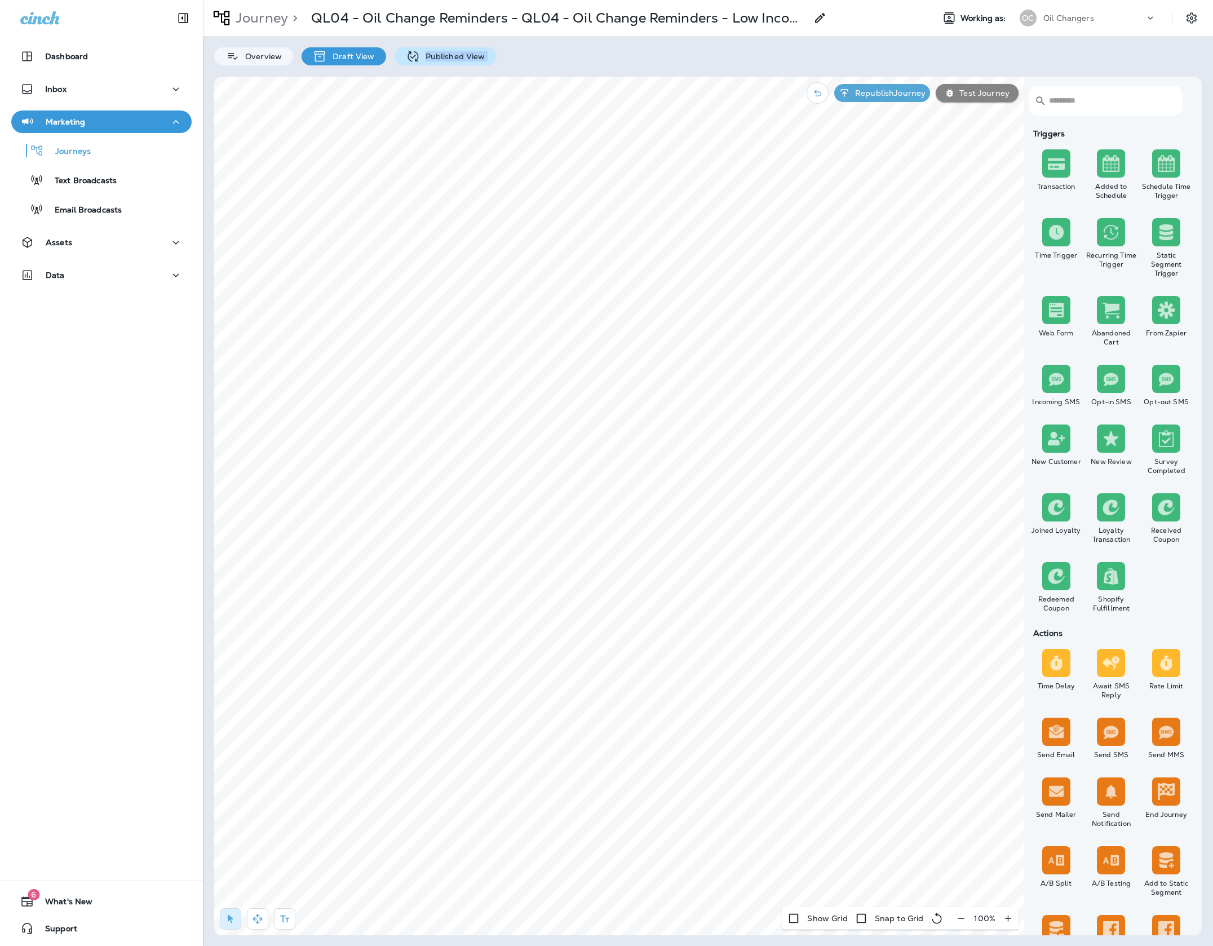
click at [449, 60] on p "Published View" at bounding box center [452, 56] width 65 height 9
click at [441, 47] on div "Published View" at bounding box center [446, 56] width 102 height 18
click at [438, 55] on p "Published View" at bounding box center [452, 56] width 65 height 9
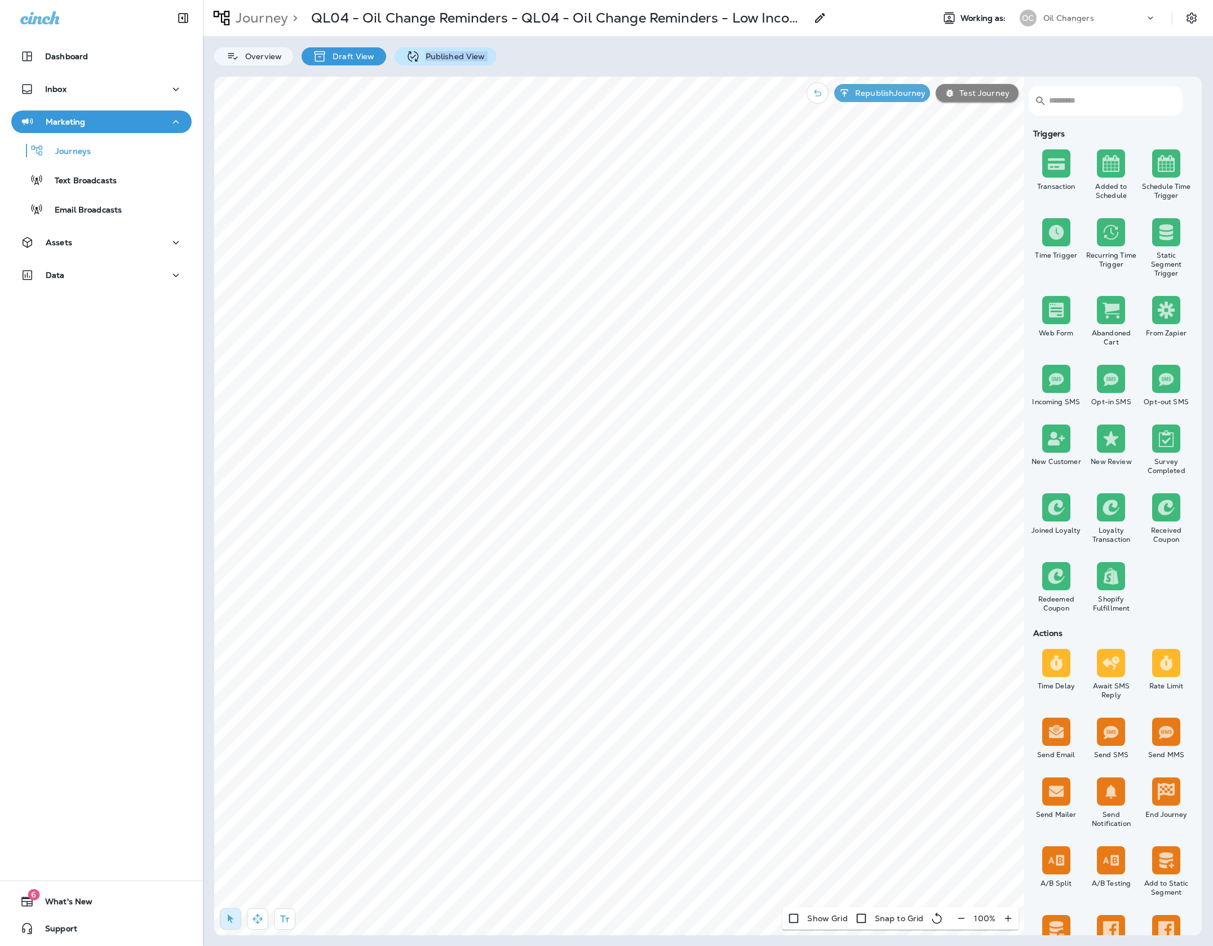
click at [438, 55] on p "Published View" at bounding box center [452, 56] width 65 height 9
click at [469, 55] on p "Published View" at bounding box center [452, 56] width 65 height 9
click at [884, 84] on button "Republish Journey" at bounding box center [882, 93] width 96 height 18
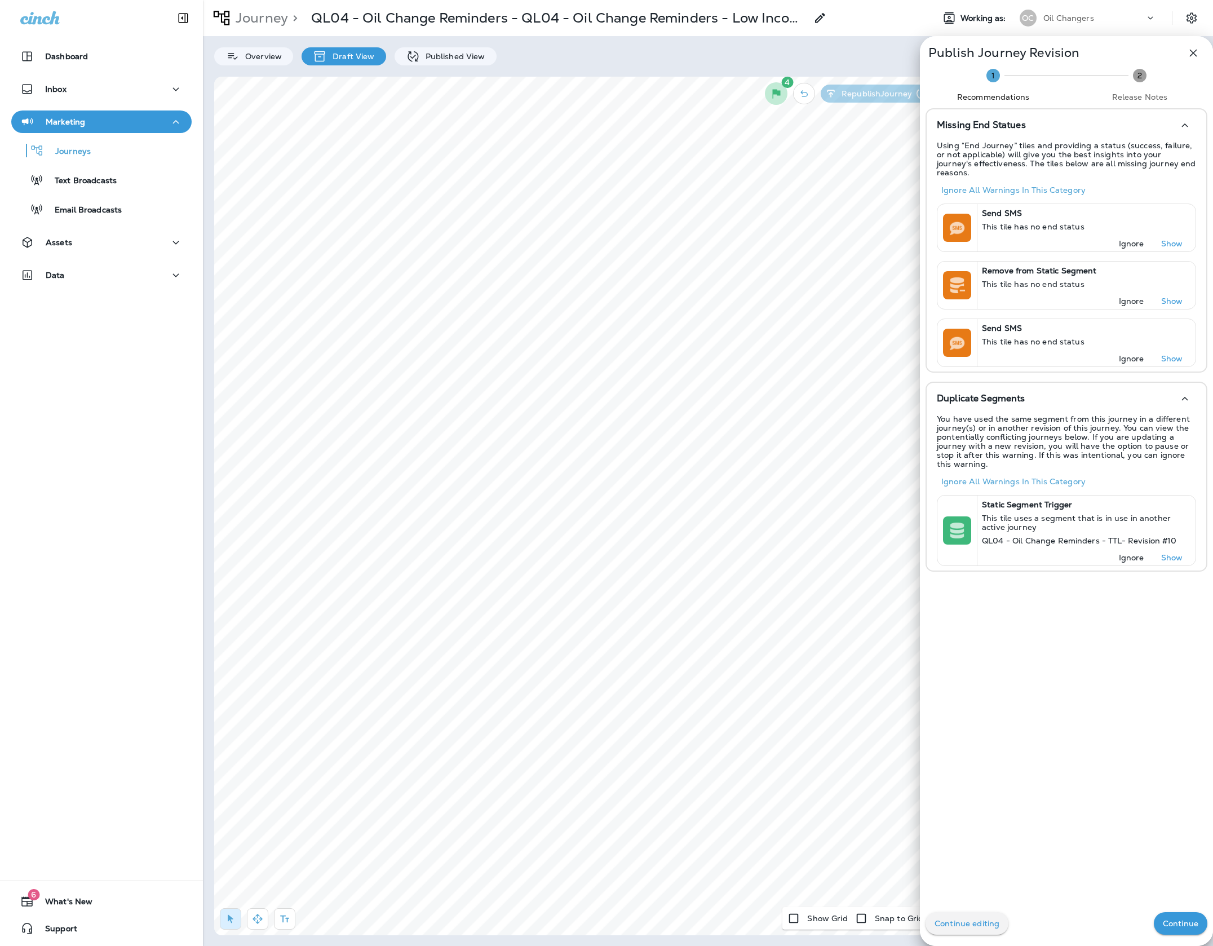
click at [1181, 923] on p "Continue" at bounding box center [1181, 923] width 36 height 9
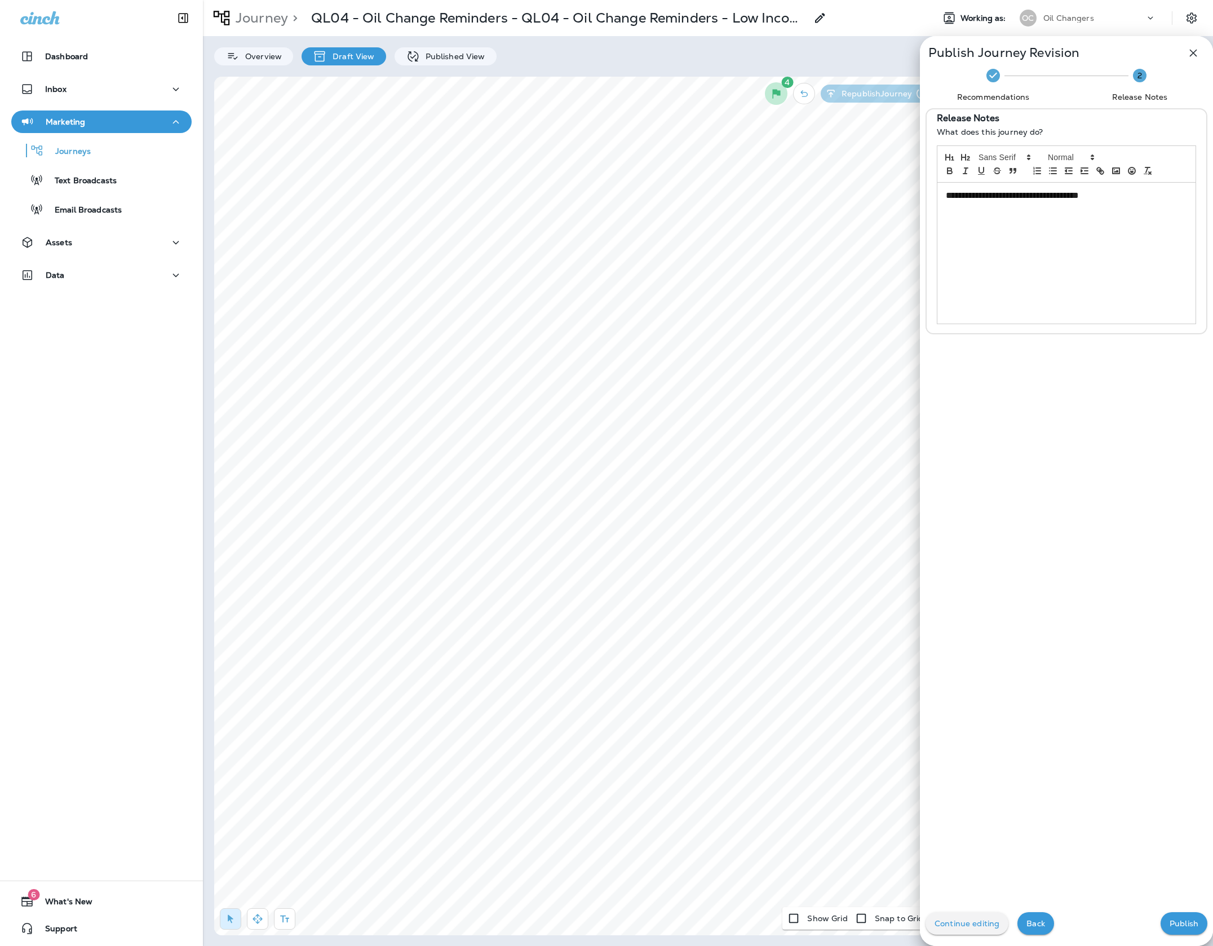
click at [1101, 231] on div "**********" at bounding box center [1066, 253] width 258 height 141
click at [1079, 200] on span "**********" at bounding box center [1012, 195] width 133 height 8
click at [1187, 929] on button "Publish" at bounding box center [1183, 923] width 47 height 23
